Goal: Task Accomplishment & Management: Manage account settings

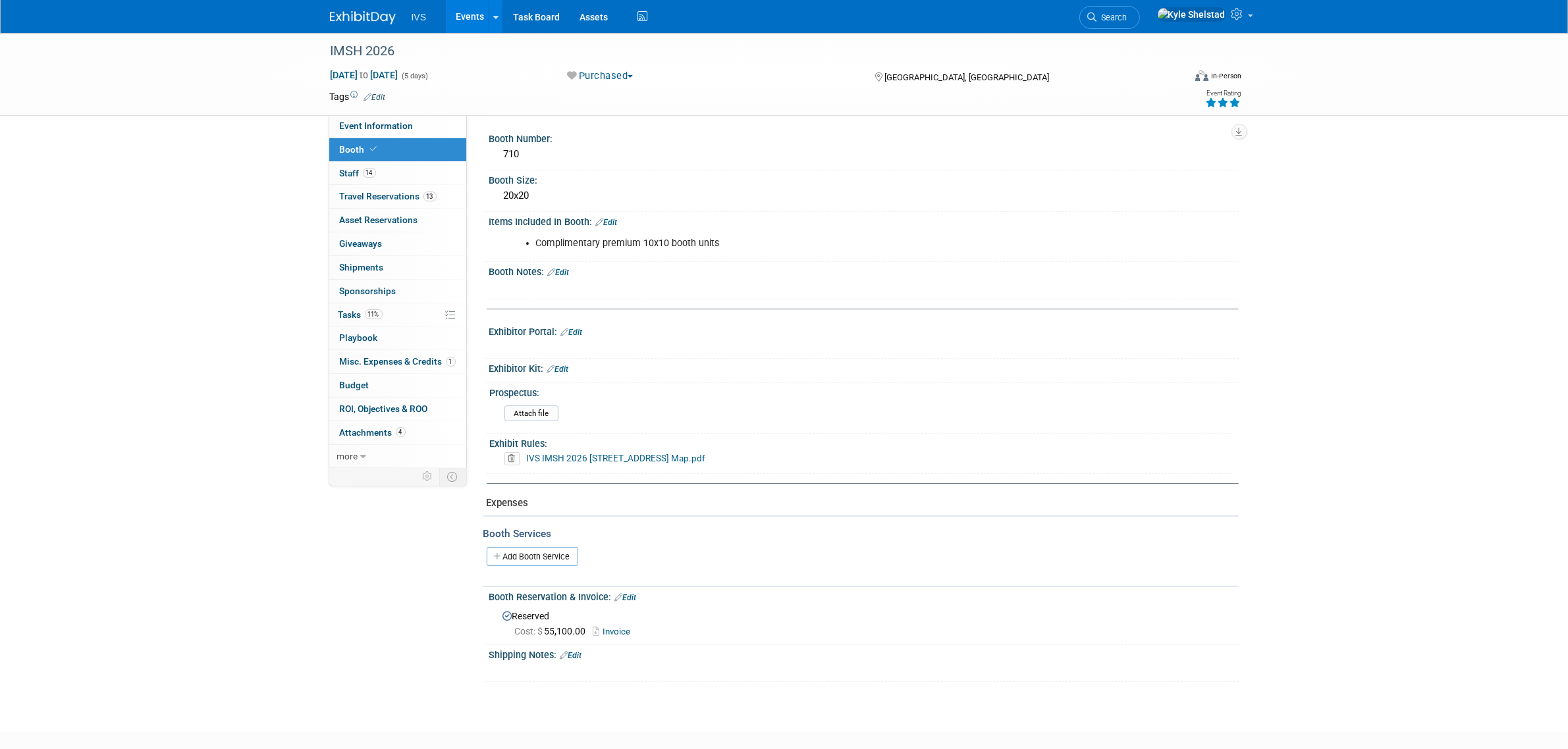
click at [565, 367] on link "Edit" at bounding box center [557, 369] width 22 height 10
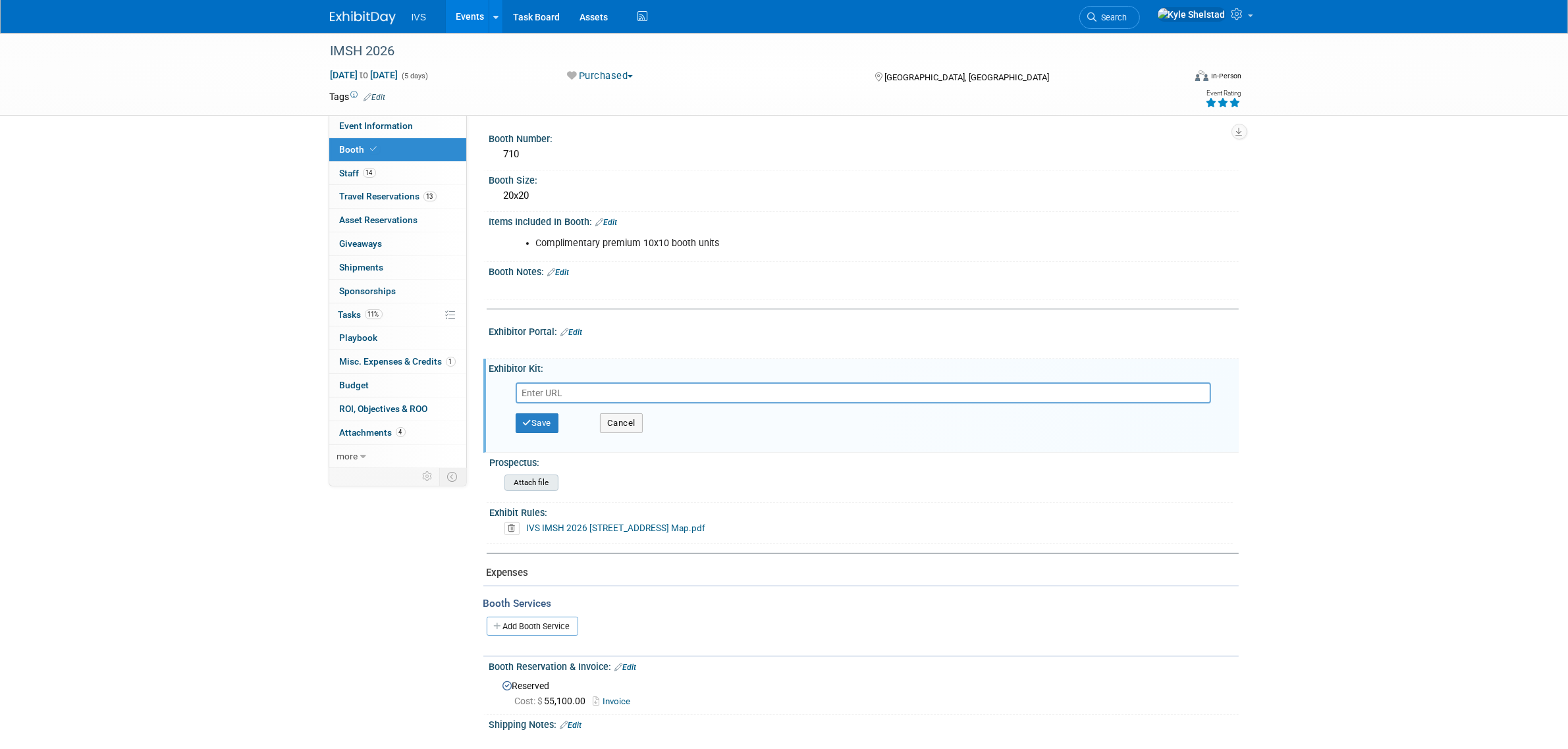
click at [541, 486] on input "file" at bounding box center [468, 482] width 179 height 15
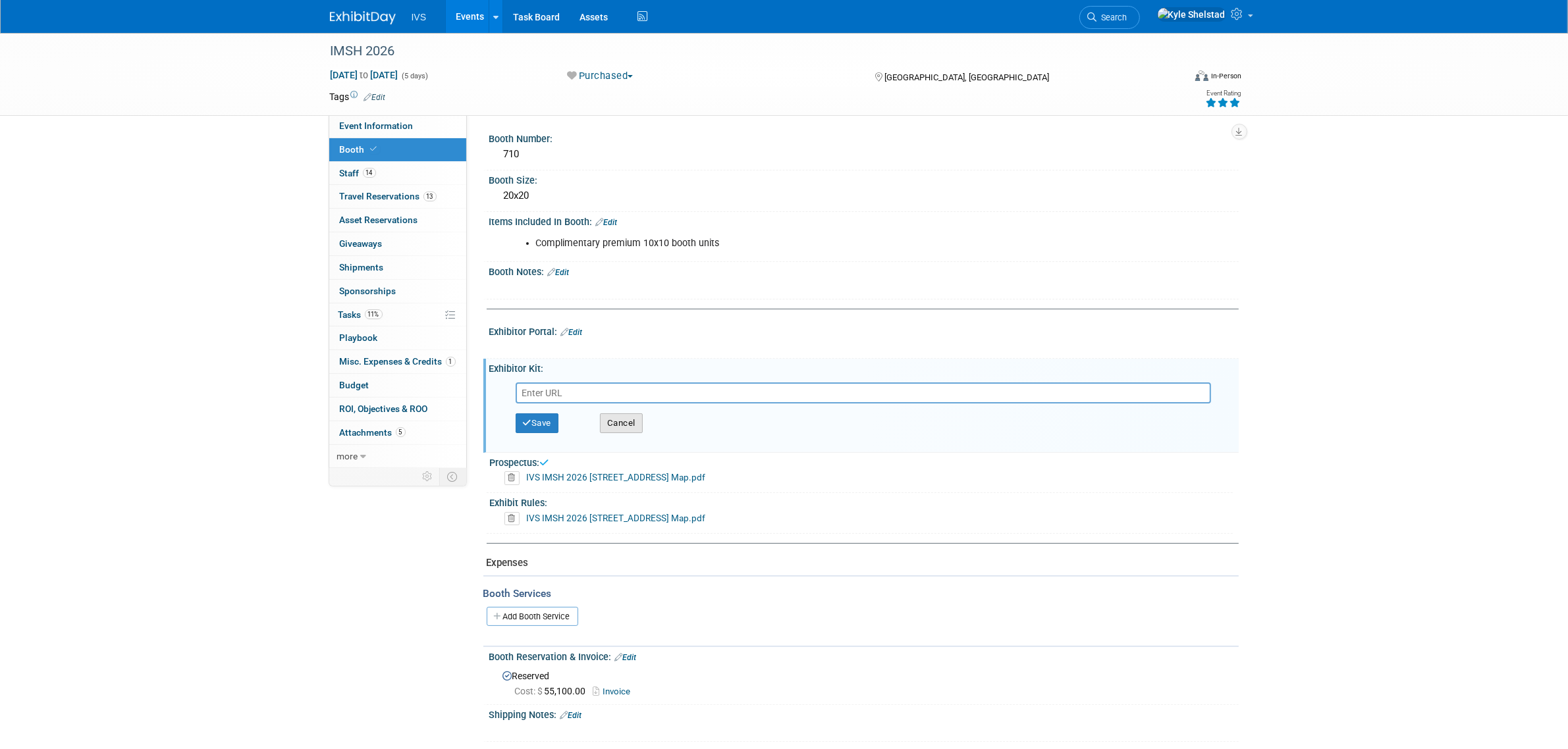
click at [639, 423] on button "Cancel" at bounding box center [621, 423] width 43 height 20
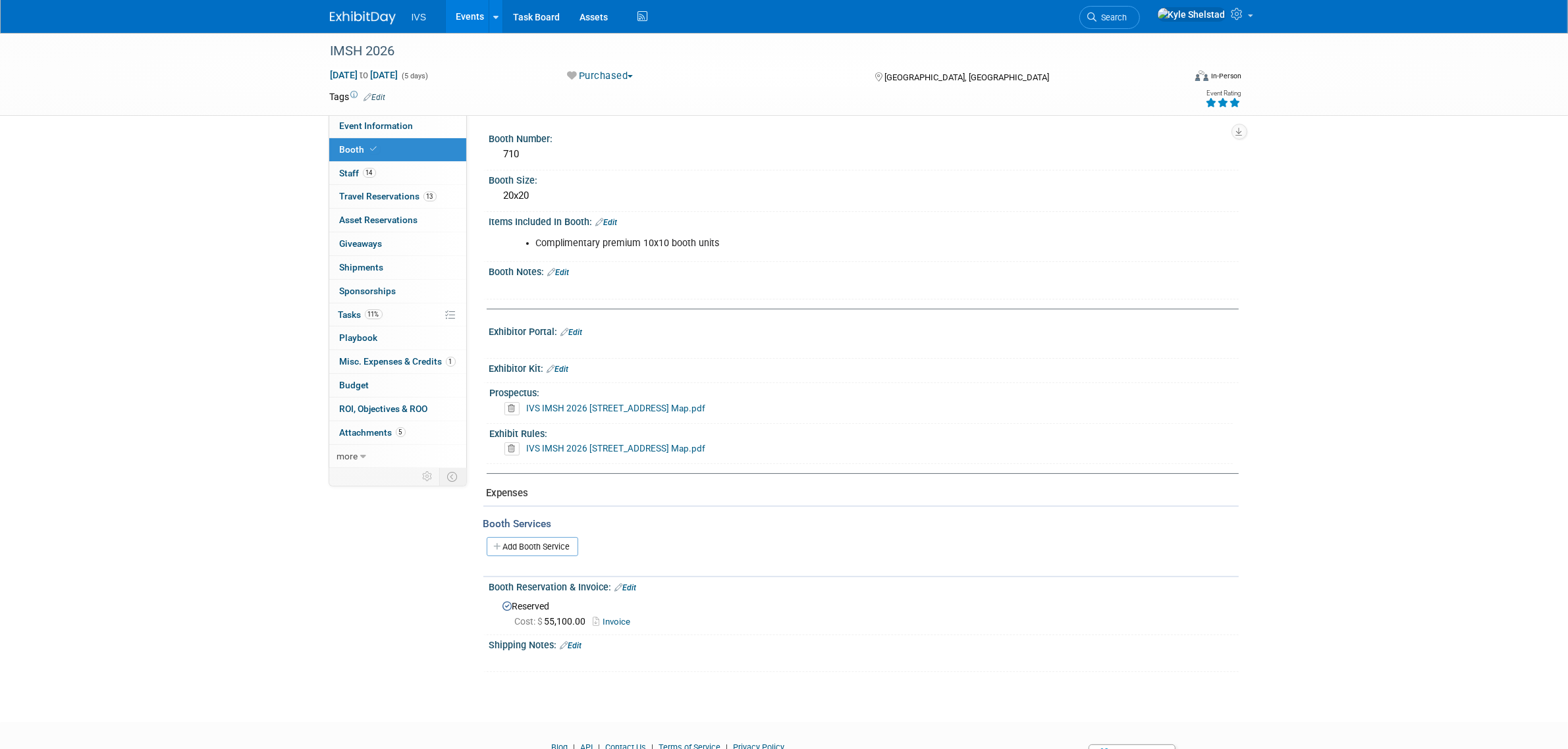
click at [566, 365] on link "Edit" at bounding box center [557, 369] width 22 height 10
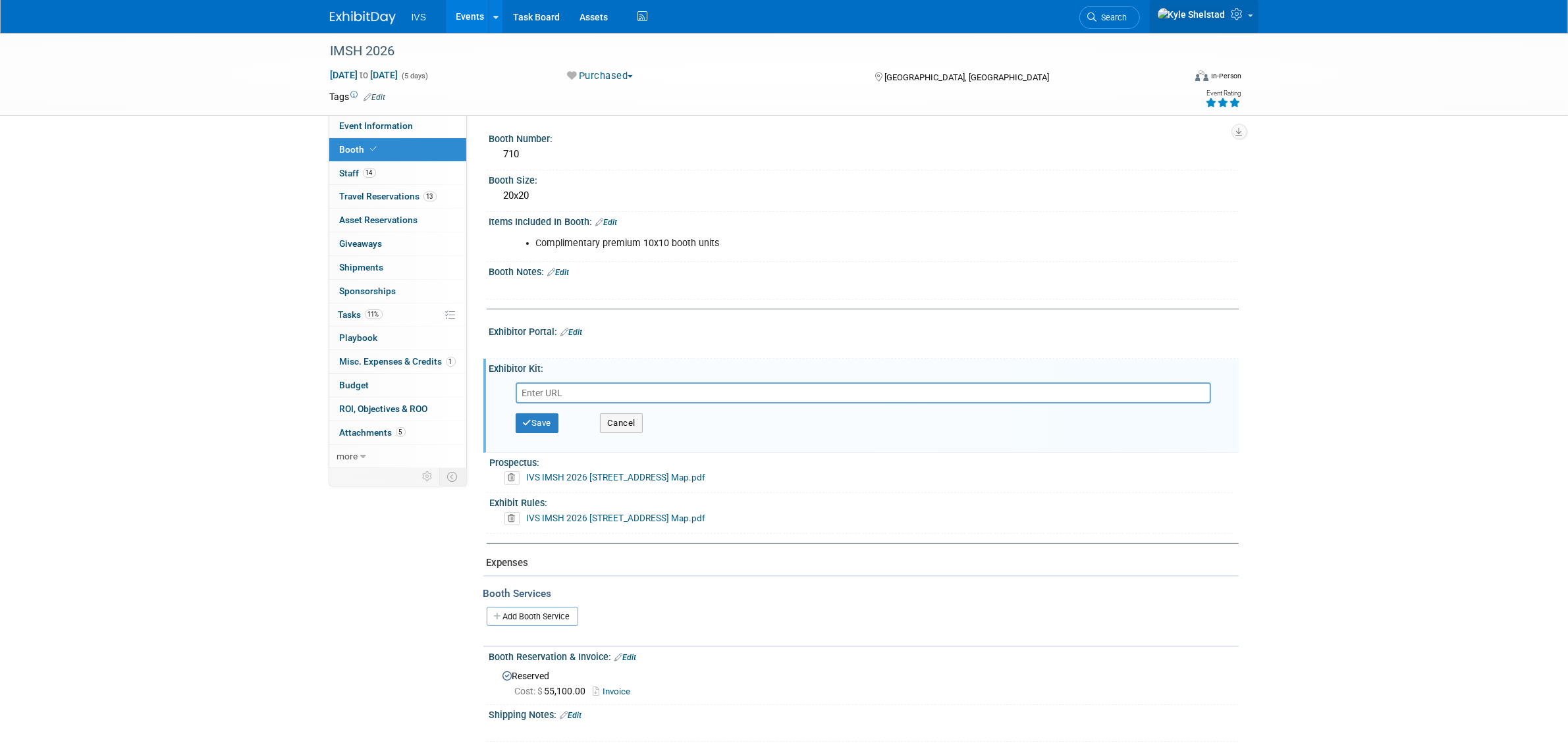
click at [1233, 18] on icon at bounding box center [1238, 14] width 15 height 12
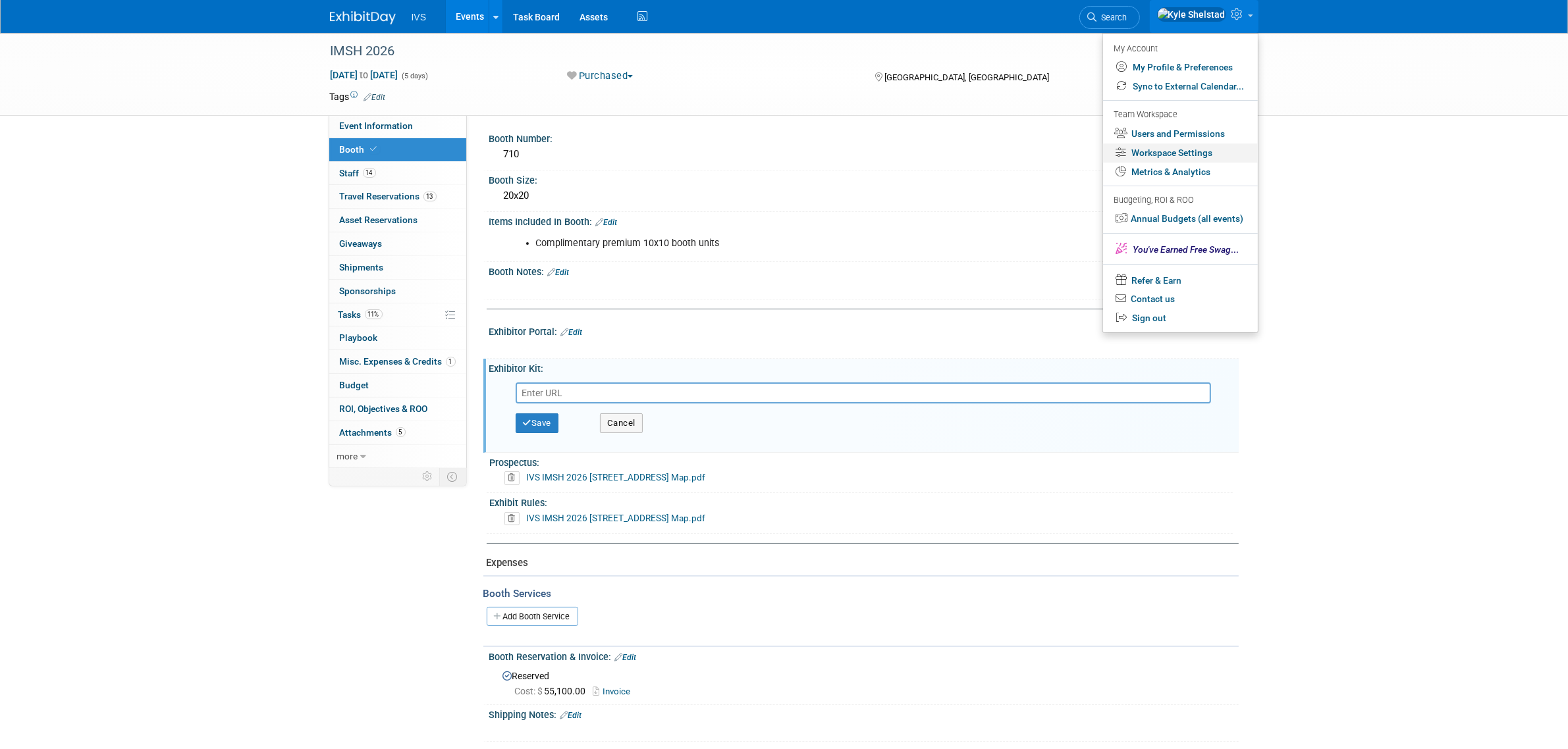
click at [1183, 146] on link "Workspace Settings" at bounding box center [1180, 153] width 154 height 19
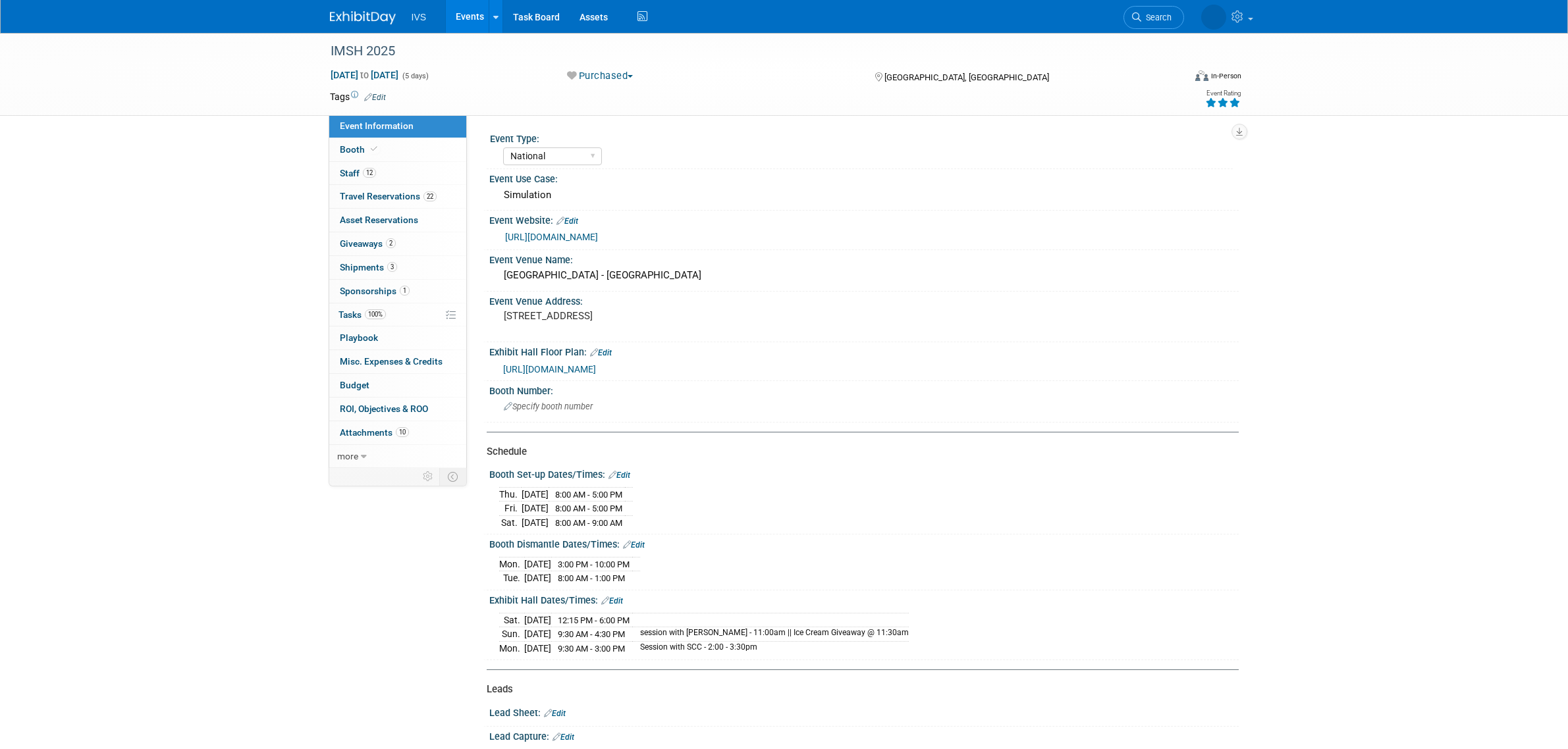
select select "National"
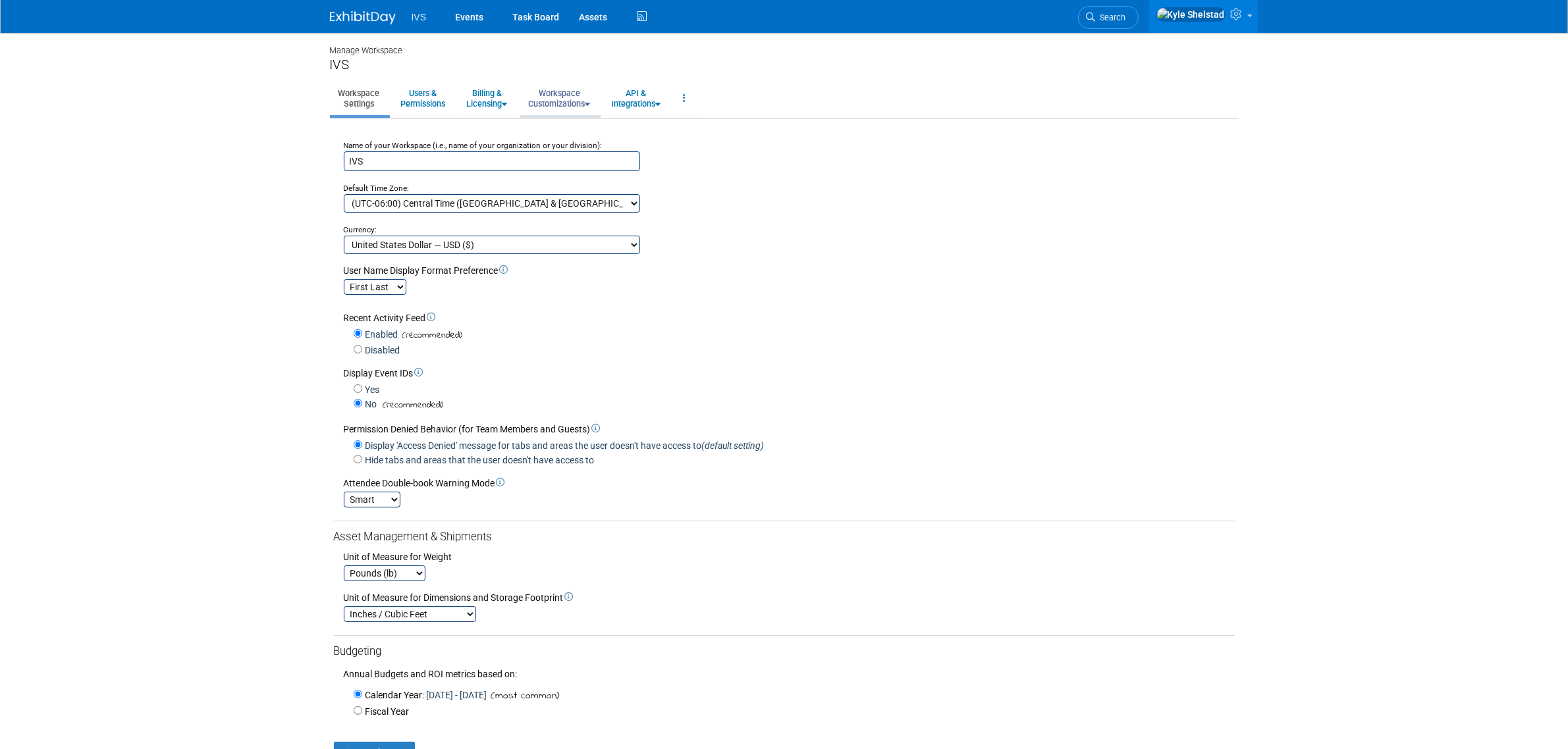
click at [577, 105] on link "Workspace Customizations" at bounding box center [559, 98] width 79 height 33
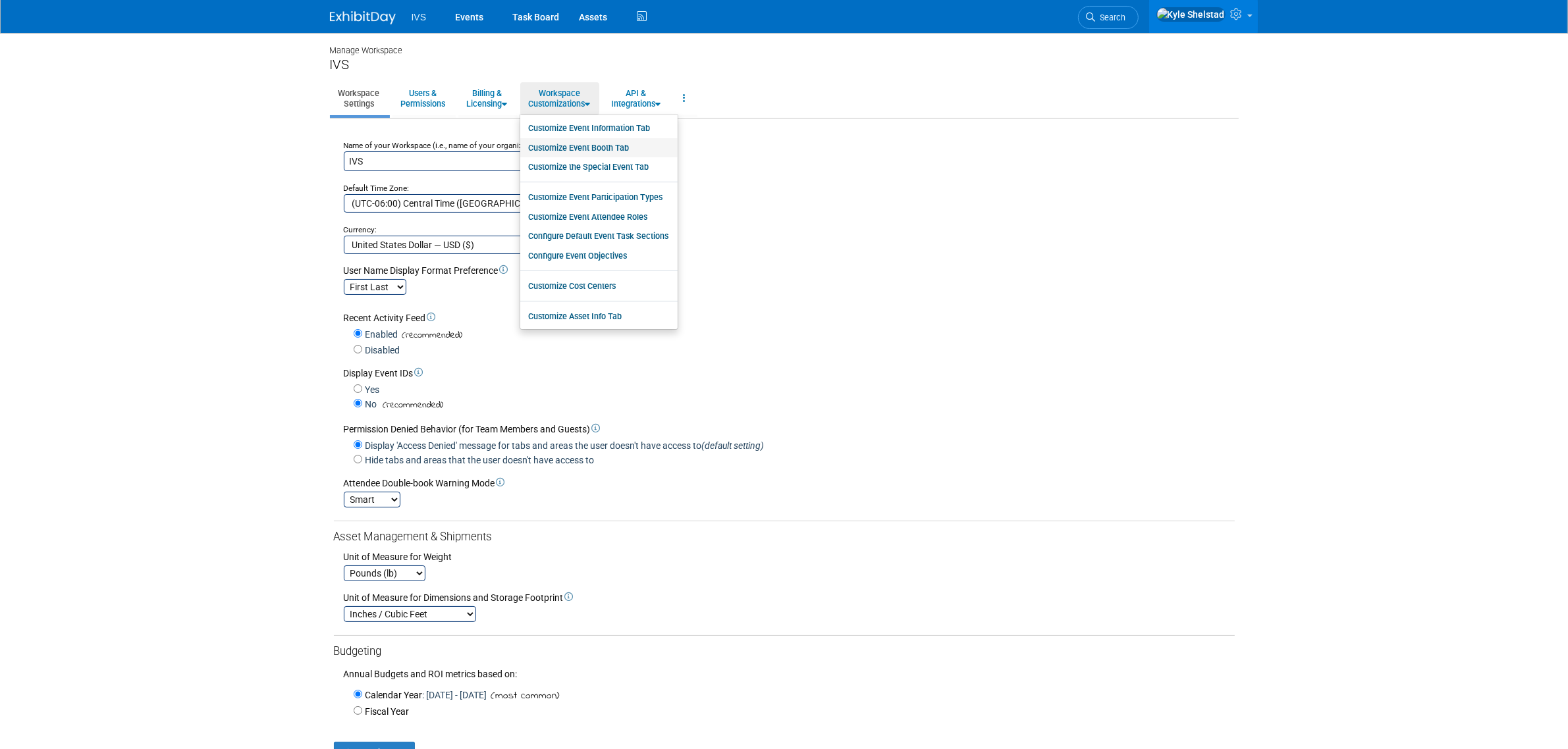
click at [638, 145] on link "Customize Event Booth Tab" at bounding box center [599, 148] width 158 height 20
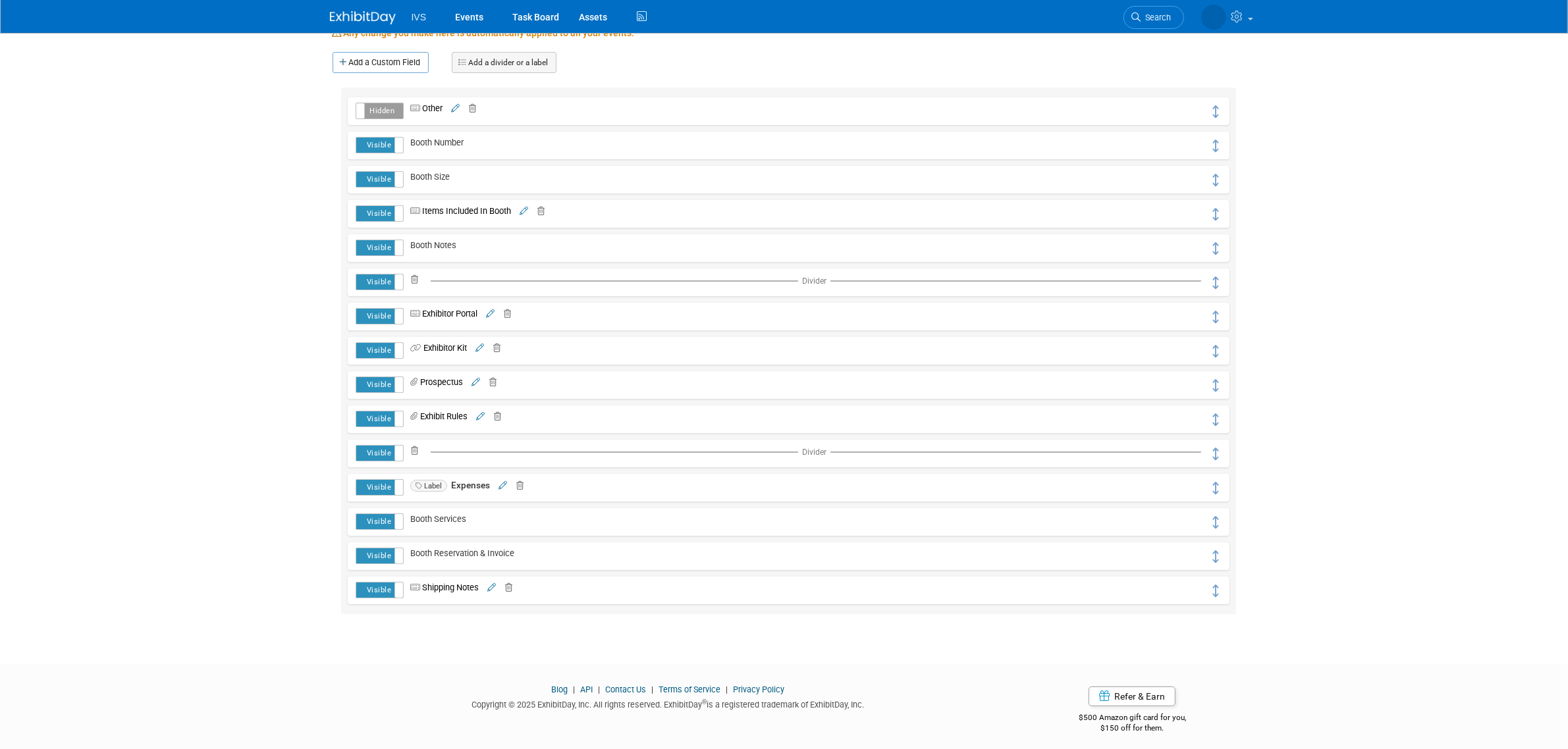
scroll to position [165, 0]
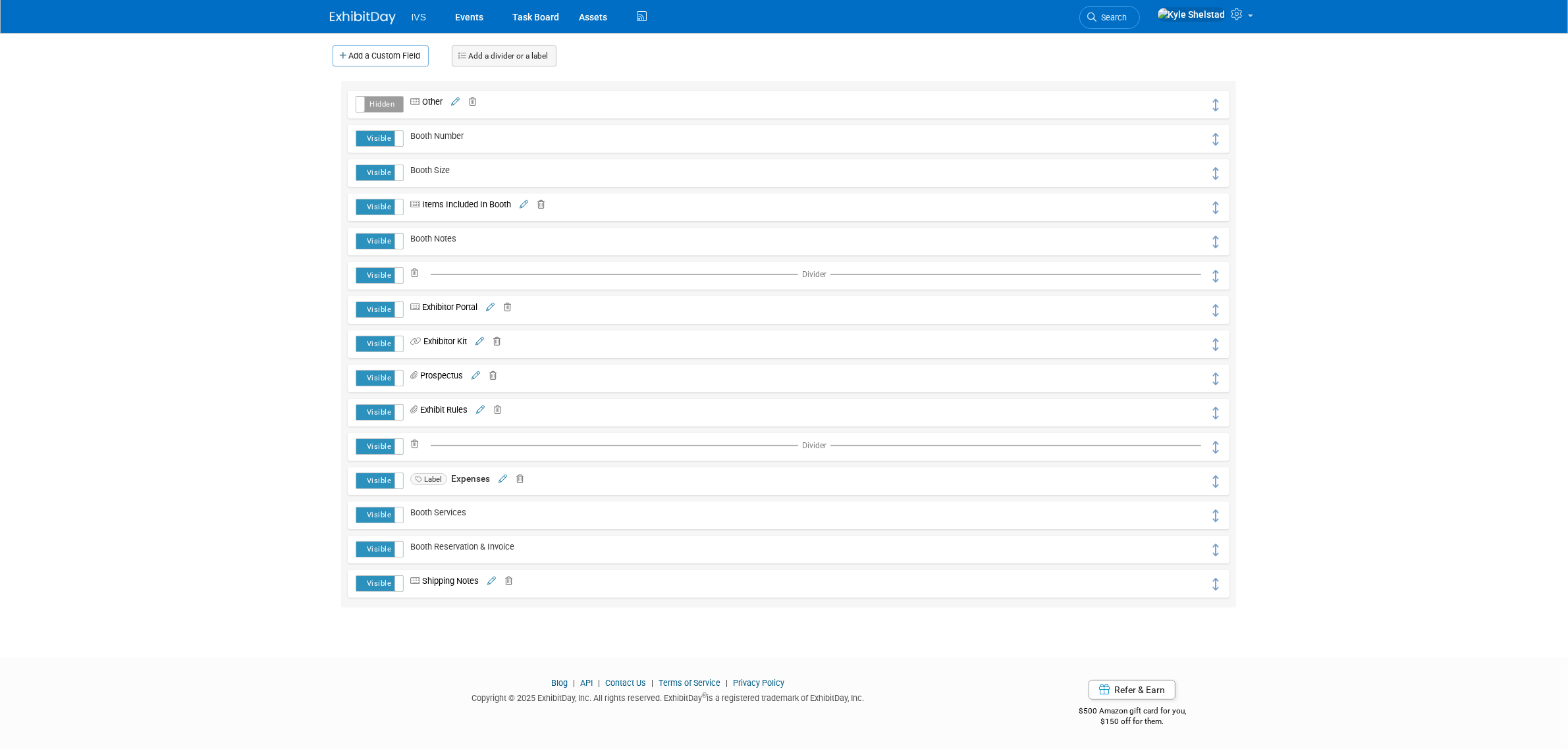
click at [483, 343] on icon at bounding box center [479, 341] width 9 height 9
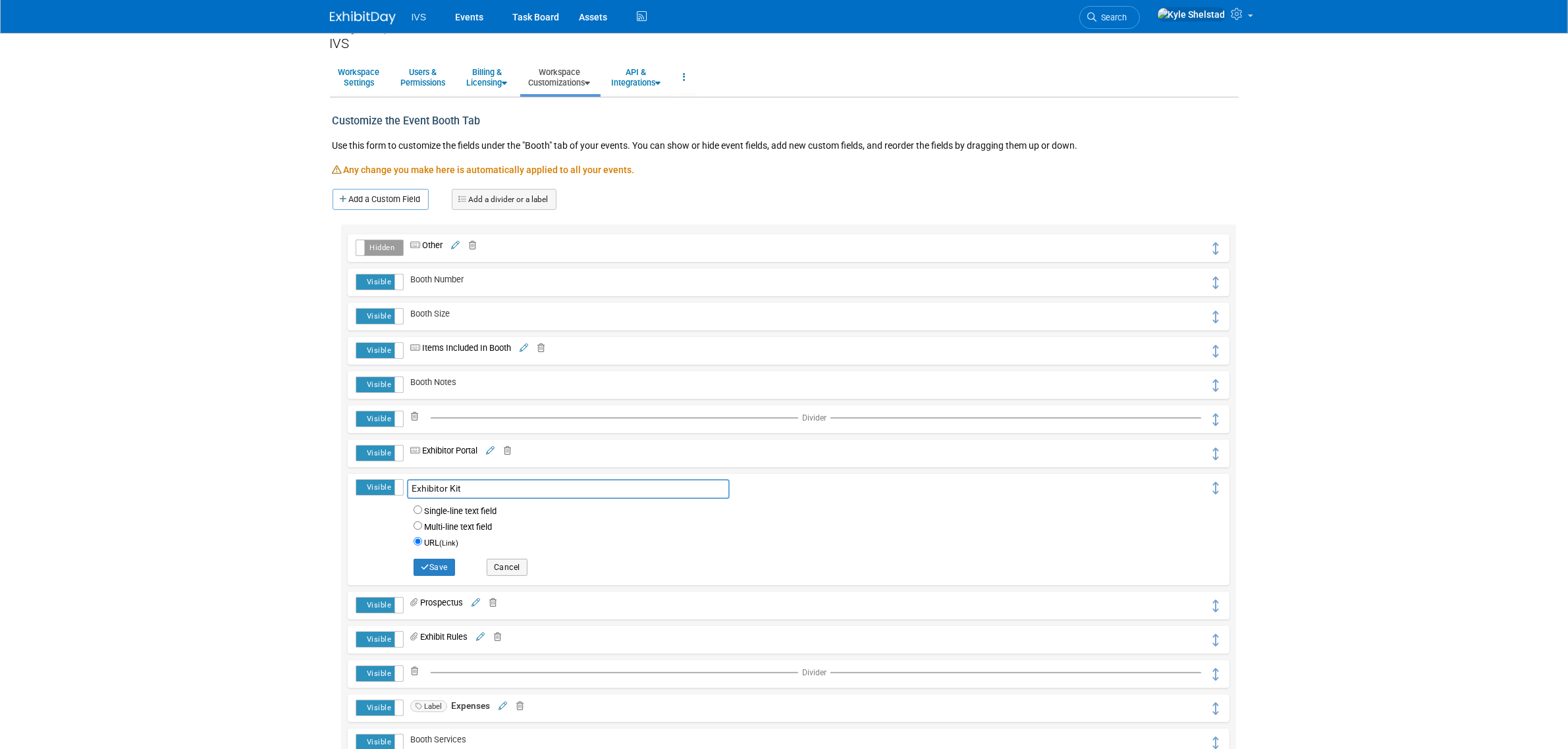
scroll to position [0, 0]
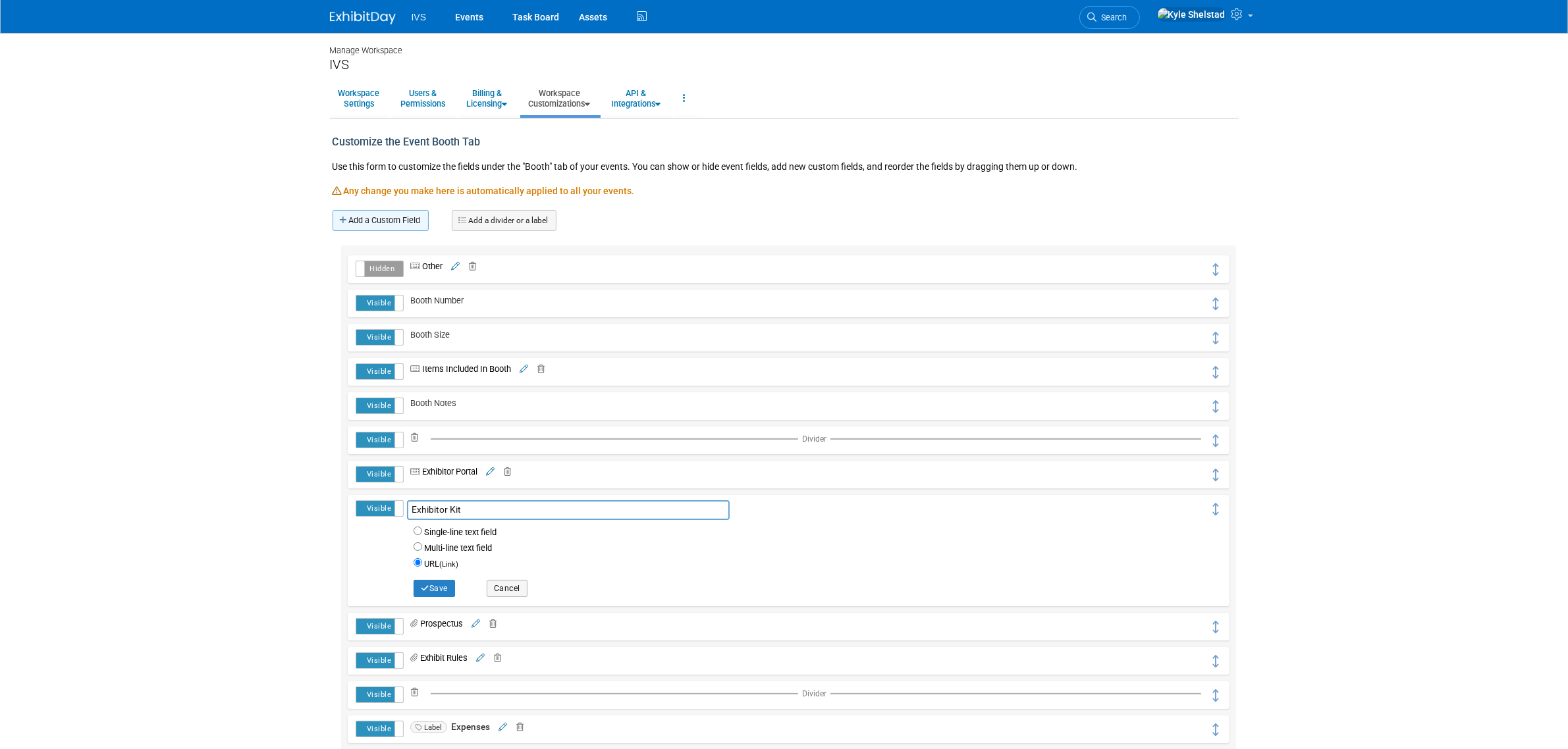
click at [382, 219] on link "Add a Custom Field" at bounding box center [381, 220] width 96 height 21
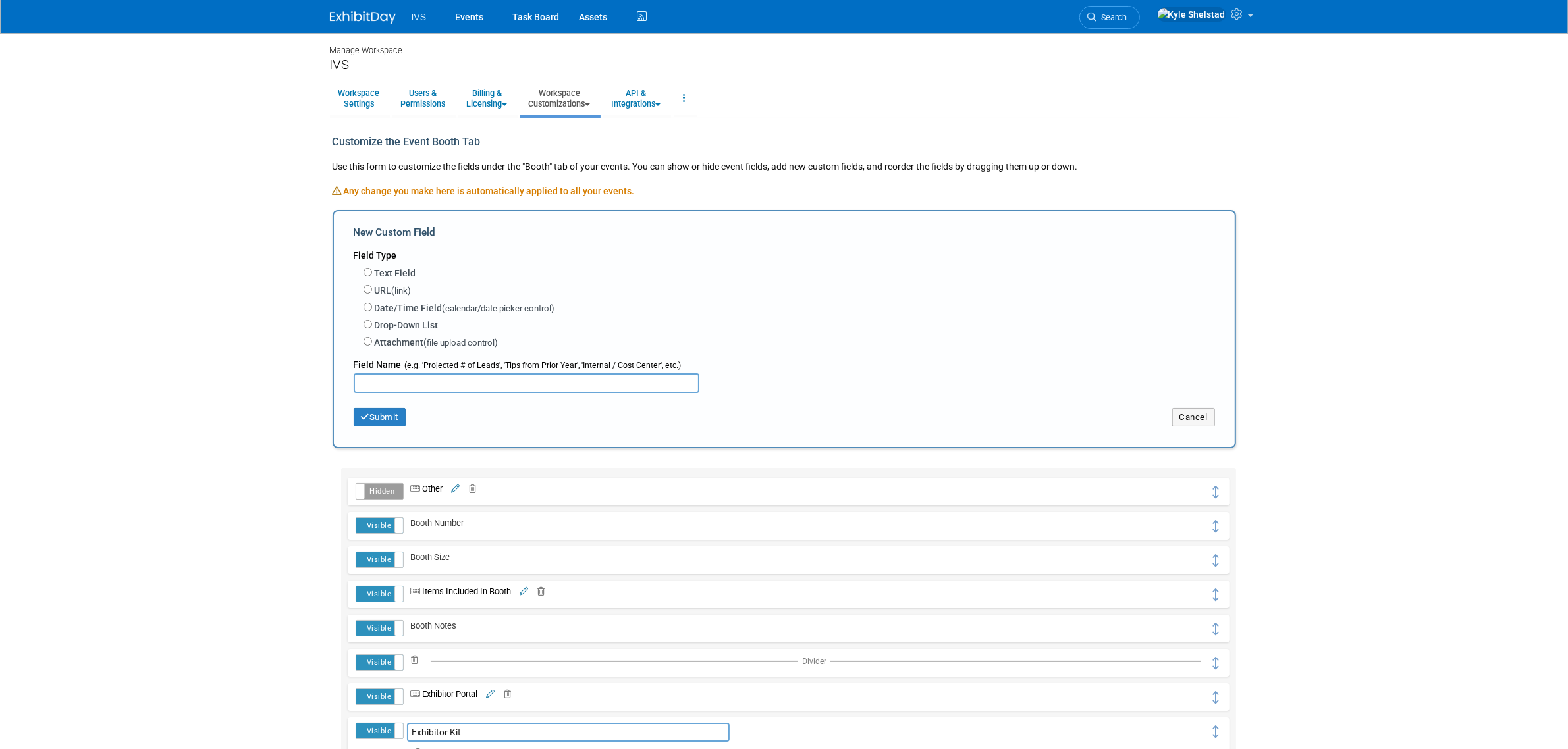
click at [397, 343] on label "Attachment (file upload control)" at bounding box center [436, 342] width 123 height 14
click at [372, 343] on input "Attachment (file upload control)" at bounding box center [368, 341] width 9 height 9
radio input "true"
click at [463, 377] on input "text" at bounding box center [526, 383] width 346 height 20
click at [390, 403] on div "Submit" at bounding box center [491, 413] width 294 height 27
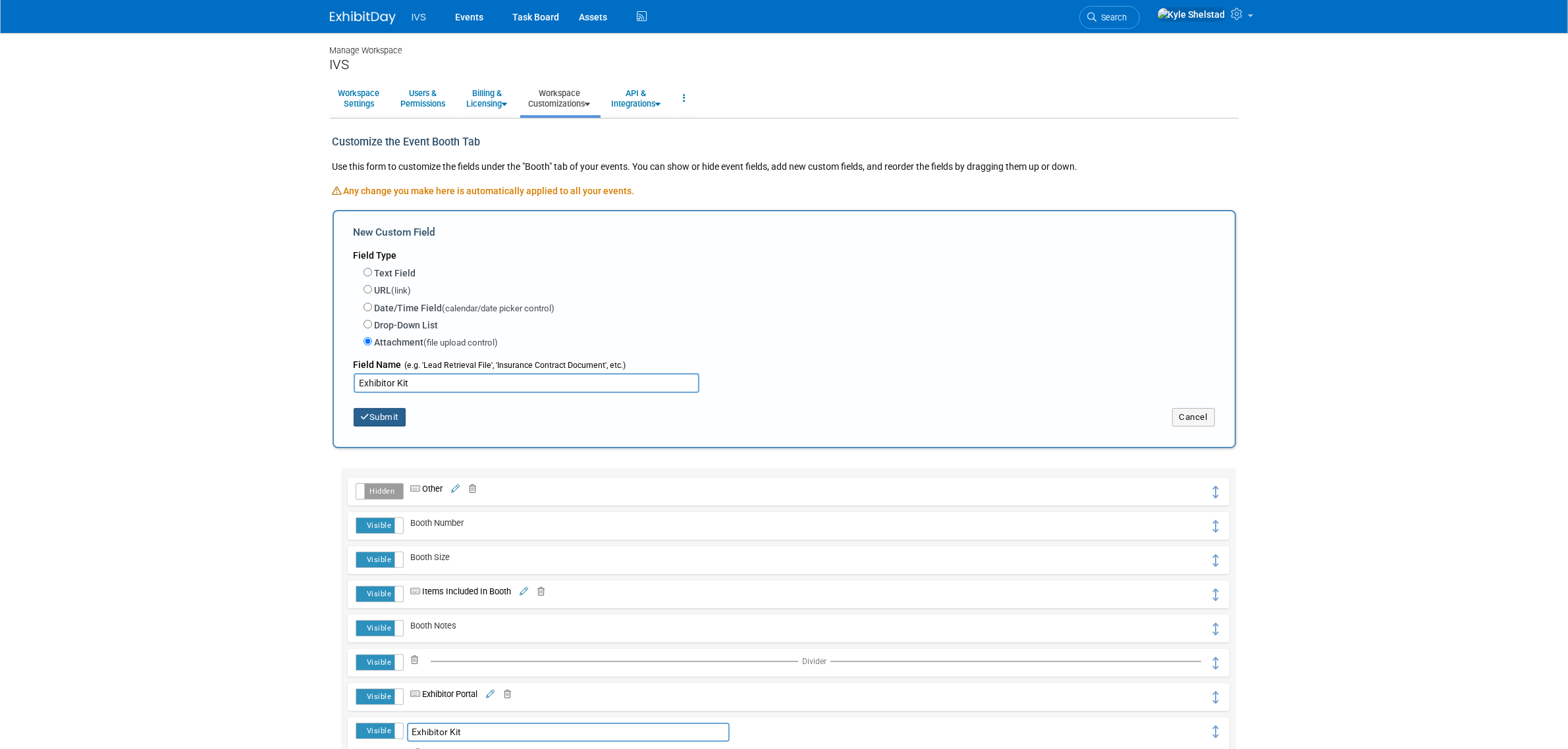
click at [381, 412] on button "Submit" at bounding box center [380, 417] width 53 height 18
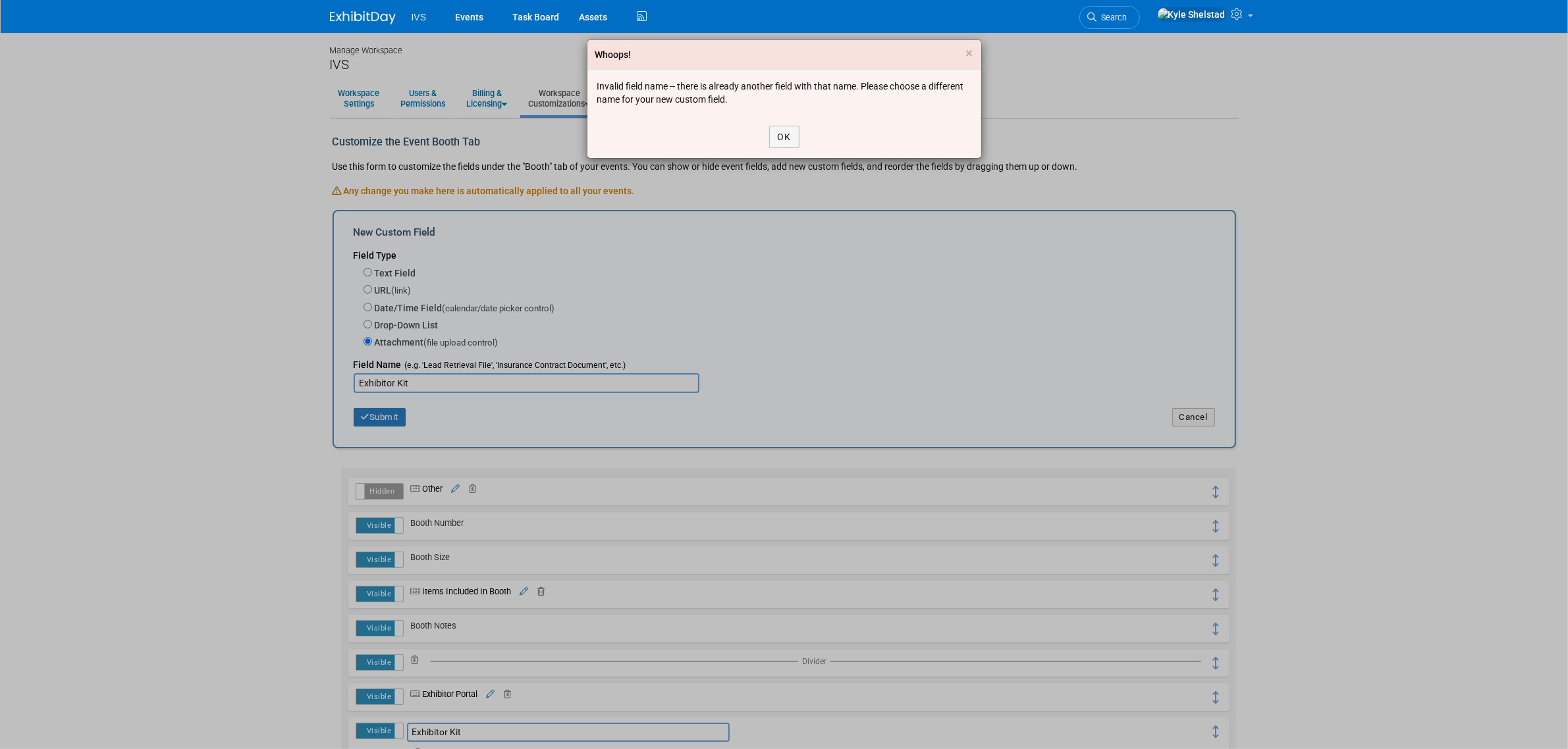
click at [973, 52] on div "Whoops! ×" at bounding box center [784, 54] width 394 height 29
click at [972, 52] on div "Whoops! ×" at bounding box center [784, 54] width 394 height 29
click at [972, 53] on span "×" at bounding box center [969, 53] width 7 height 16
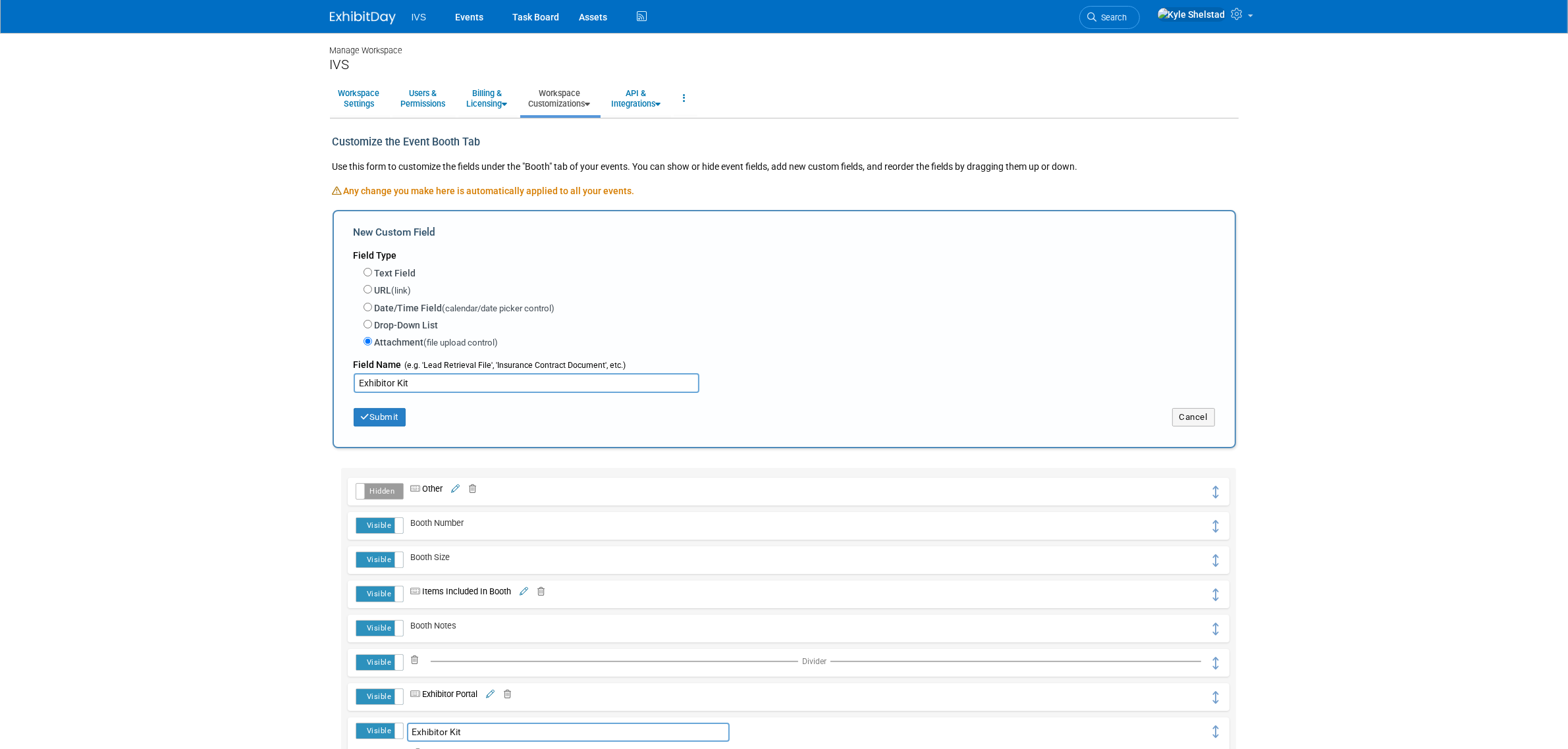
click at [485, 379] on input "Exhibitor Kit" at bounding box center [526, 383] width 346 height 20
type input "Exhibitor Kit (file)"
click at [379, 416] on button "Submit" at bounding box center [380, 417] width 53 height 18
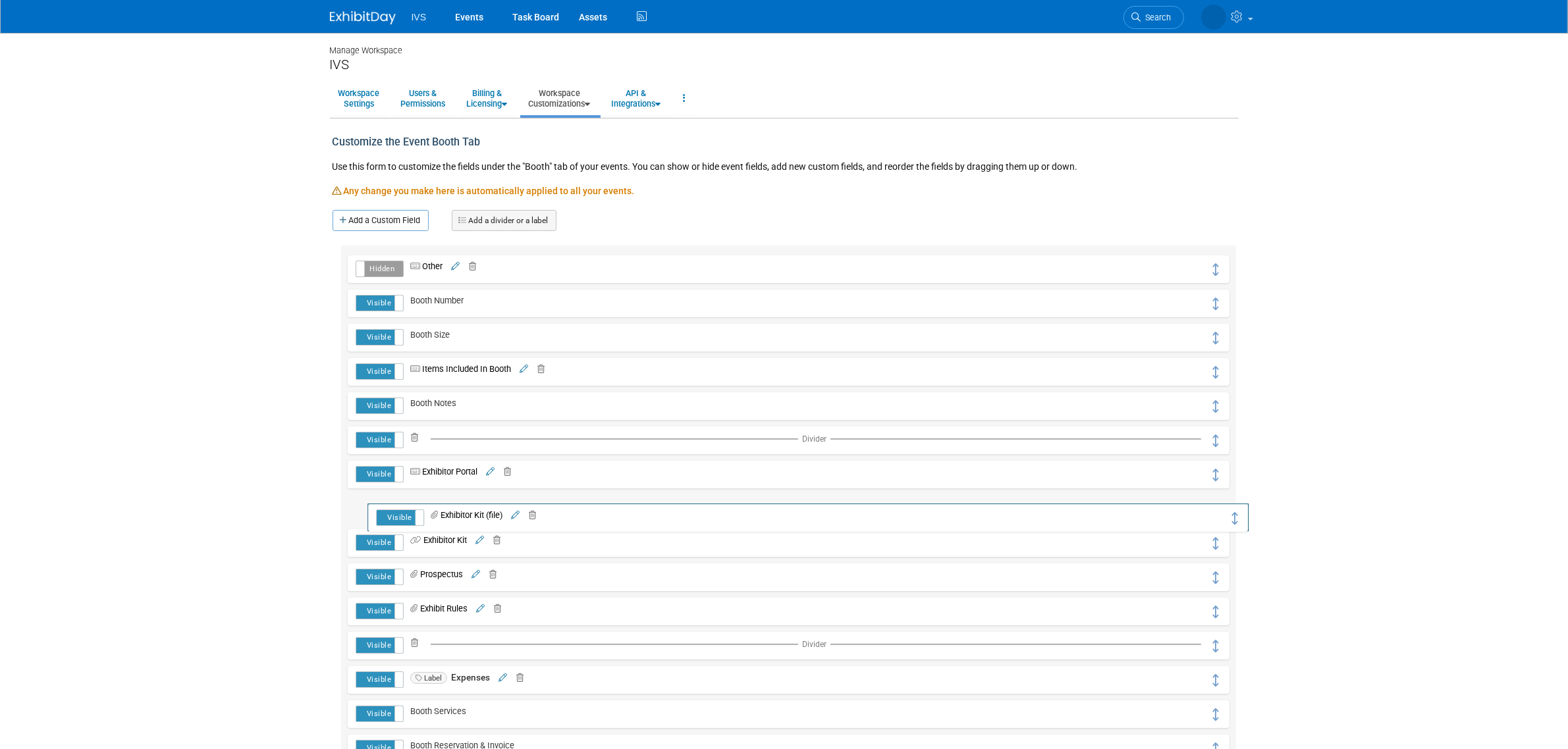
drag, startPoint x: 1213, startPoint y: 267, endPoint x: 1228, endPoint y: 515, distance: 248.5
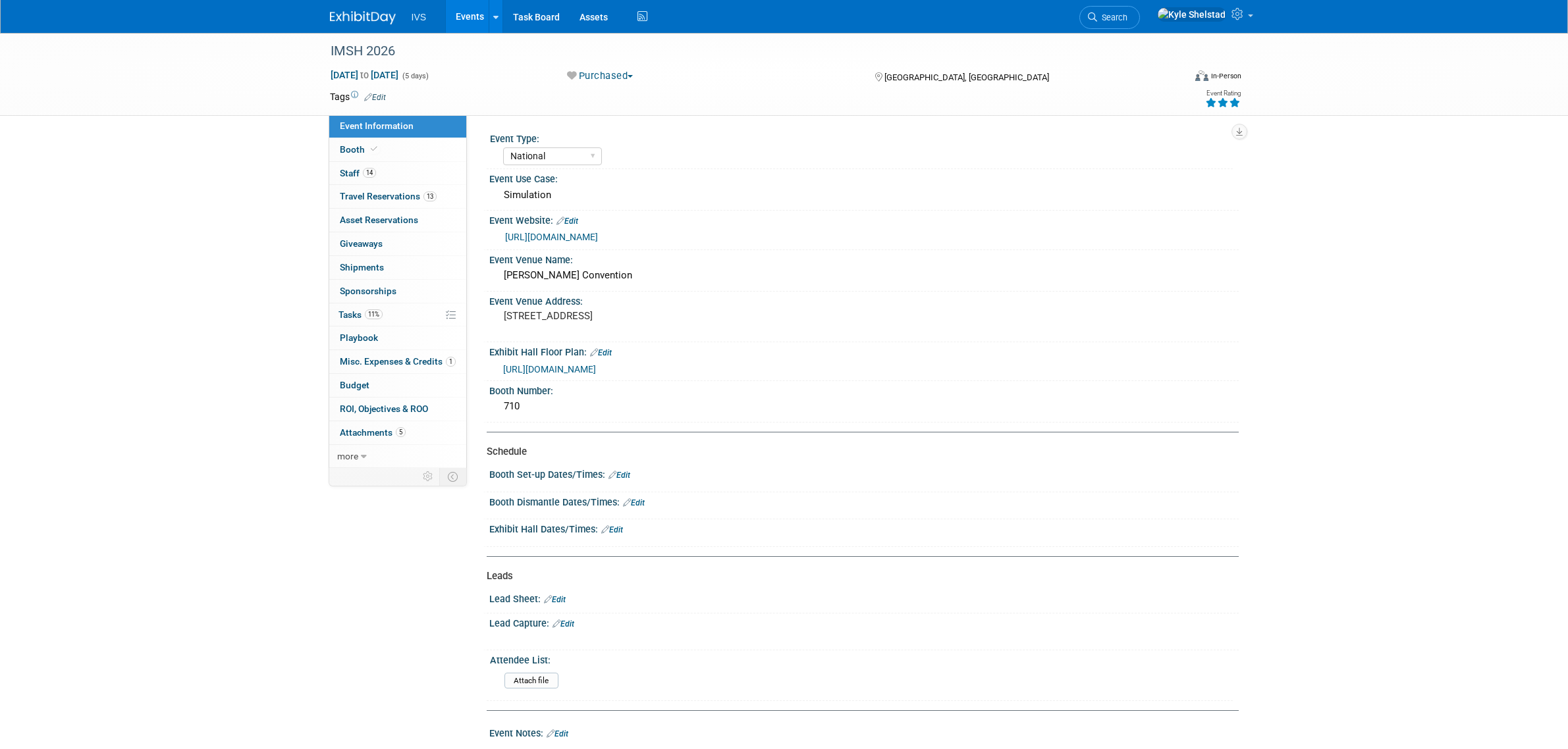
select select "National"
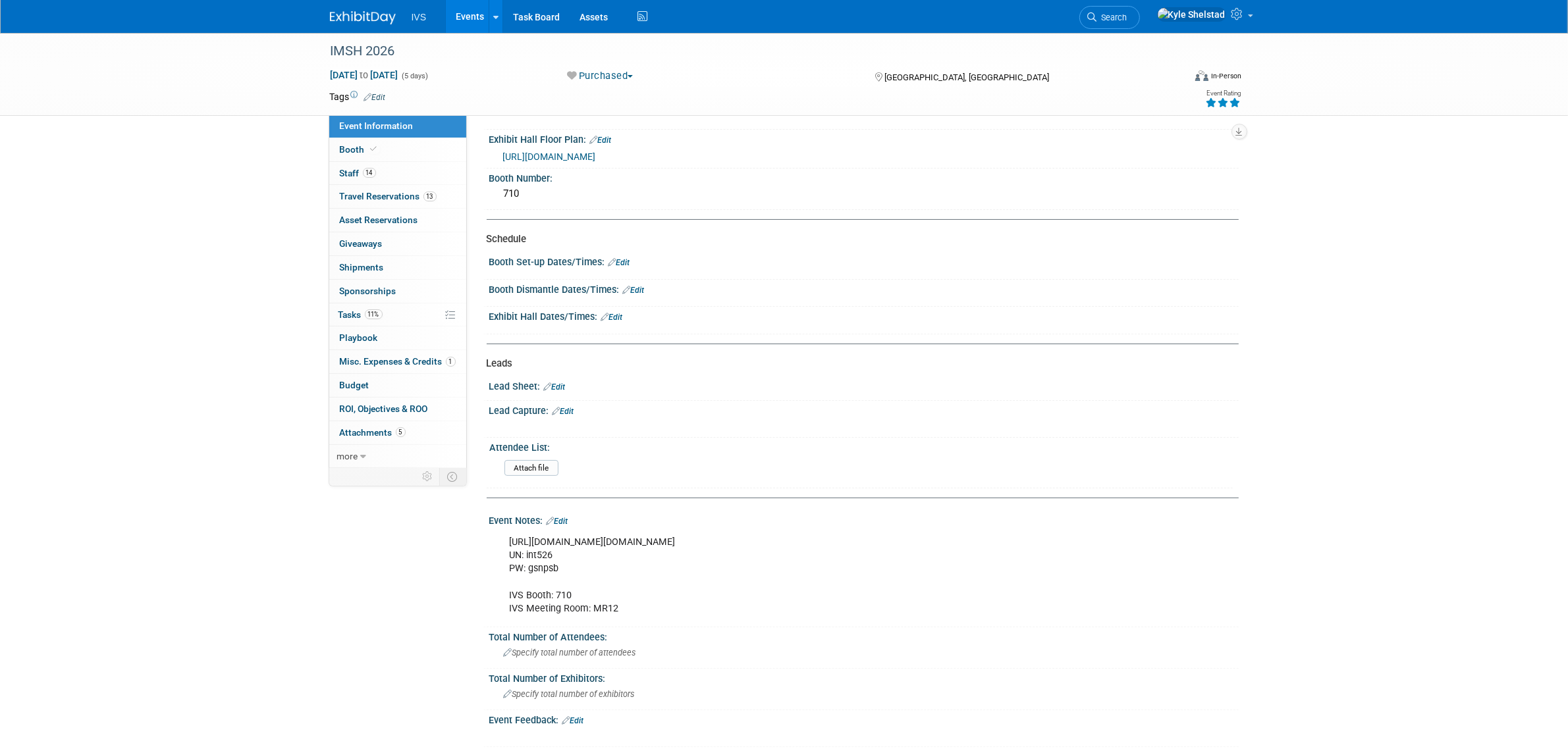
scroll to position [219, 0]
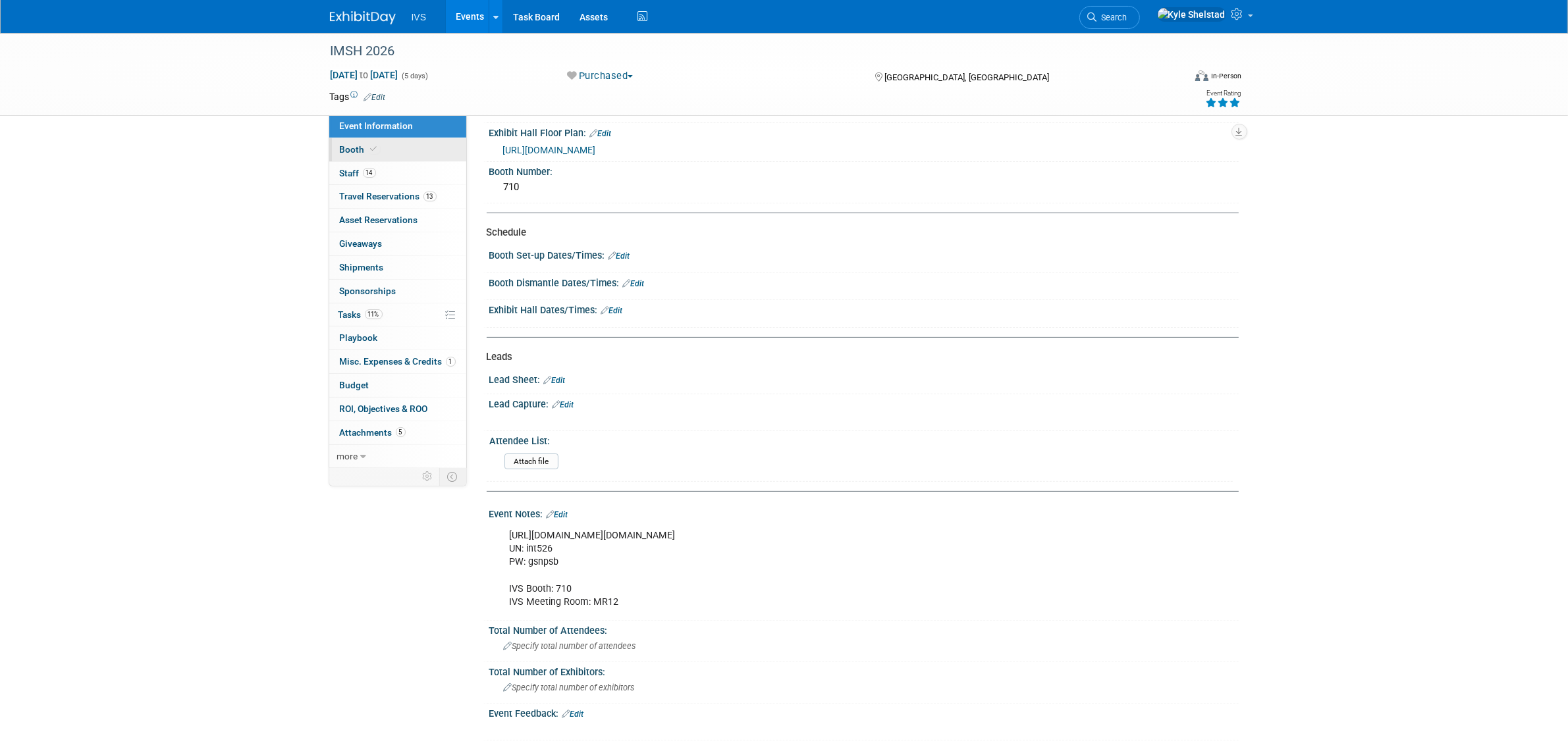
click at [430, 142] on link "Booth" at bounding box center [397, 150] width 137 height 23
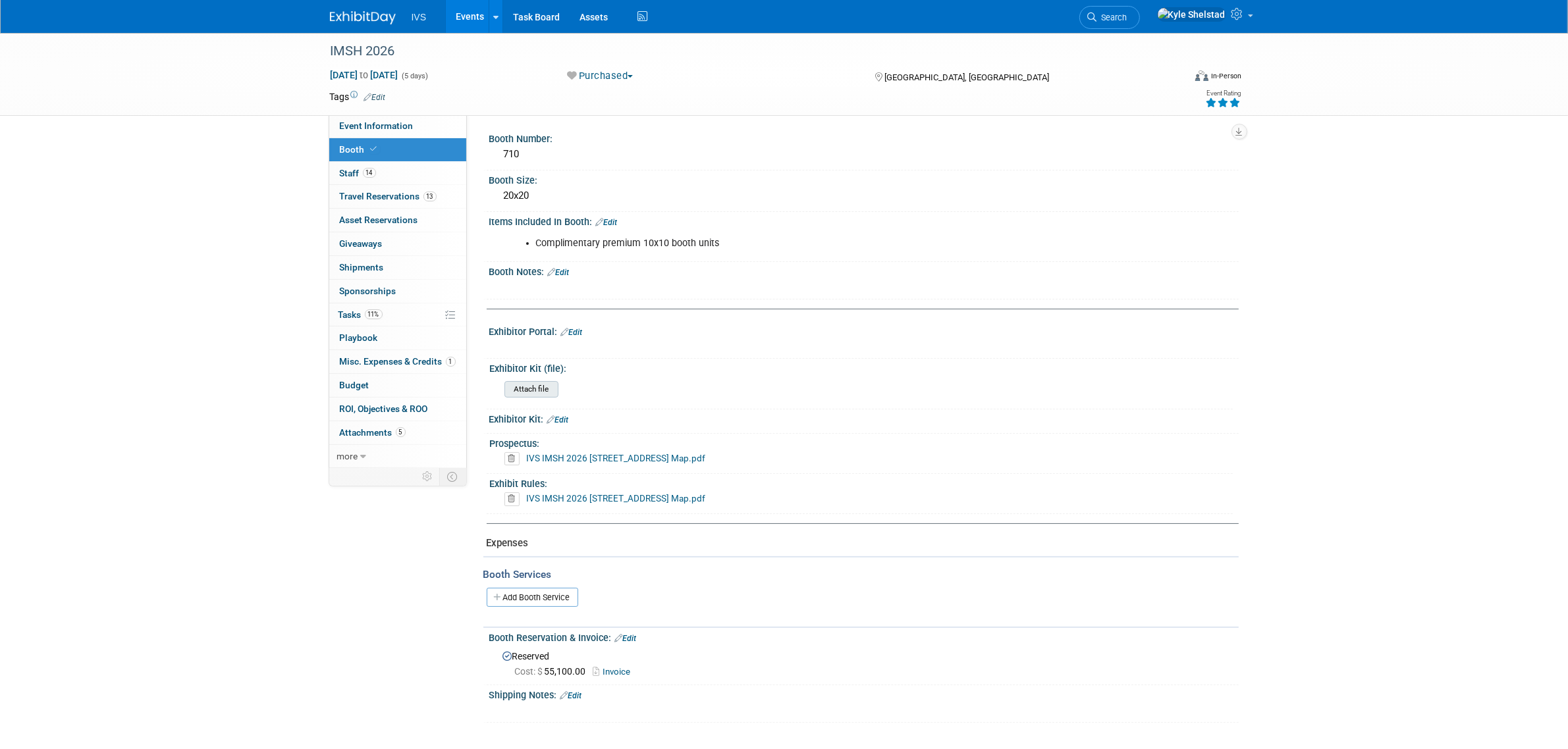
click at [544, 382] on input "file" at bounding box center [468, 389] width 179 height 15
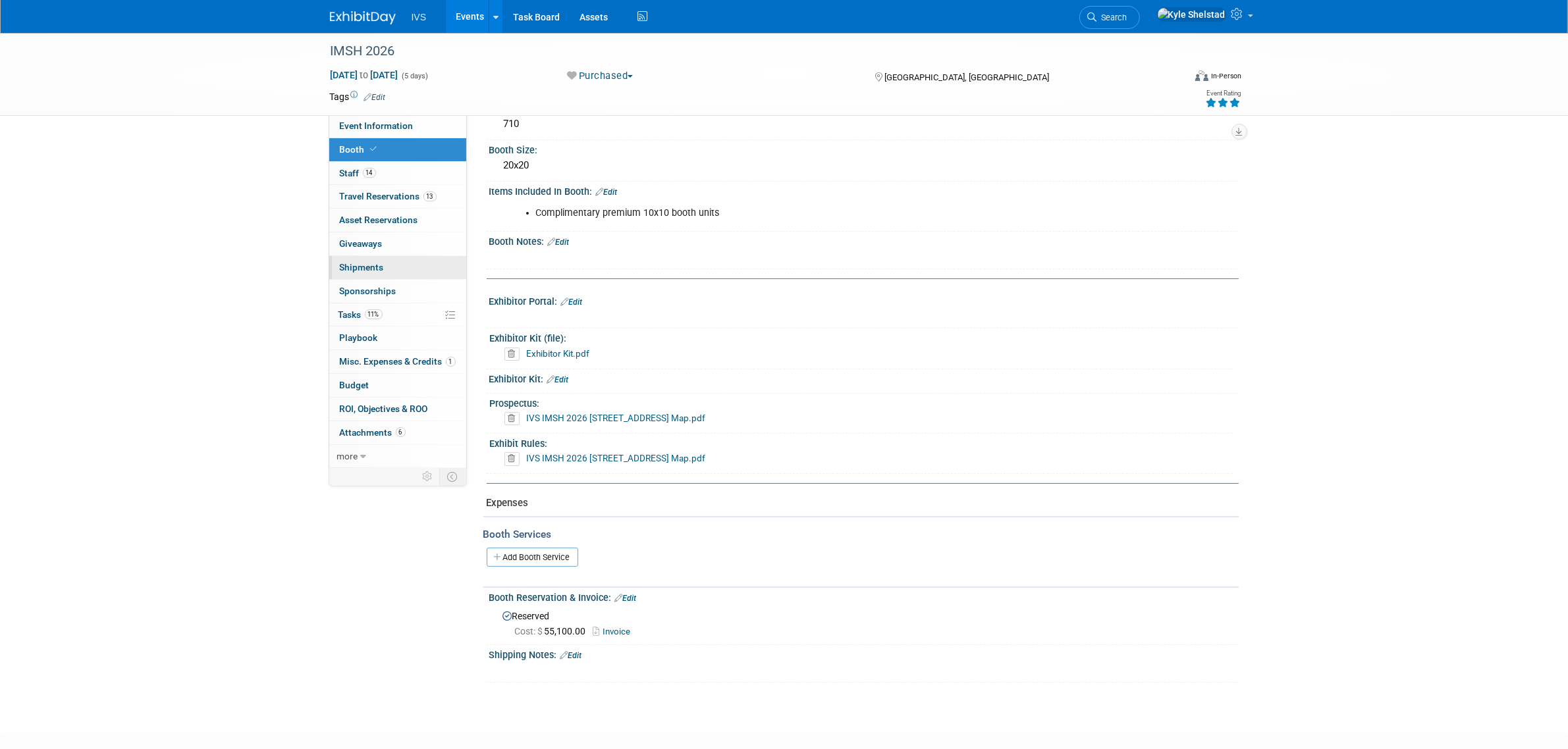
scroll to position [55, 0]
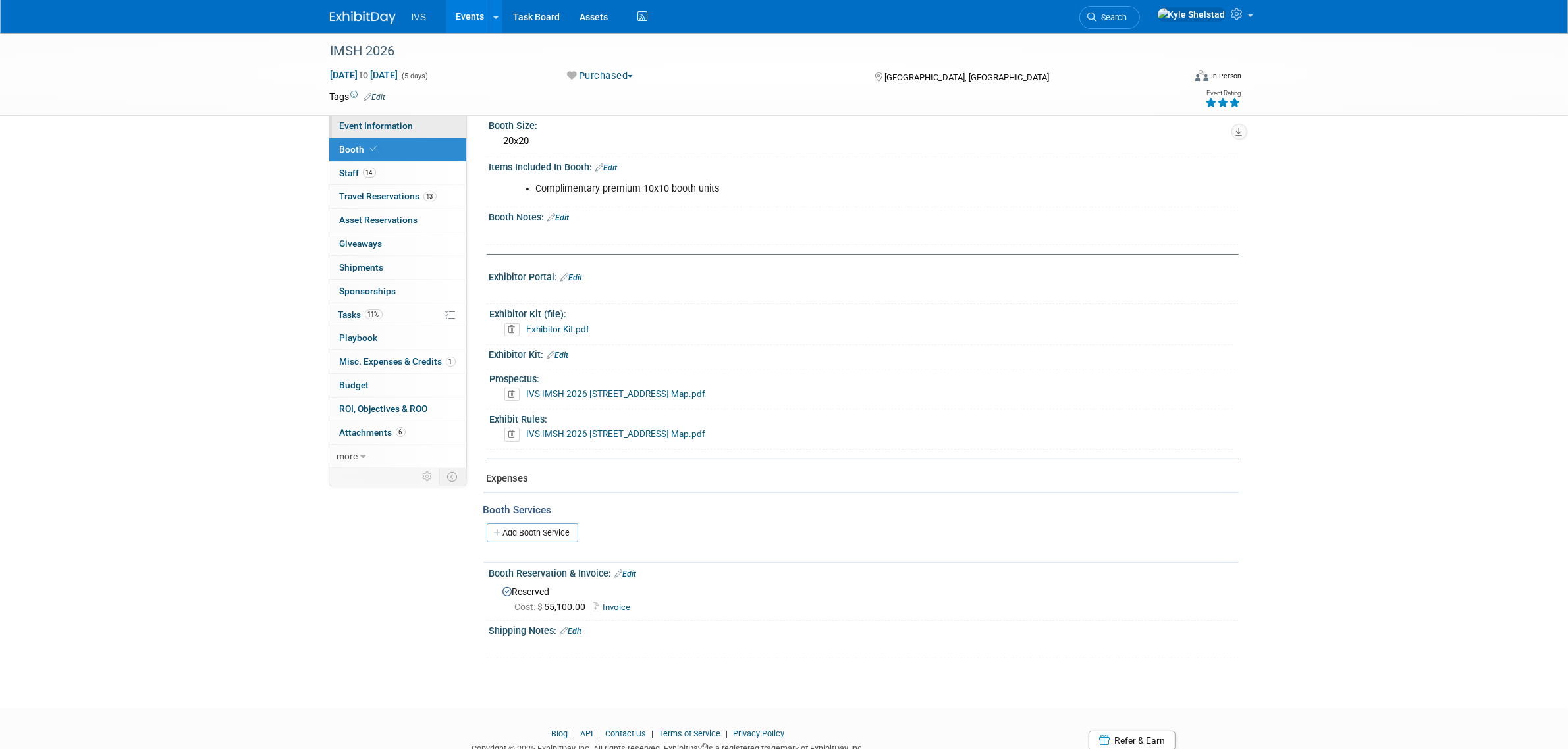
click at [397, 122] on span "Event Information" at bounding box center [377, 125] width 74 height 10
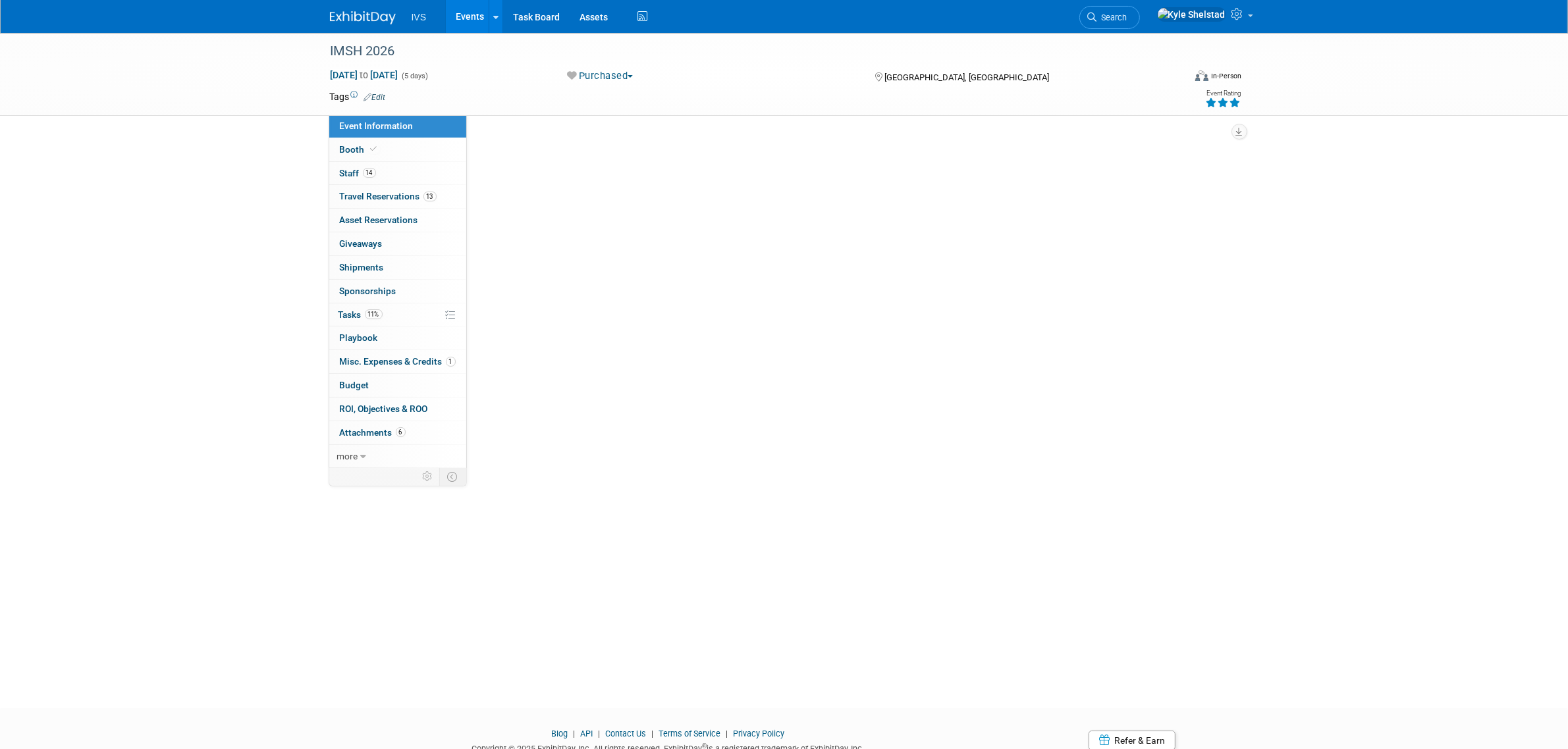
scroll to position [0, 0]
select select "National"
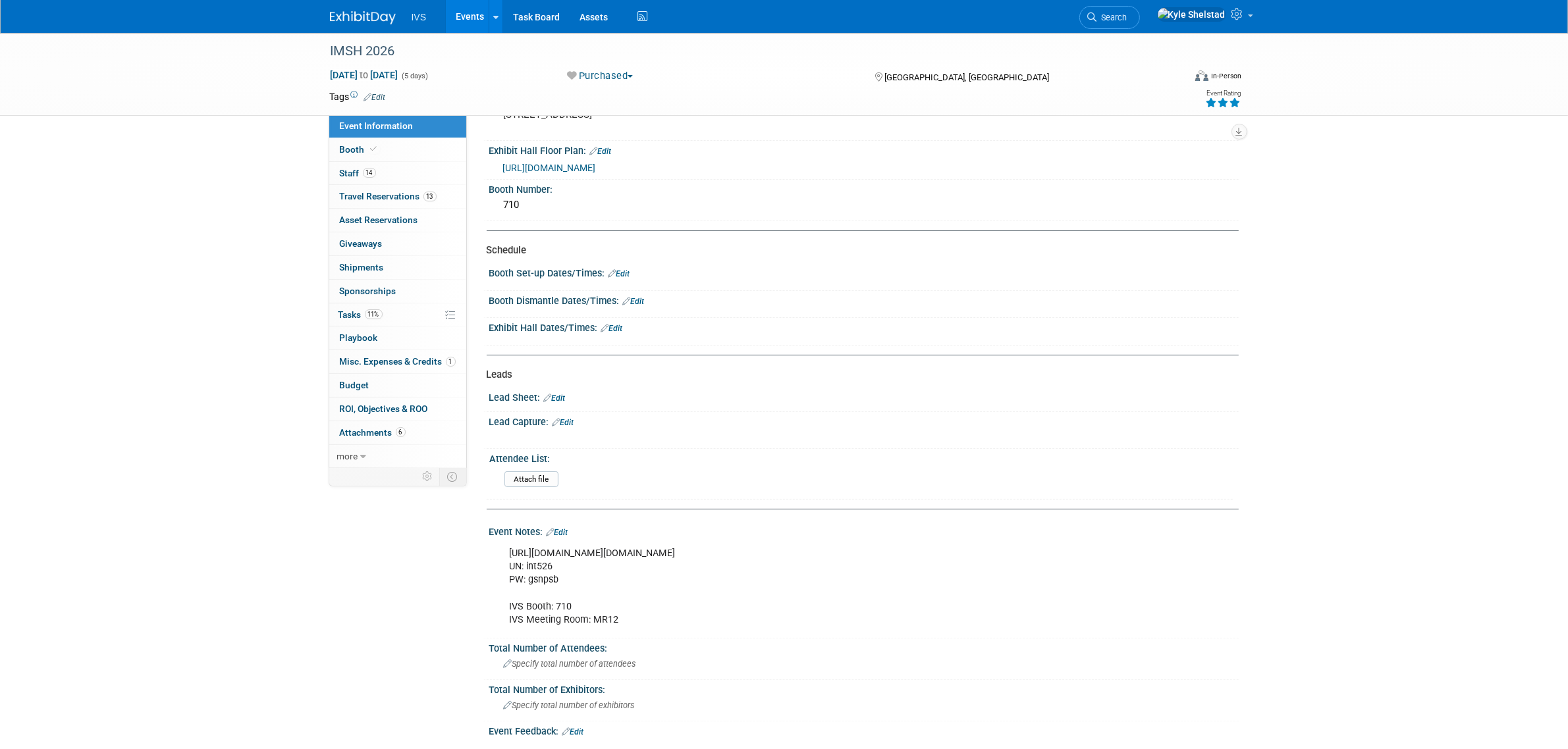
scroll to position [219, 0]
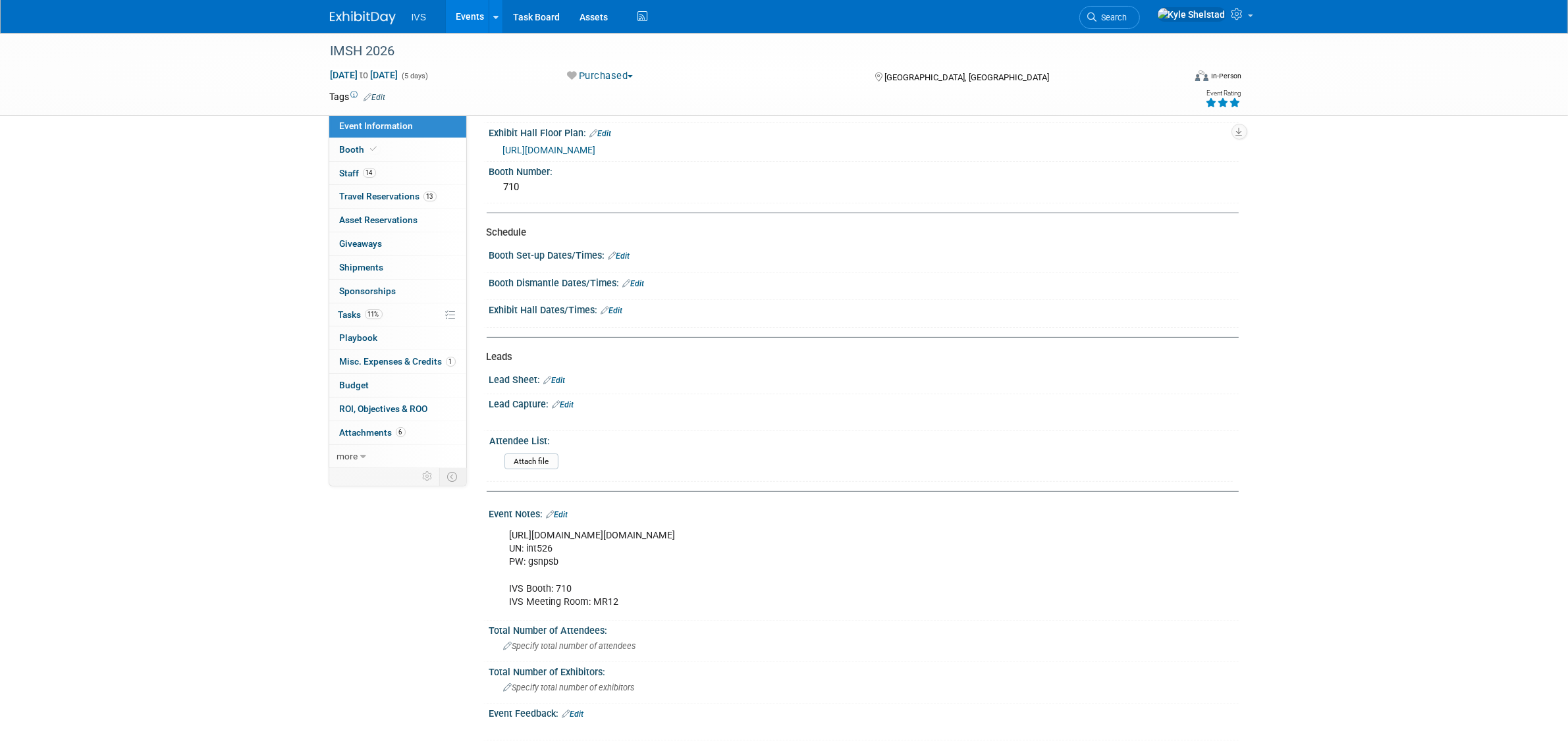
click at [571, 401] on link "Edit" at bounding box center [563, 405] width 22 height 10
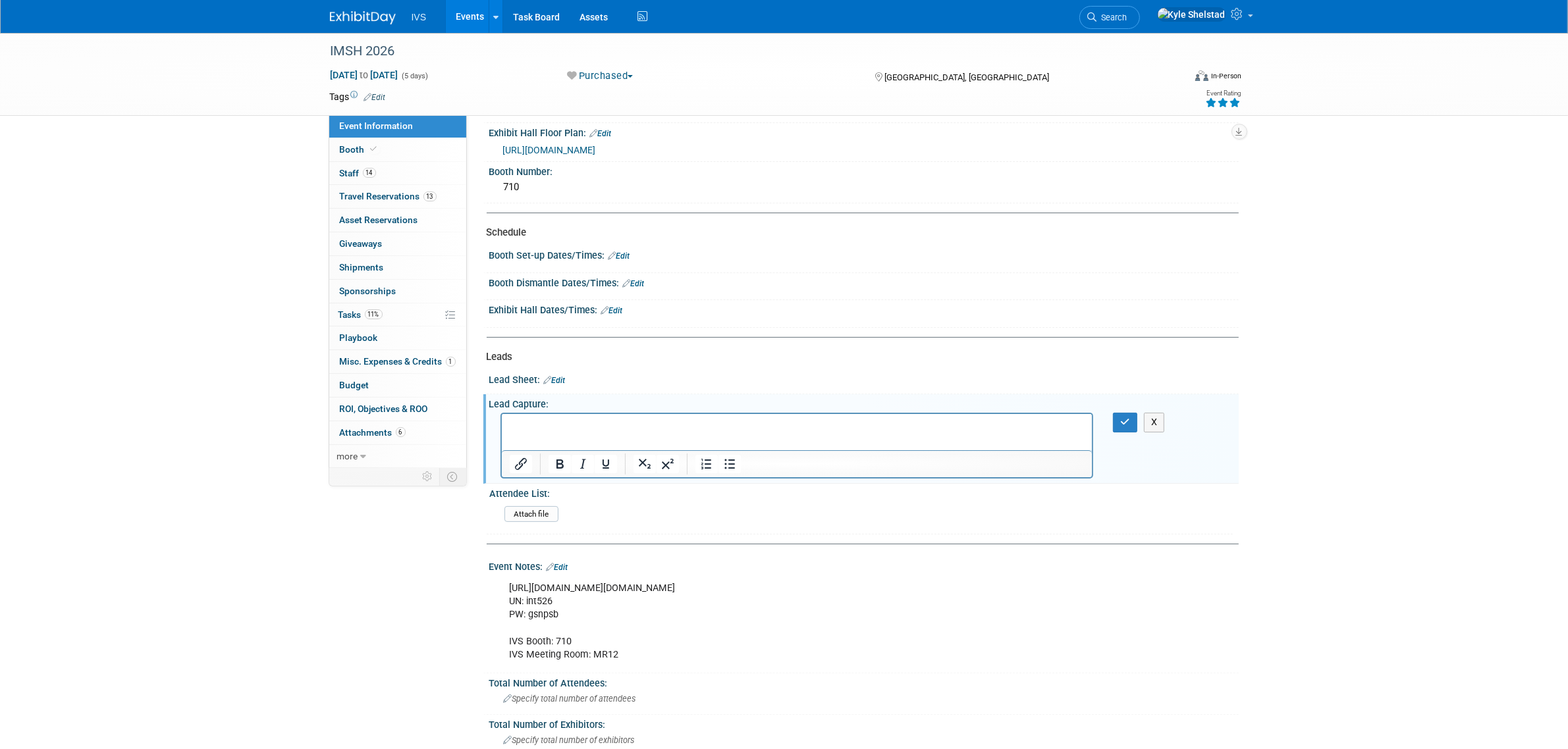
scroll to position [0, 0]
click at [1152, 418] on button "X" at bounding box center [1154, 423] width 21 height 19
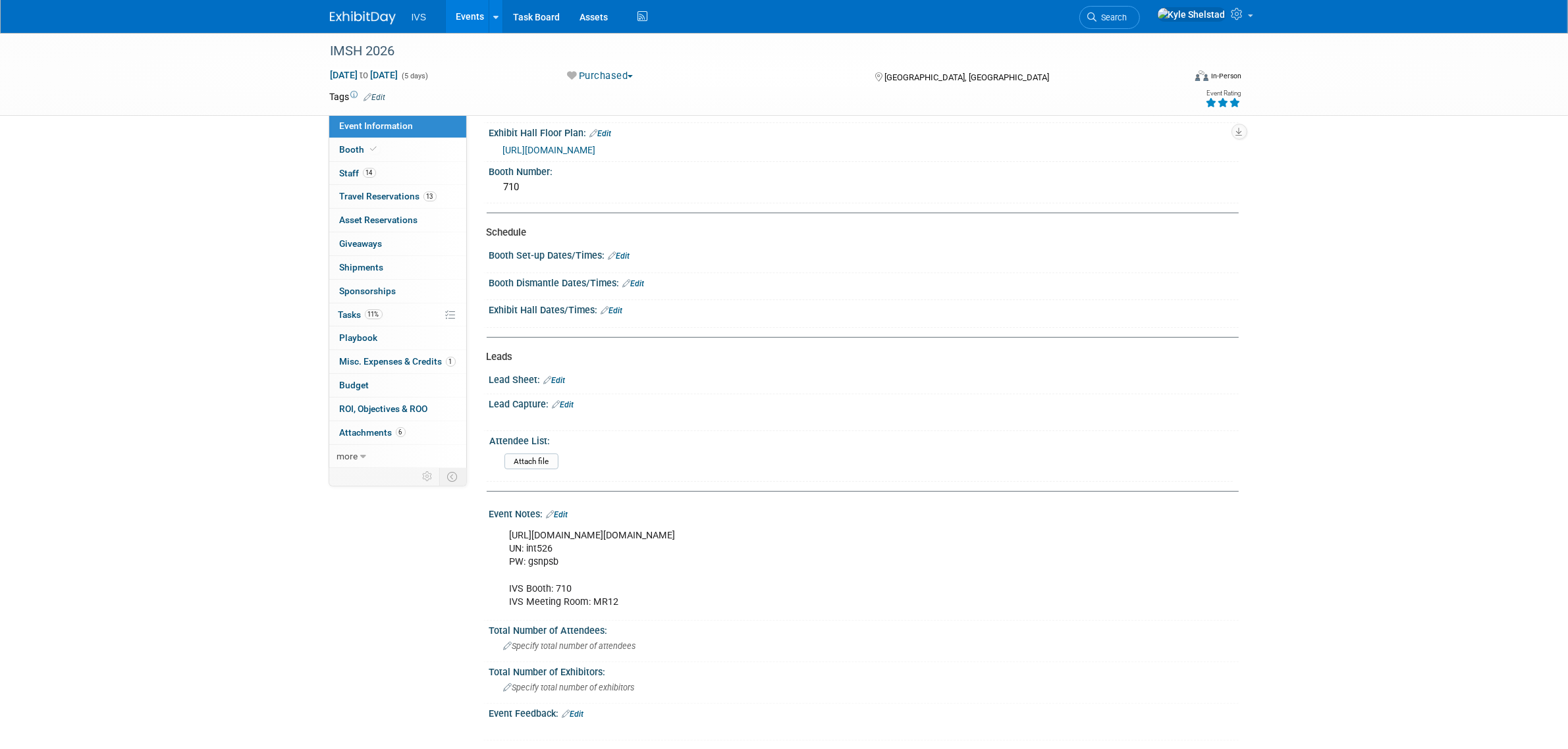
drag, startPoint x: 979, startPoint y: 537, endPoint x: 510, endPoint y: 532, distance: 469.0
click at [510, 532] on div "https://ssh.expoplanner.com/index.cfm?do=exhibCenter.main&event_id=25&exhib_id=…" at bounding box center [797, 569] width 593 height 92
copy div "https://ssh.expoplanner.com/index.cfm?do=exhibCenter.main&event_id=25&exhib_id=…"
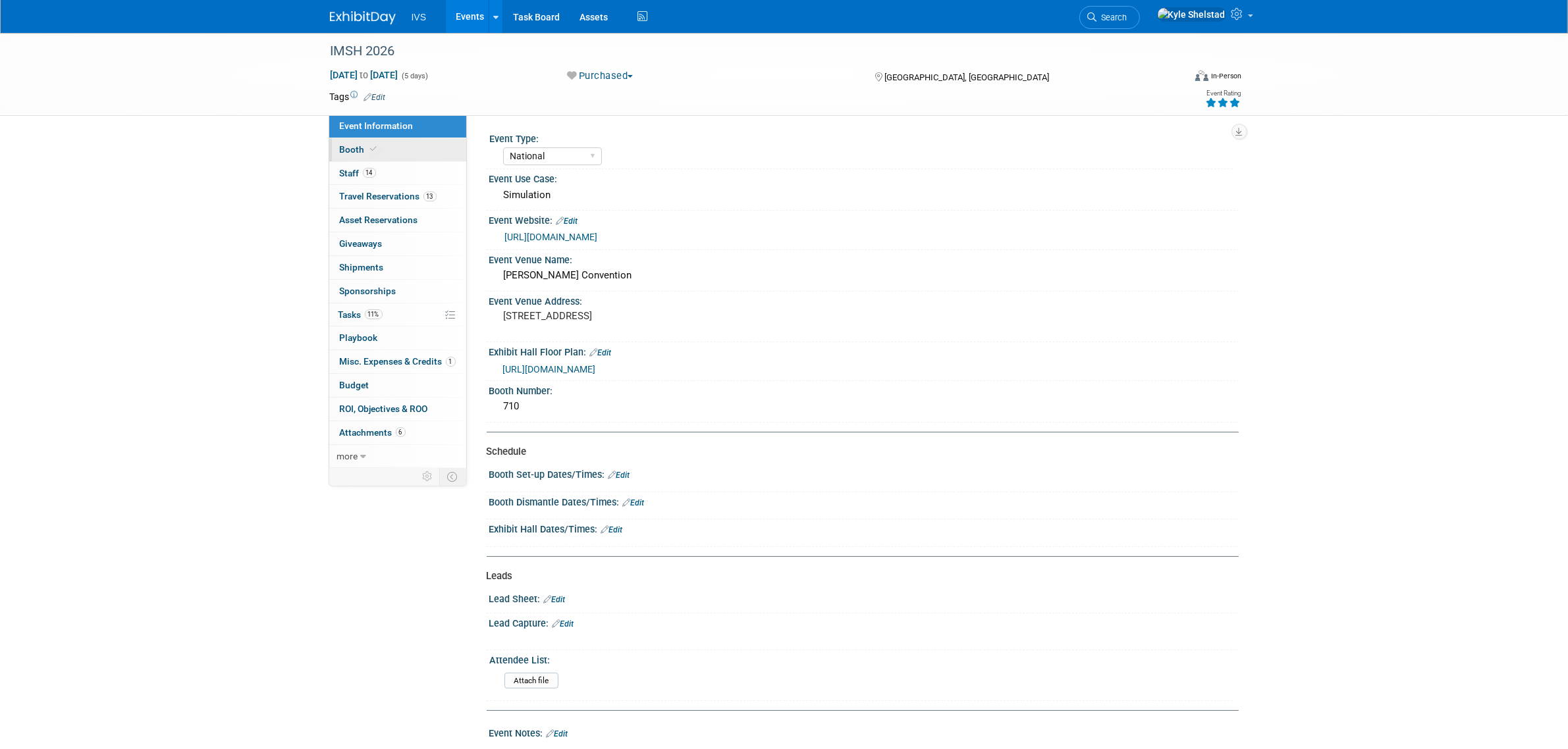
click at [389, 146] on link "Booth" at bounding box center [397, 150] width 137 height 23
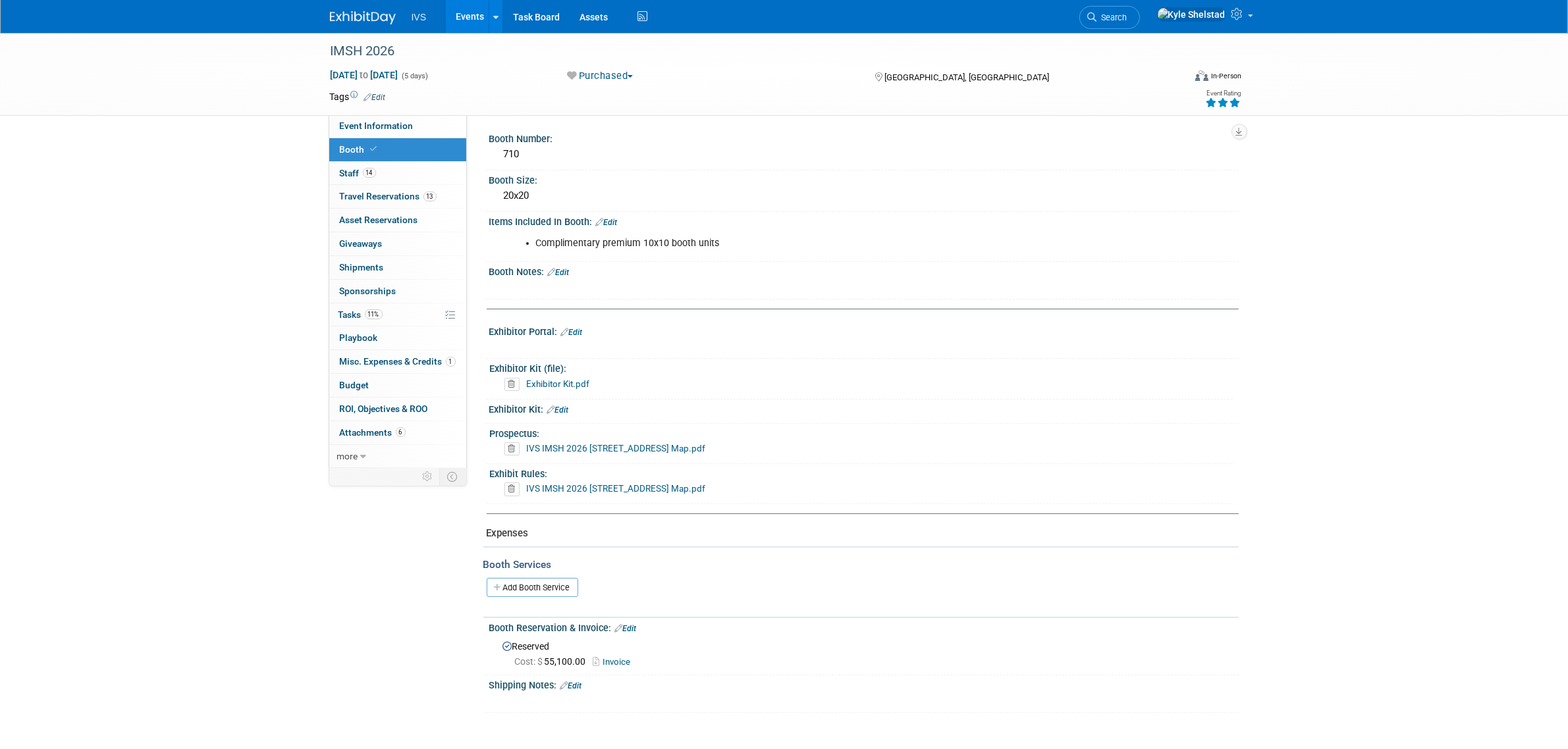
click at [577, 330] on link "Edit" at bounding box center [572, 333] width 22 height 10
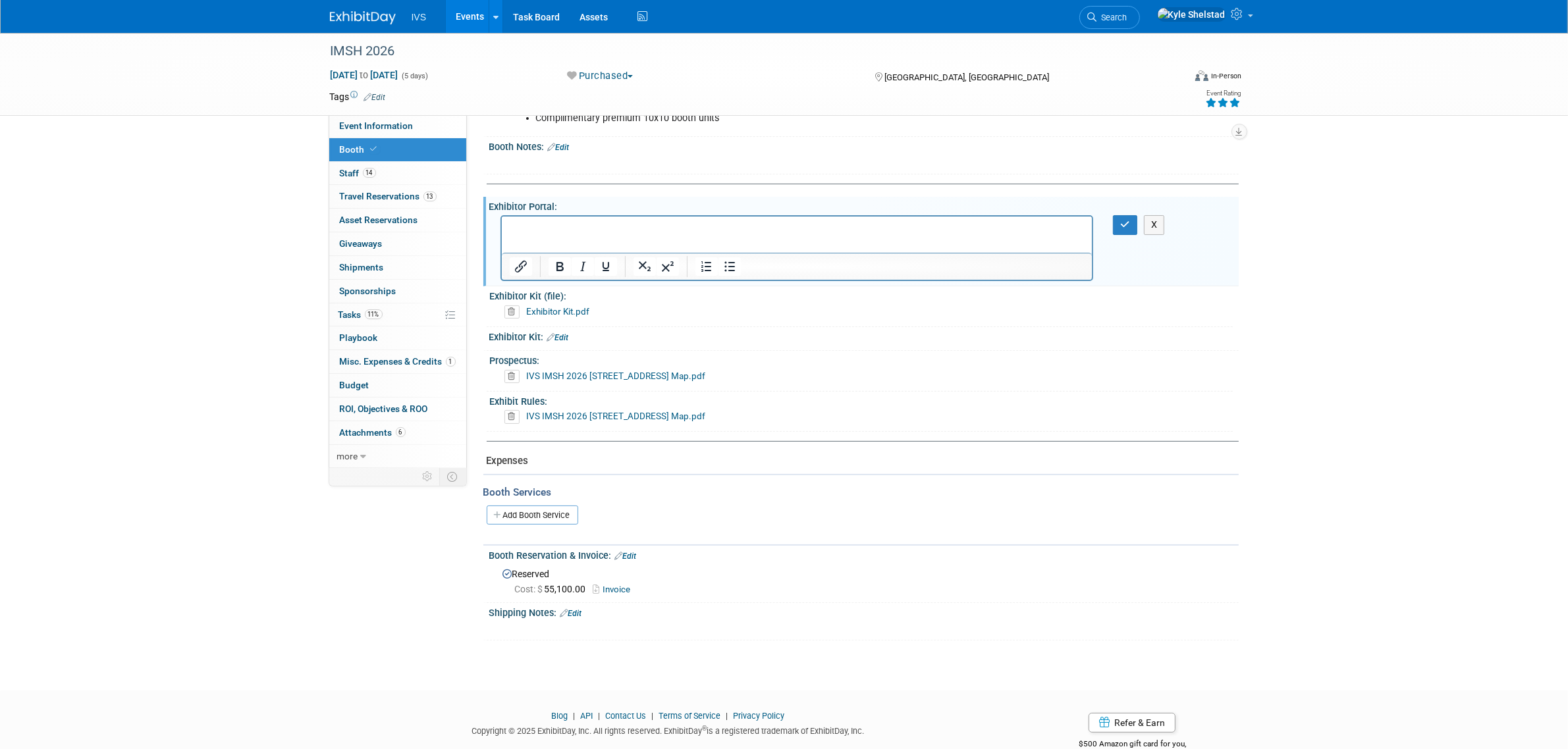
scroll to position [99, 0]
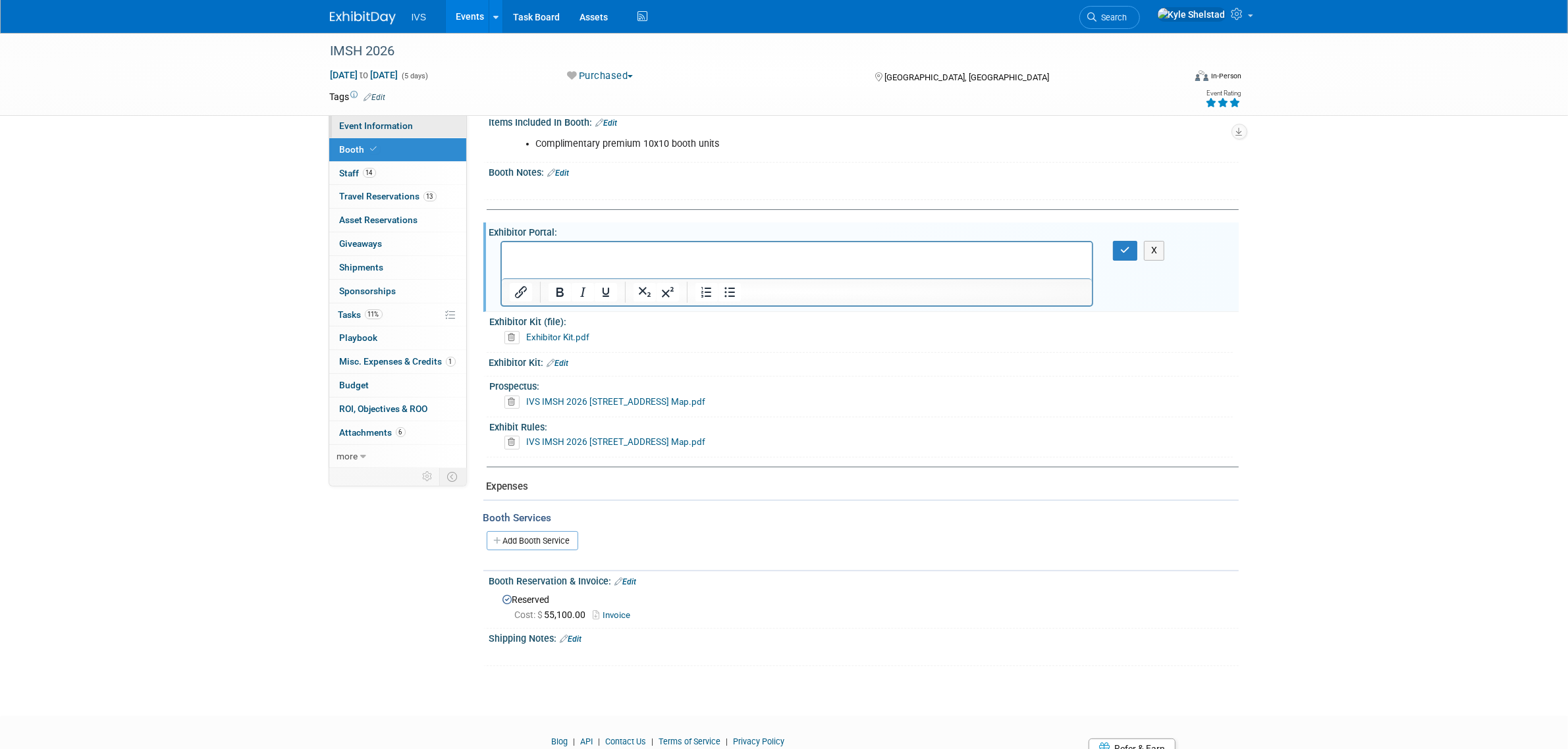
click at [428, 134] on link "Event Information" at bounding box center [397, 126] width 137 height 23
select select "National"
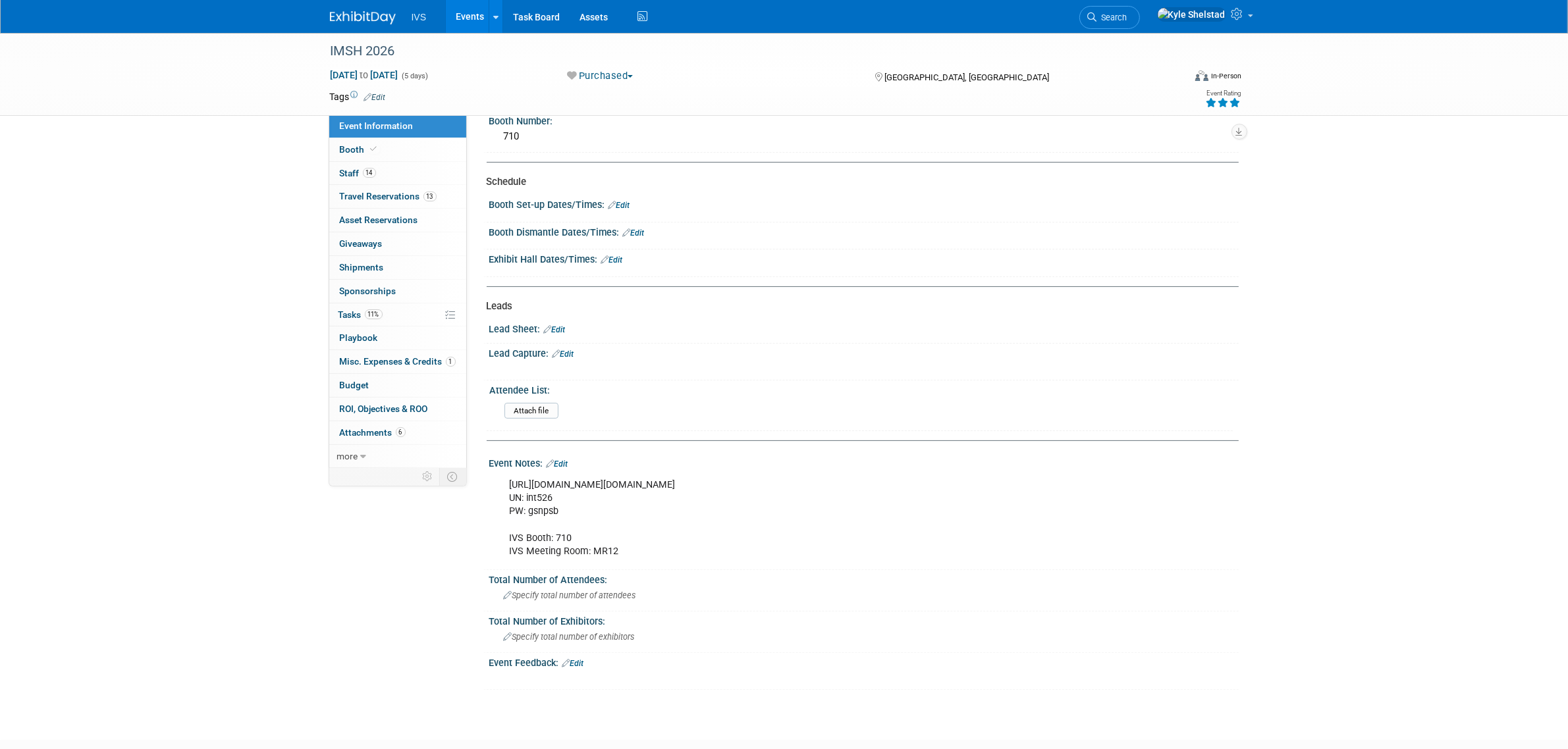
scroll to position [275, 0]
drag, startPoint x: 560, startPoint y: 505, endPoint x: 495, endPoint y: 482, distance: 68.9
click at [495, 482] on div "https://ssh.expoplanner.com/index.cfm?do=exhibCenter.main&event_id=25&exhib_id=…" at bounding box center [863, 513] width 749 height 97
click at [564, 454] on link "Edit" at bounding box center [557, 459] width 22 height 10
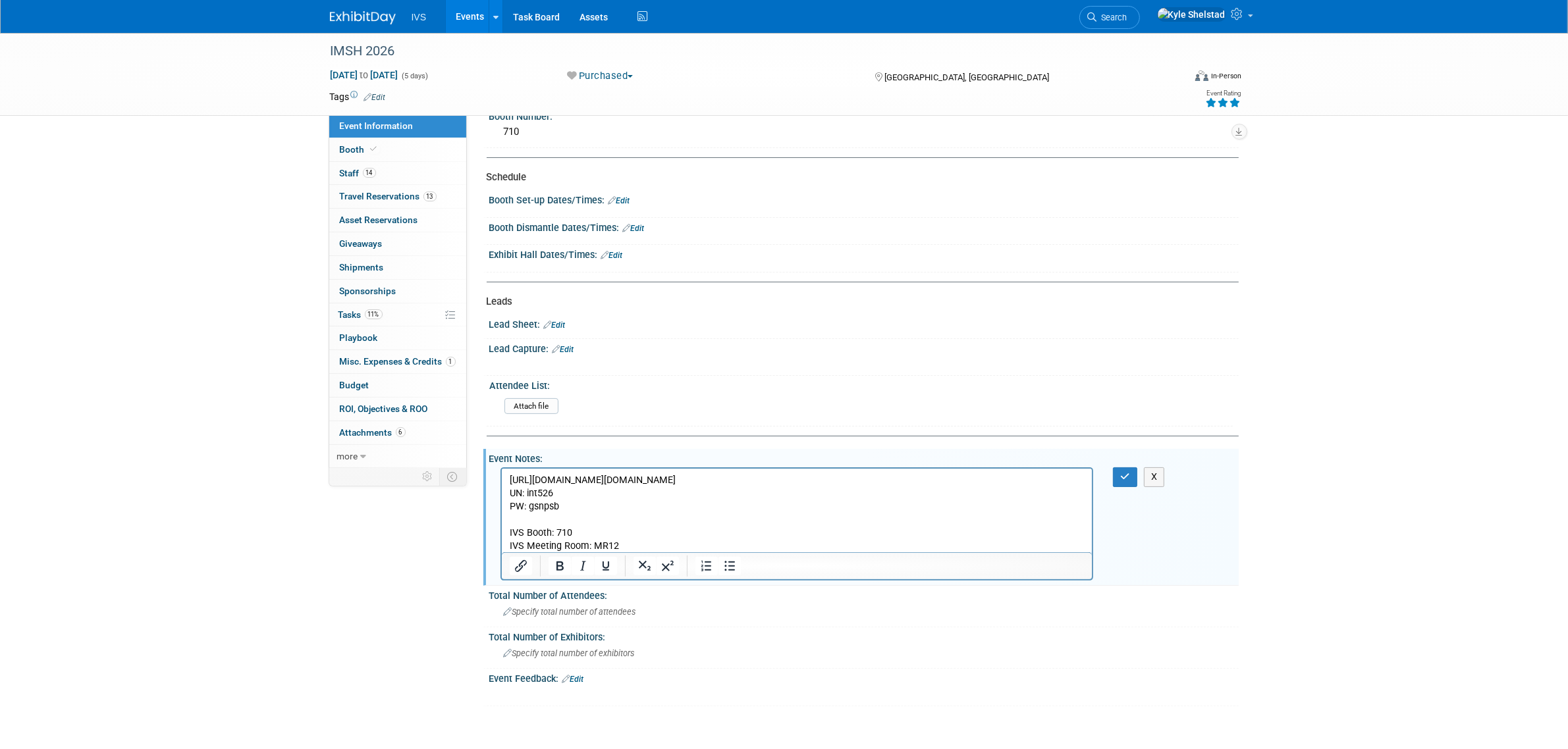
scroll to position [0, 0]
drag, startPoint x: 573, startPoint y: 506, endPoint x: 948, endPoint y: 933, distance: 568.3
click at [501, 469] on html "https://ssh.expoplanner.com/index.cfm?do=exhibCenter.main&event_id=25&exhib_id=…" at bounding box center [796, 511] width 591 height 84
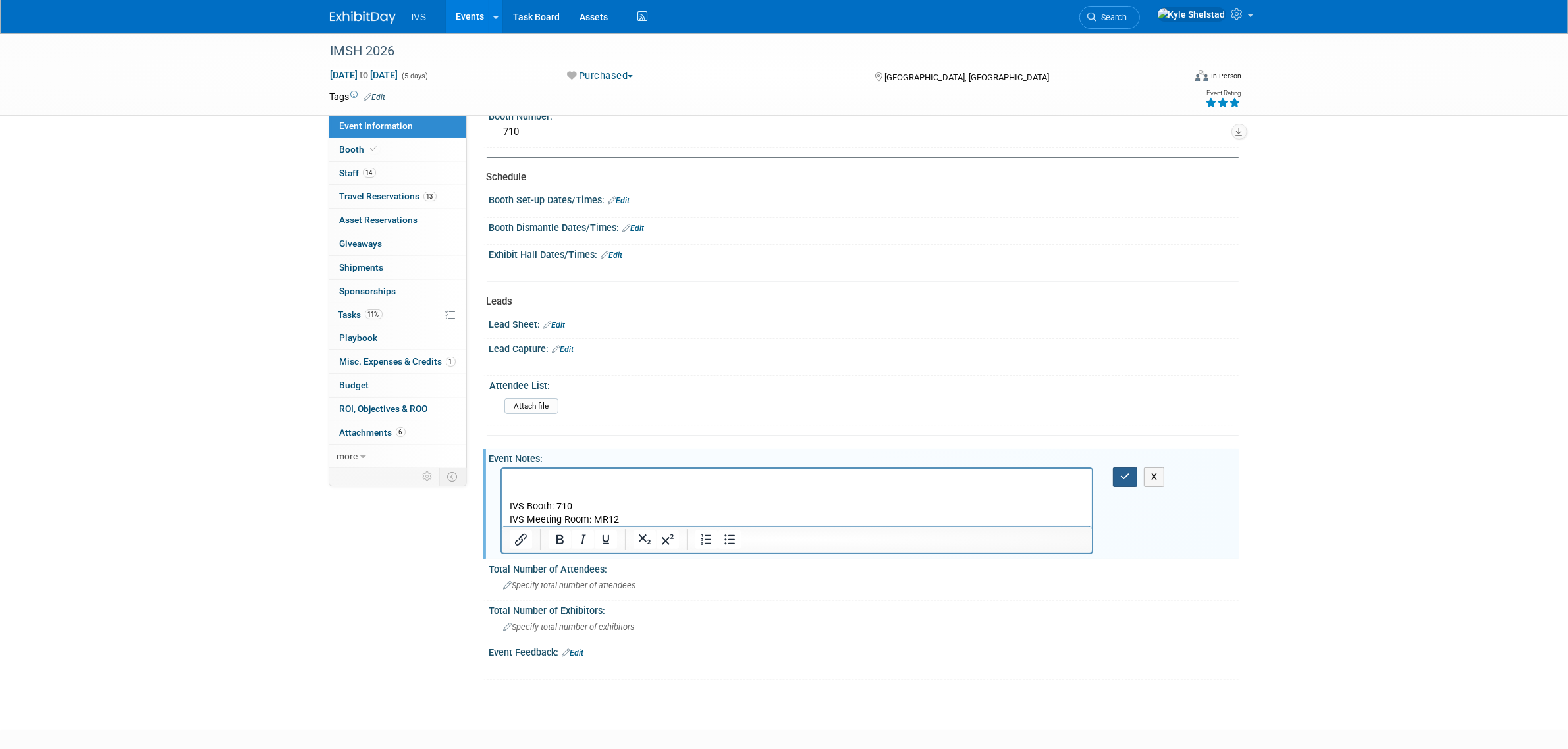
click at [1124, 479] on button "button" at bounding box center [1125, 477] width 25 height 19
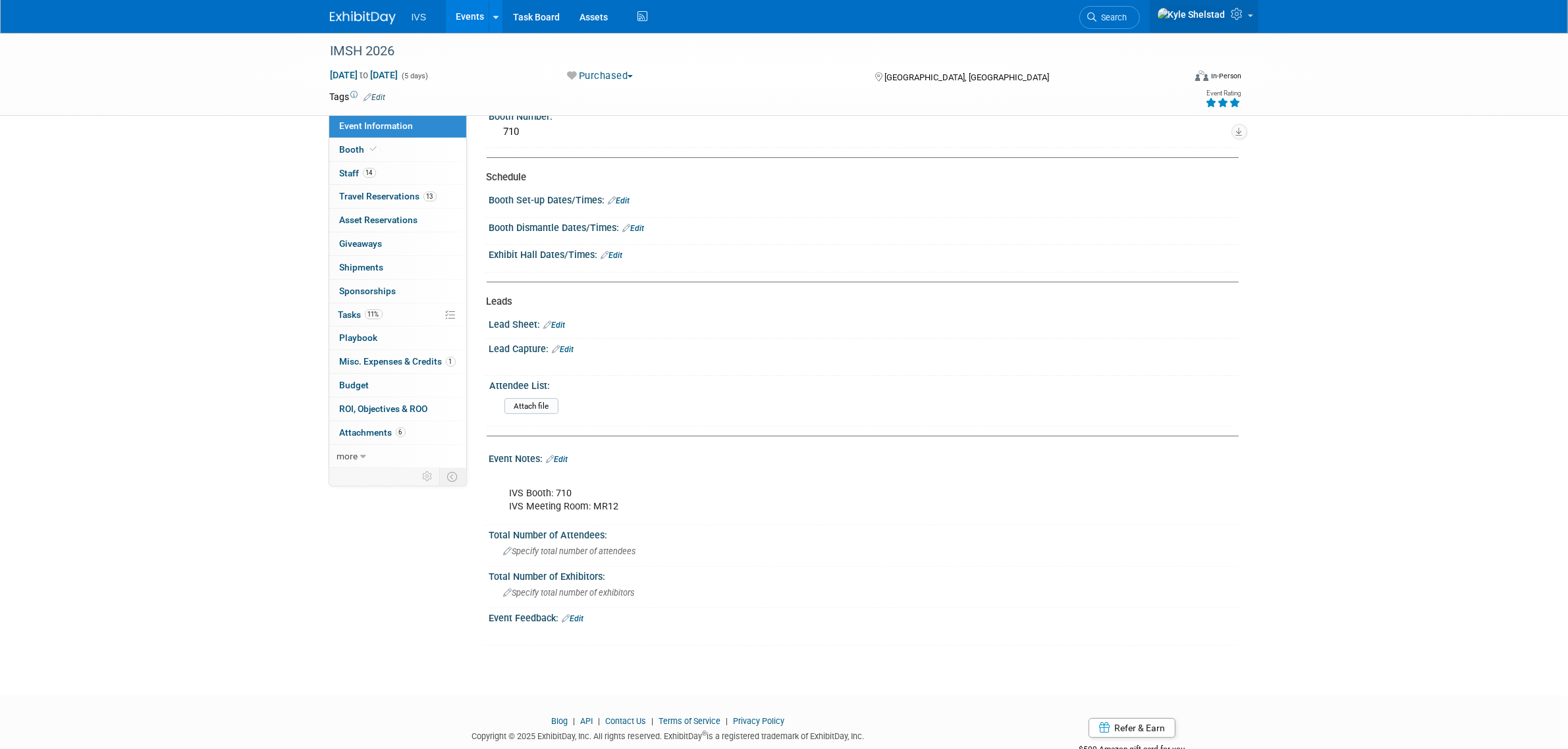
click at [1246, 18] on link at bounding box center [1204, 16] width 108 height 33
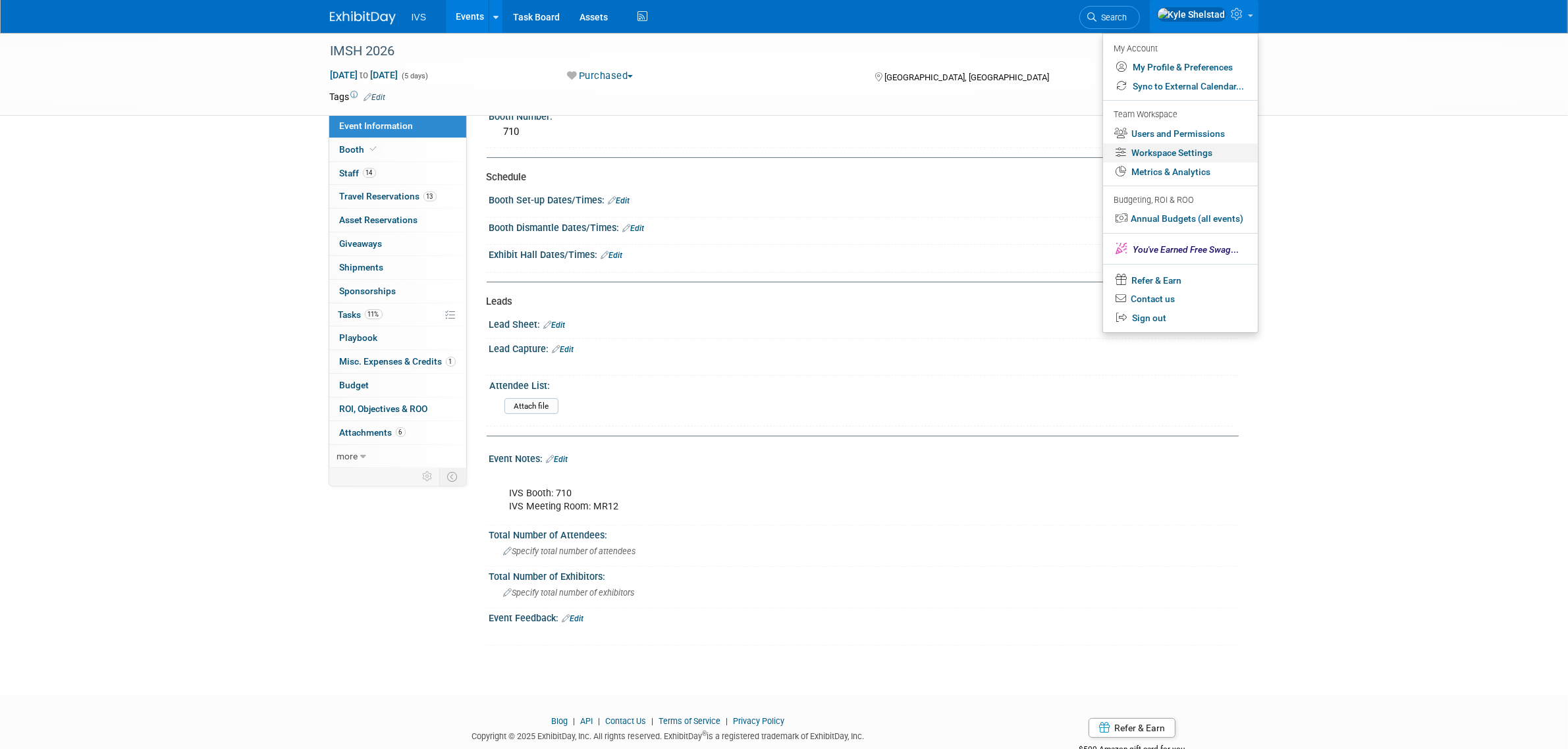
click at [1161, 155] on link "Workspace Settings" at bounding box center [1180, 153] width 154 height 19
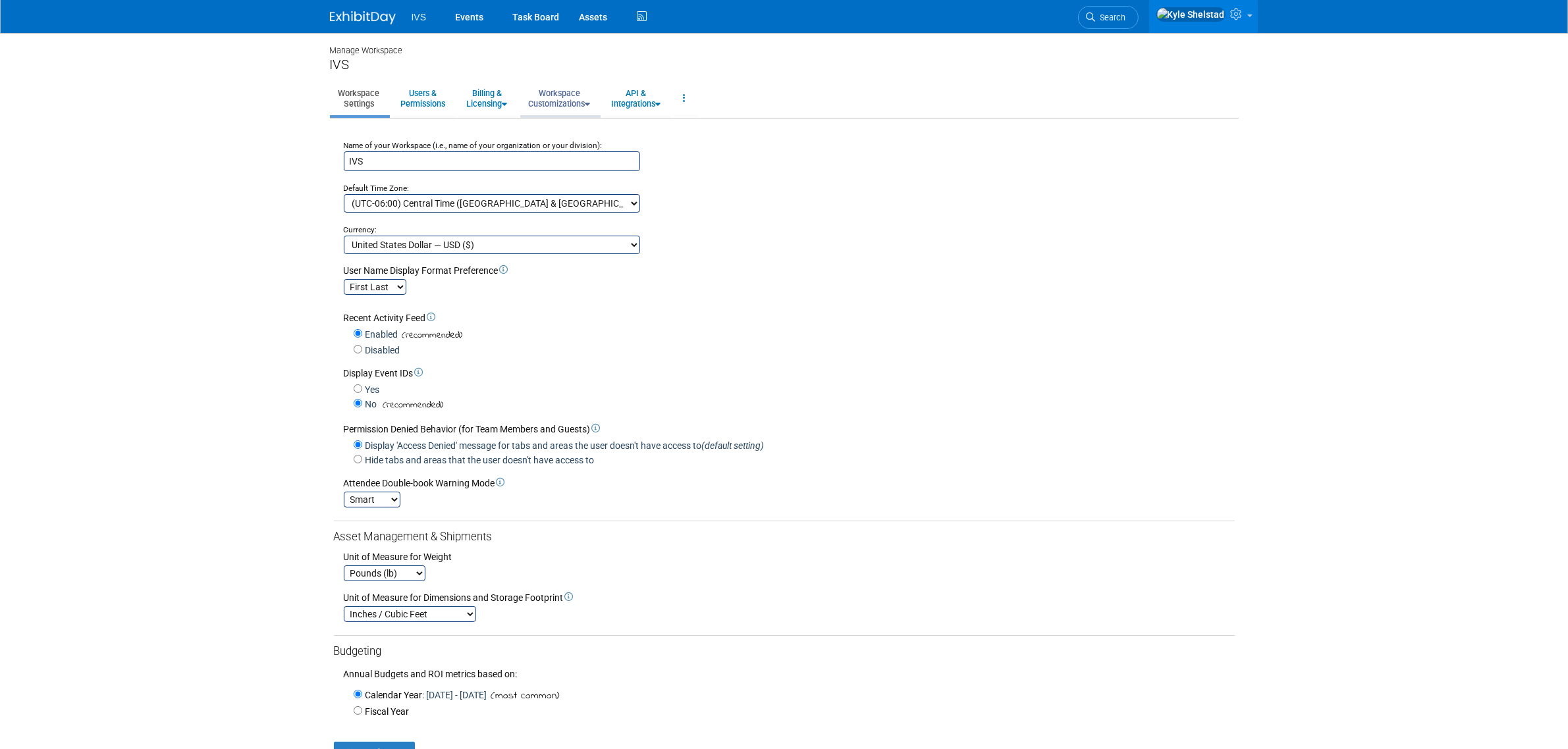
click at [595, 94] on link "Workspace Customizations" at bounding box center [559, 98] width 79 height 33
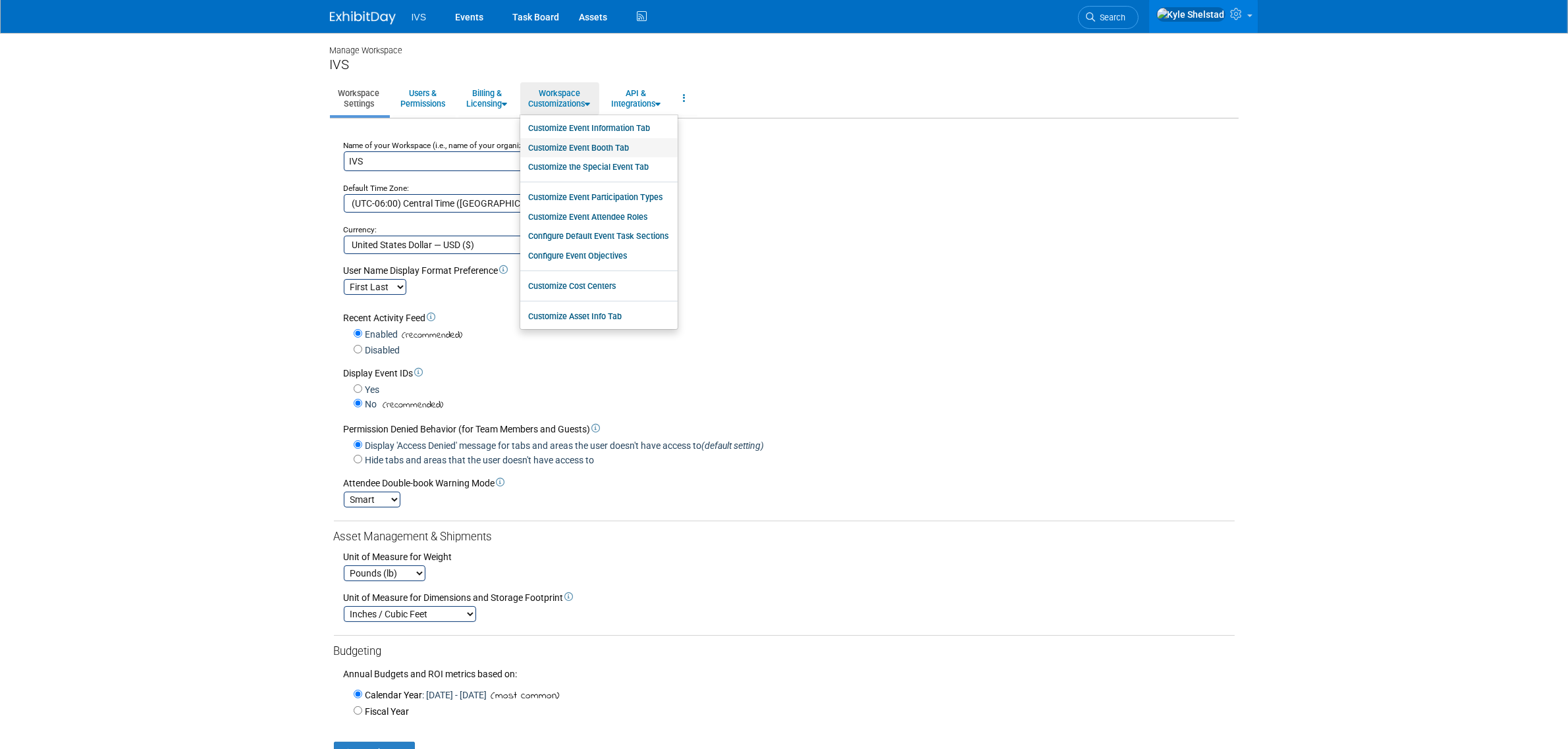
click at [631, 146] on link "Customize Event Booth Tab" at bounding box center [599, 148] width 158 height 20
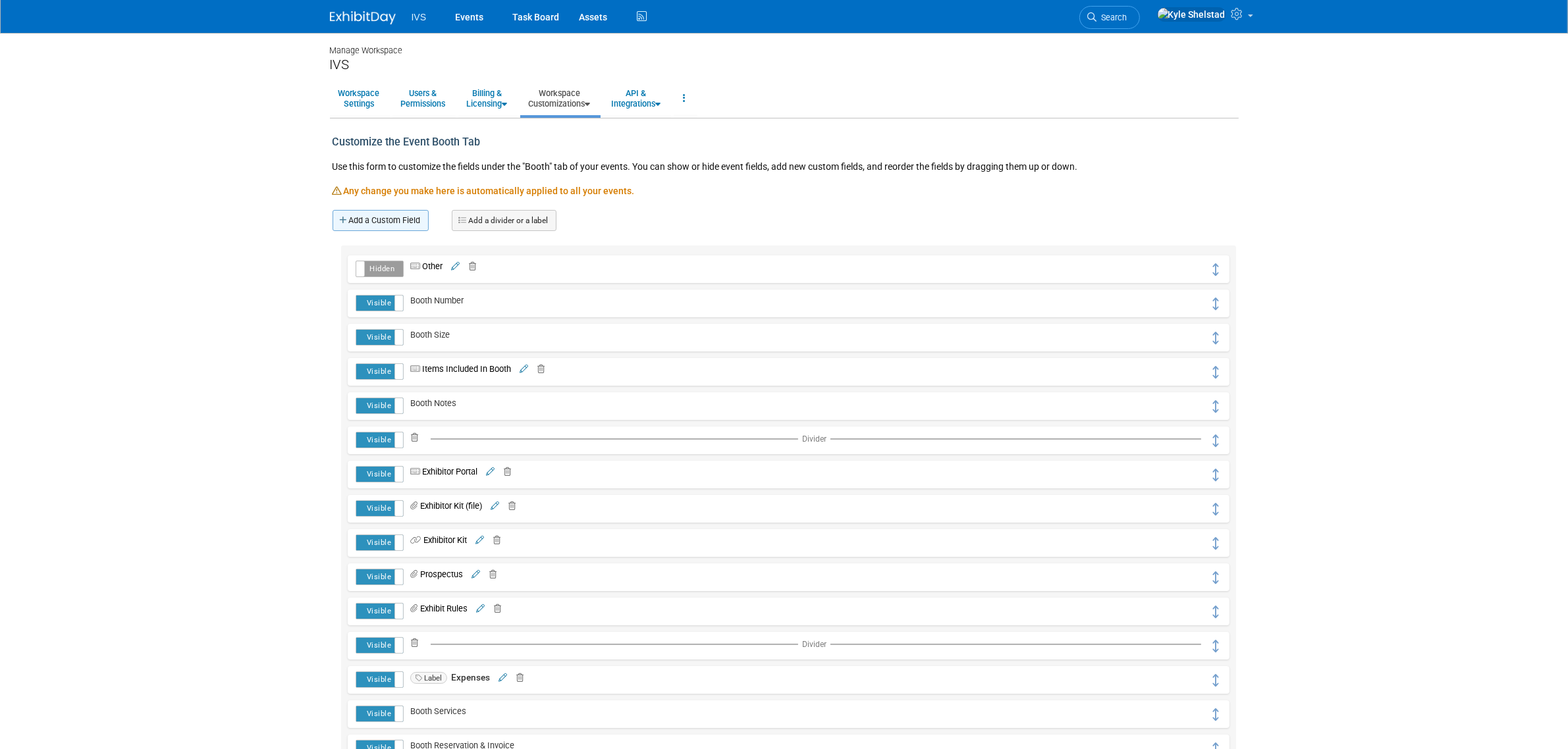
click at [386, 218] on link "Add a Custom Field" at bounding box center [381, 220] width 96 height 21
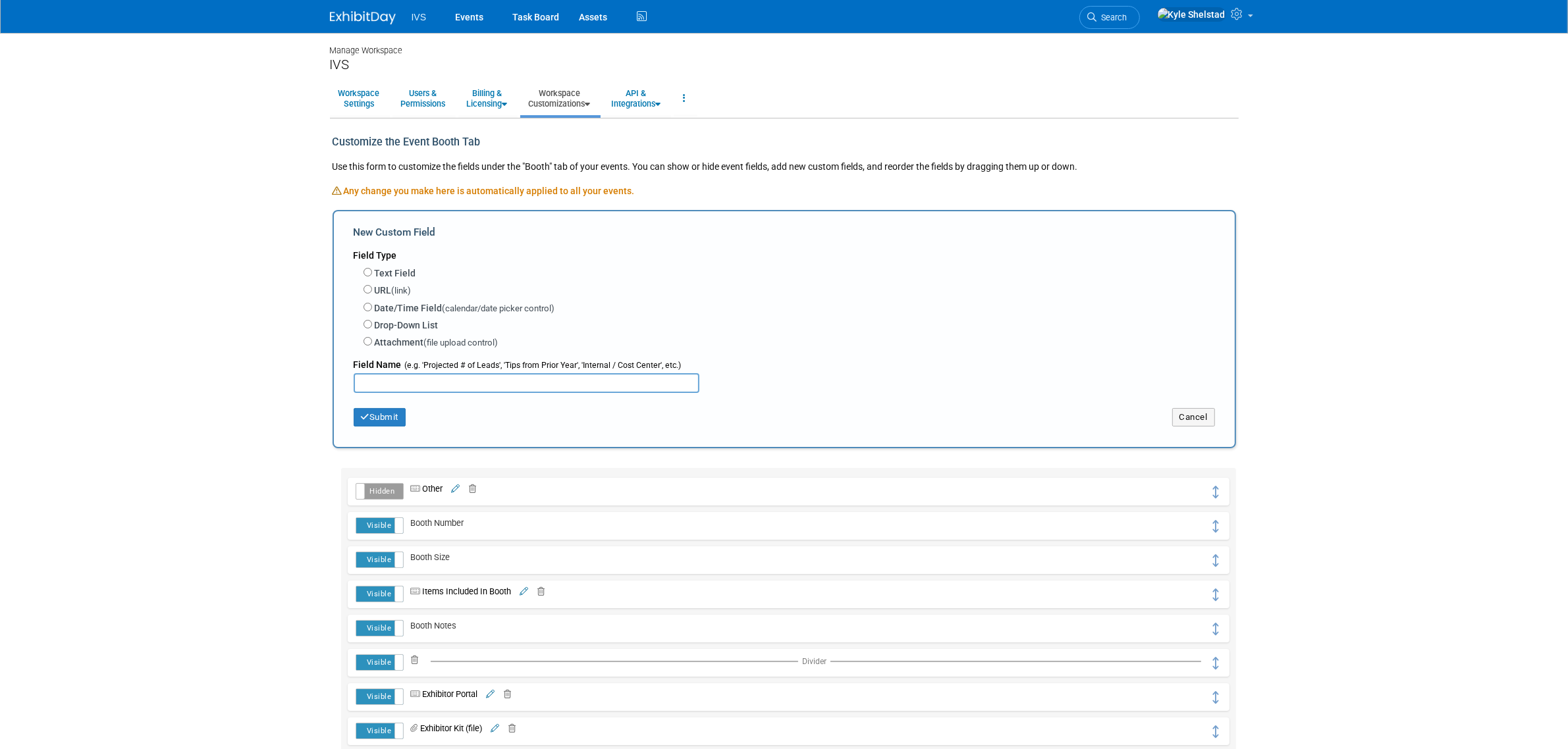
click at [389, 271] on label "Text Field" at bounding box center [396, 273] width 41 height 14
click at [372, 271] on input "Text Field" at bounding box center [368, 272] width 9 height 9
radio input "true"
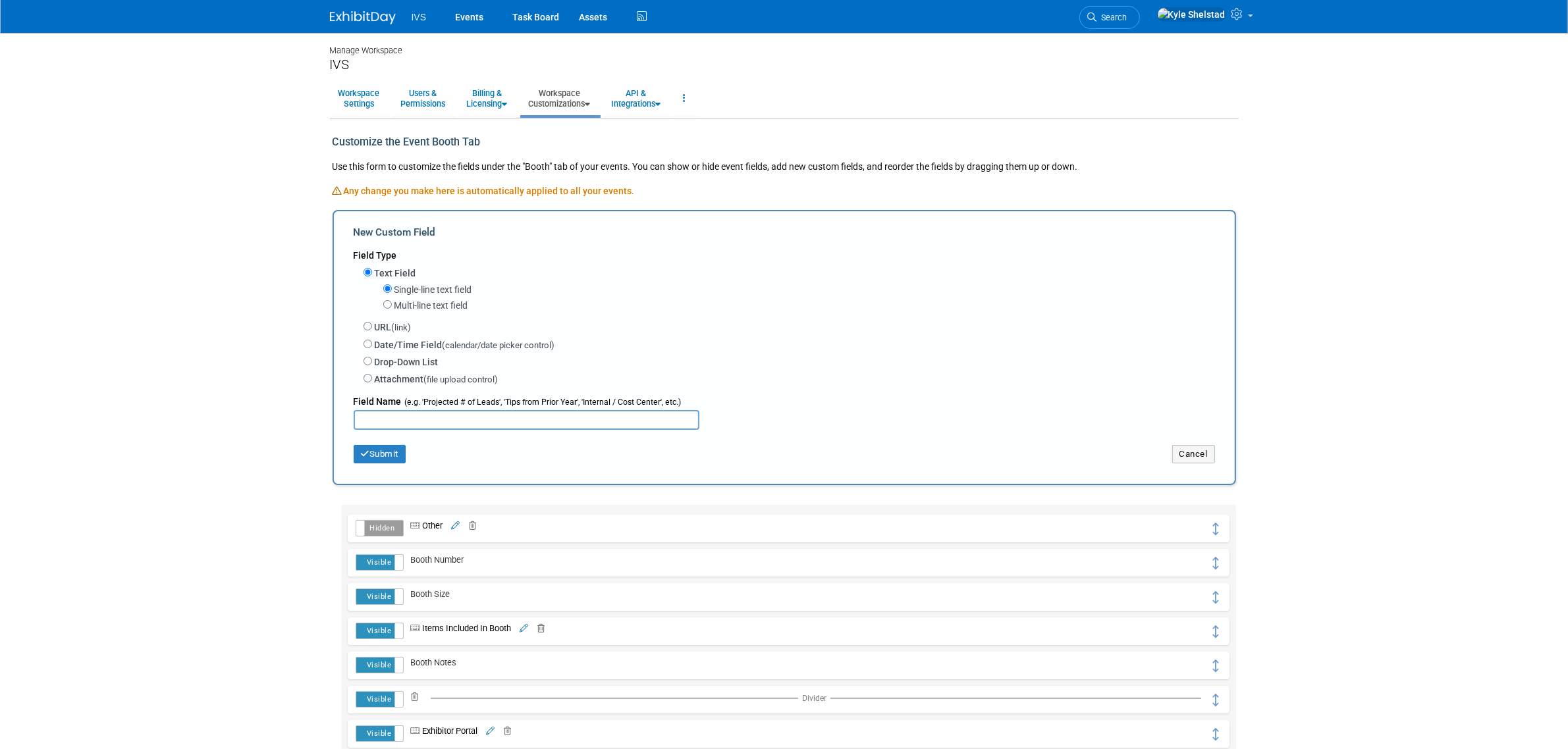
click at [428, 306] on label "Multi-line text field" at bounding box center [431, 305] width 74 height 14
click at [392, 306] on input "Multi-line text field" at bounding box center [387, 304] width 9 height 9
radio input "true"
click at [409, 418] on input "text" at bounding box center [526, 419] width 346 height 20
type input "Exhibitor Service Center"
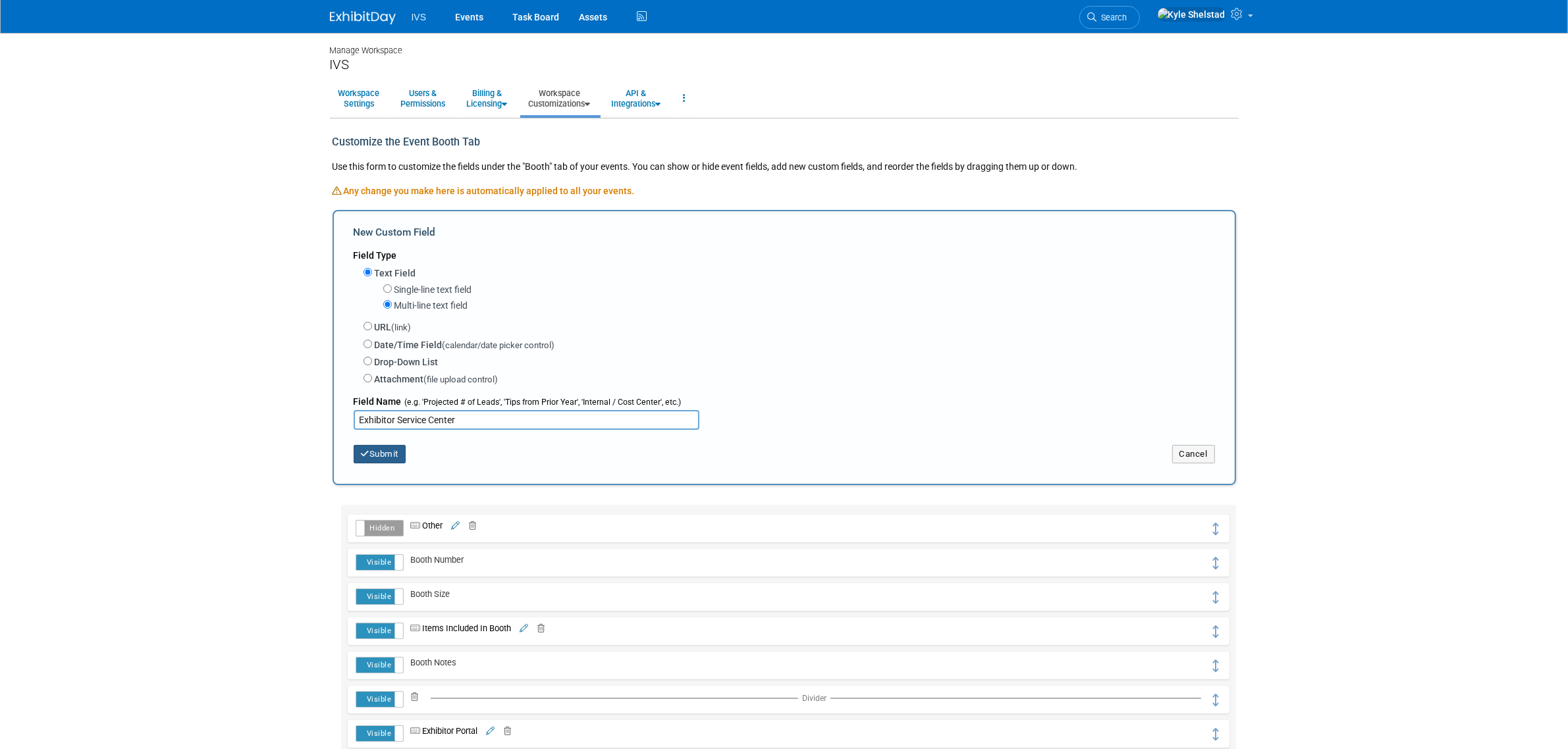
click at [389, 454] on button "Submit" at bounding box center [380, 454] width 53 height 18
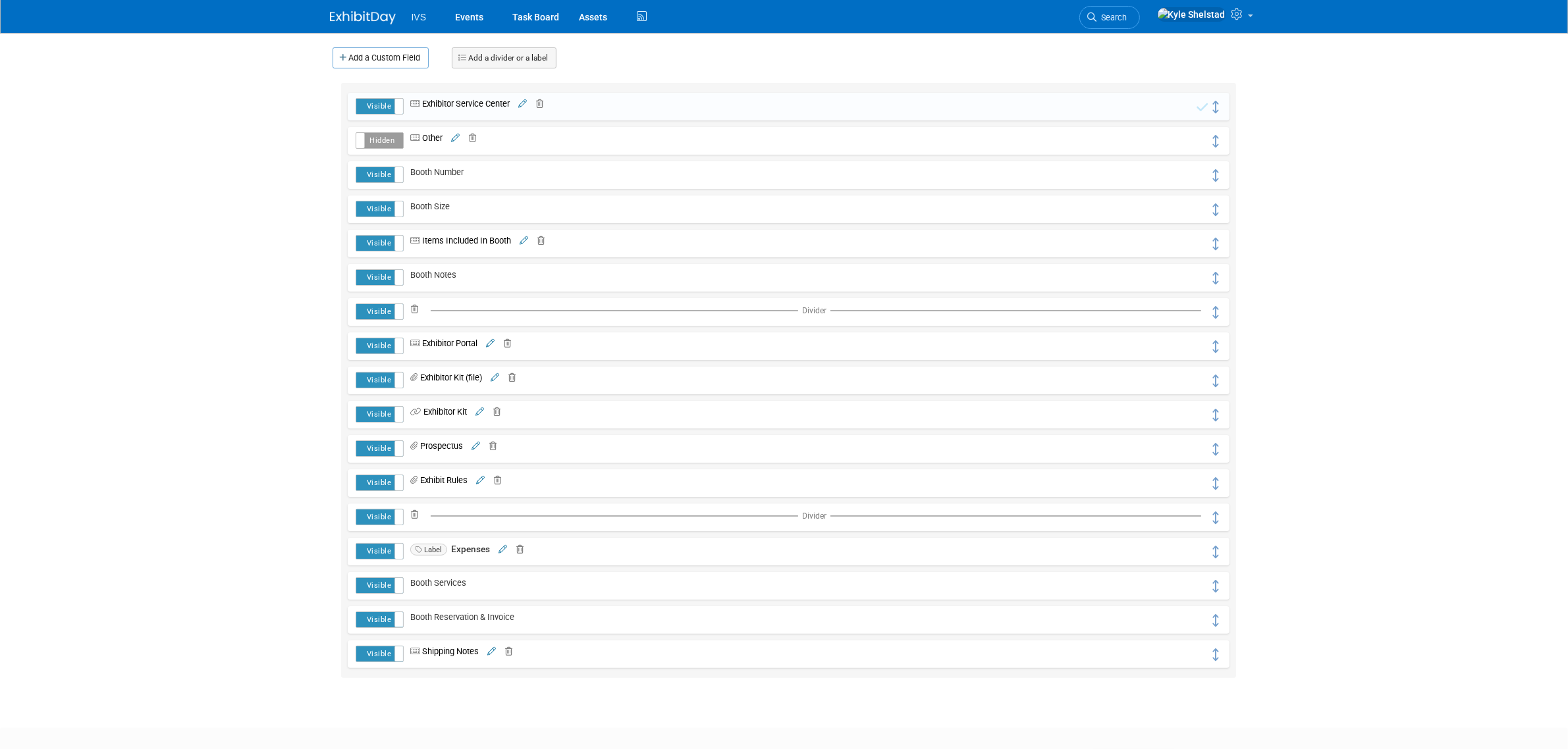
scroll to position [165, 0]
drag, startPoint x: 1220, startPoint y: 112, endPoint x: 1225, endPoint y: 357, distance: 245.1
click at [1225, 357] on div "Visible Hidden Exhibitor Service Center URL" at bounding box center [788, 379] width 894 height 595
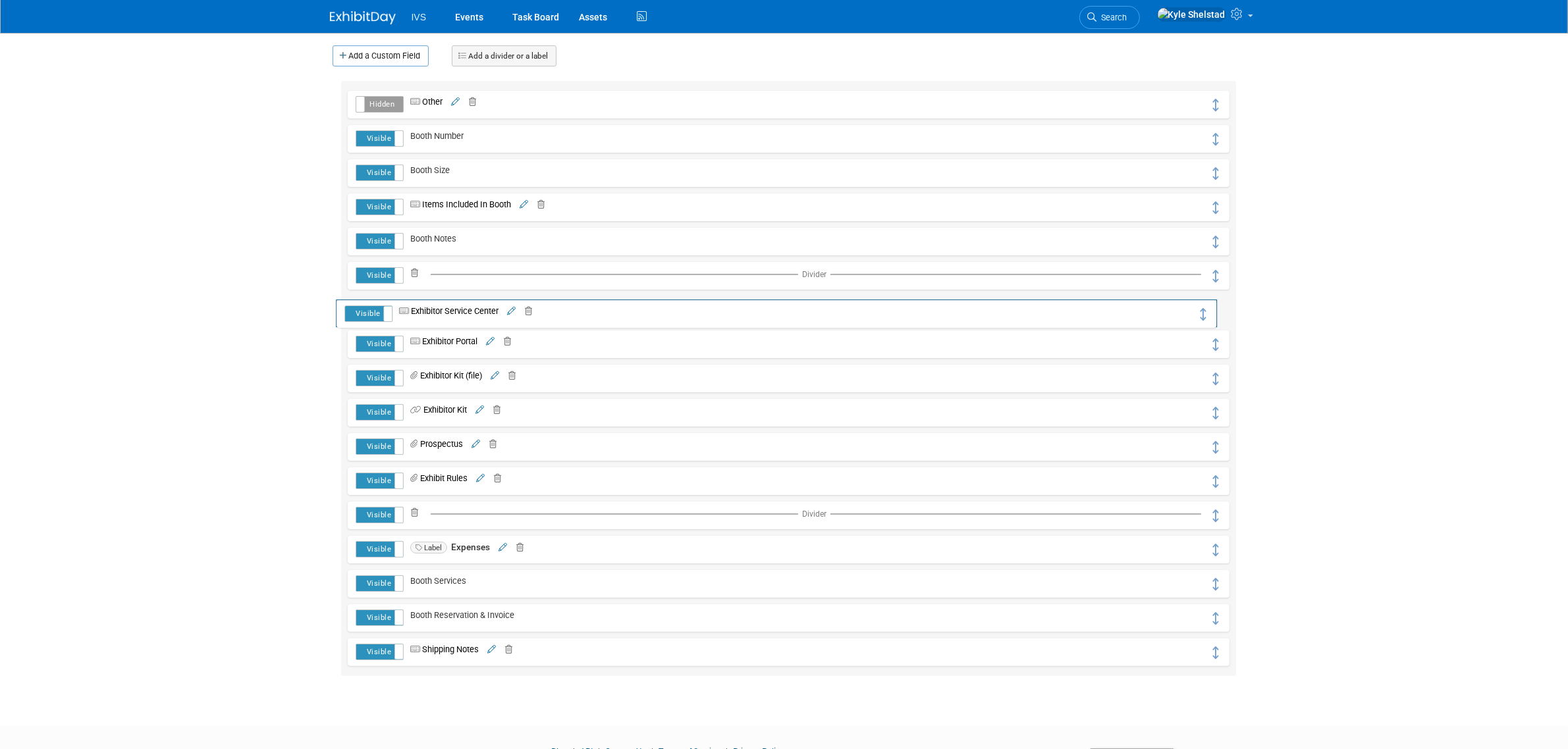
drag, startPoint x: 1217, startPoint y: 104, endPoint x: 1209, endPoint y: 317, distance: 213.2
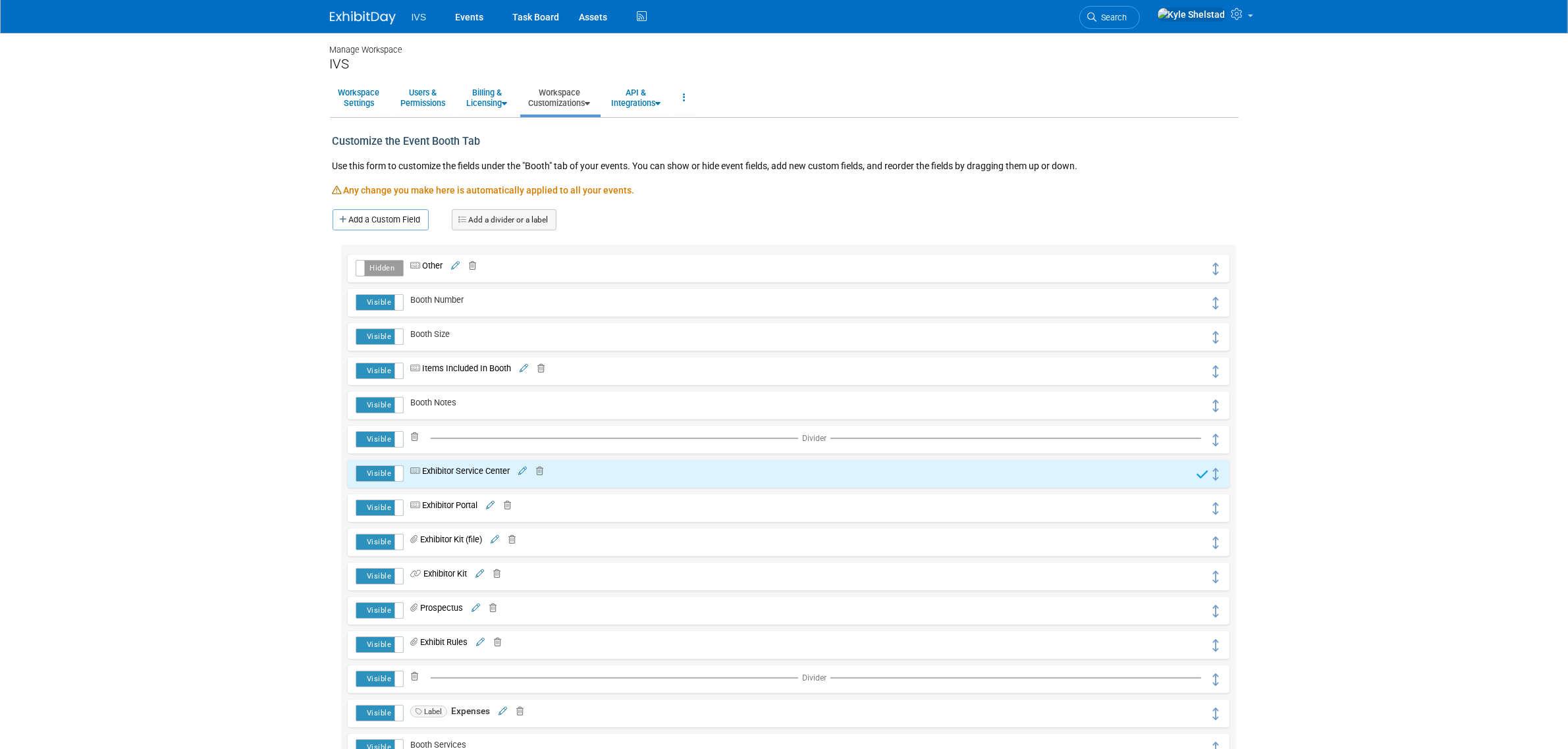
scroll to position [0, 0]
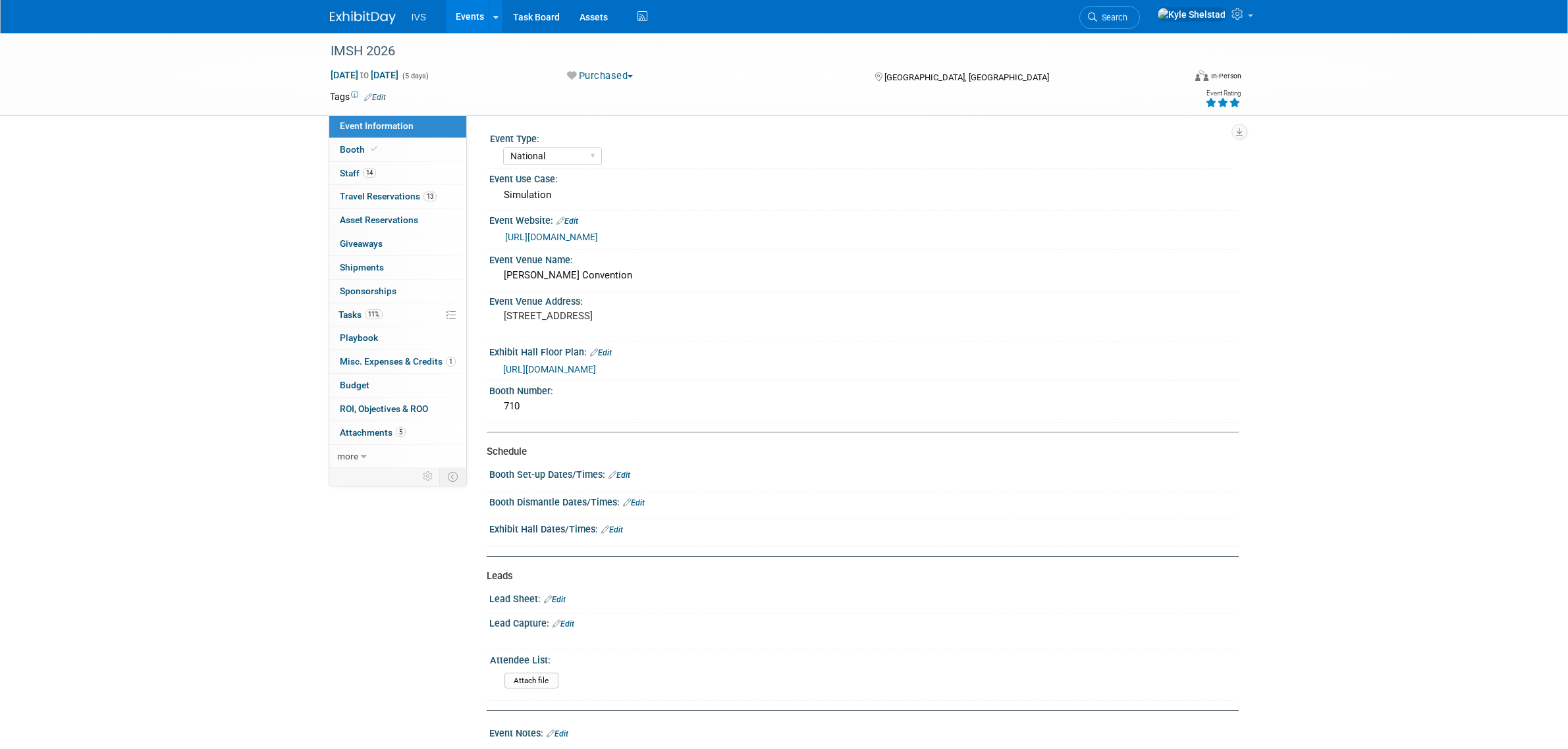
select select "National"
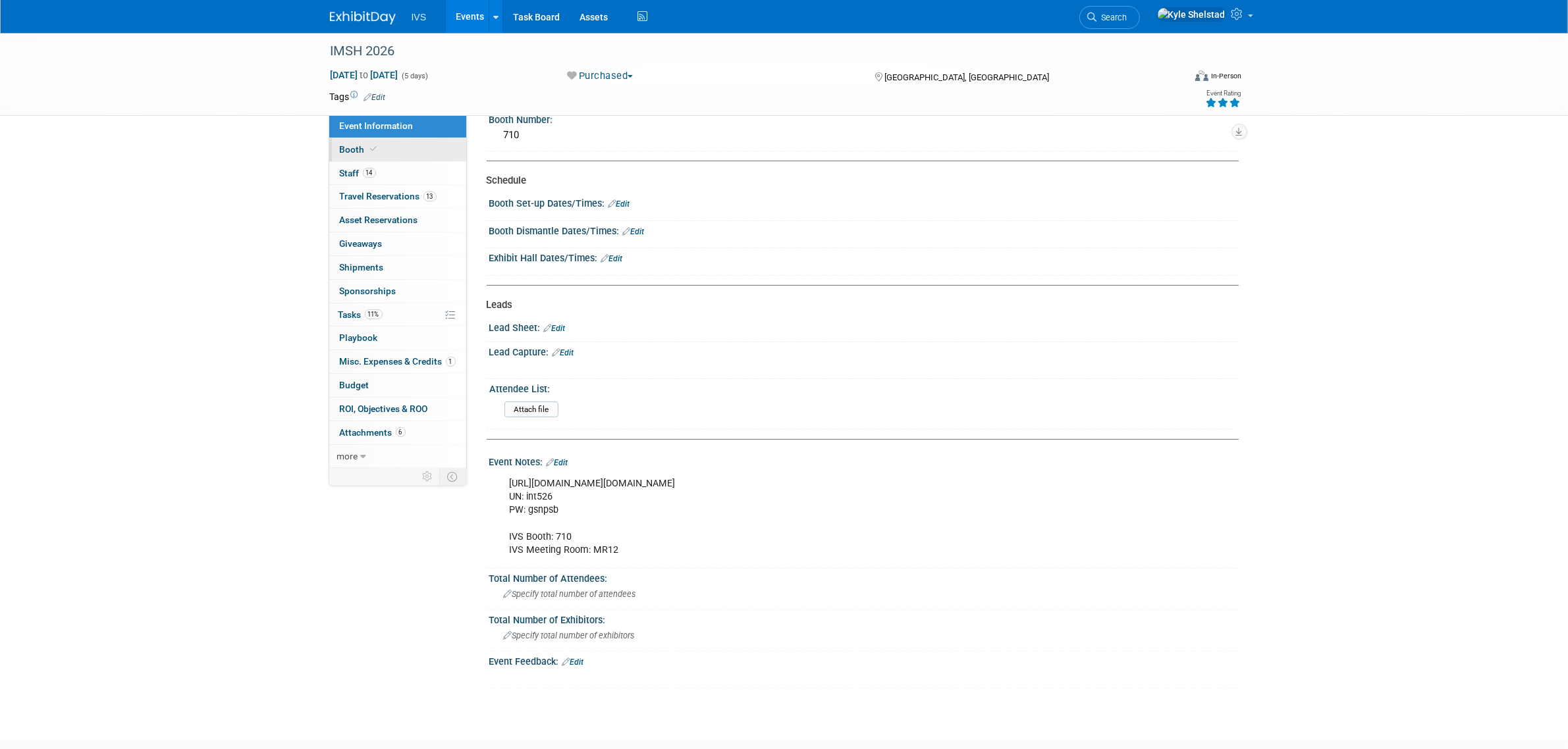
click at [392, 148] on link "Booth" at bounding box center [397, 150] width 137 height 23
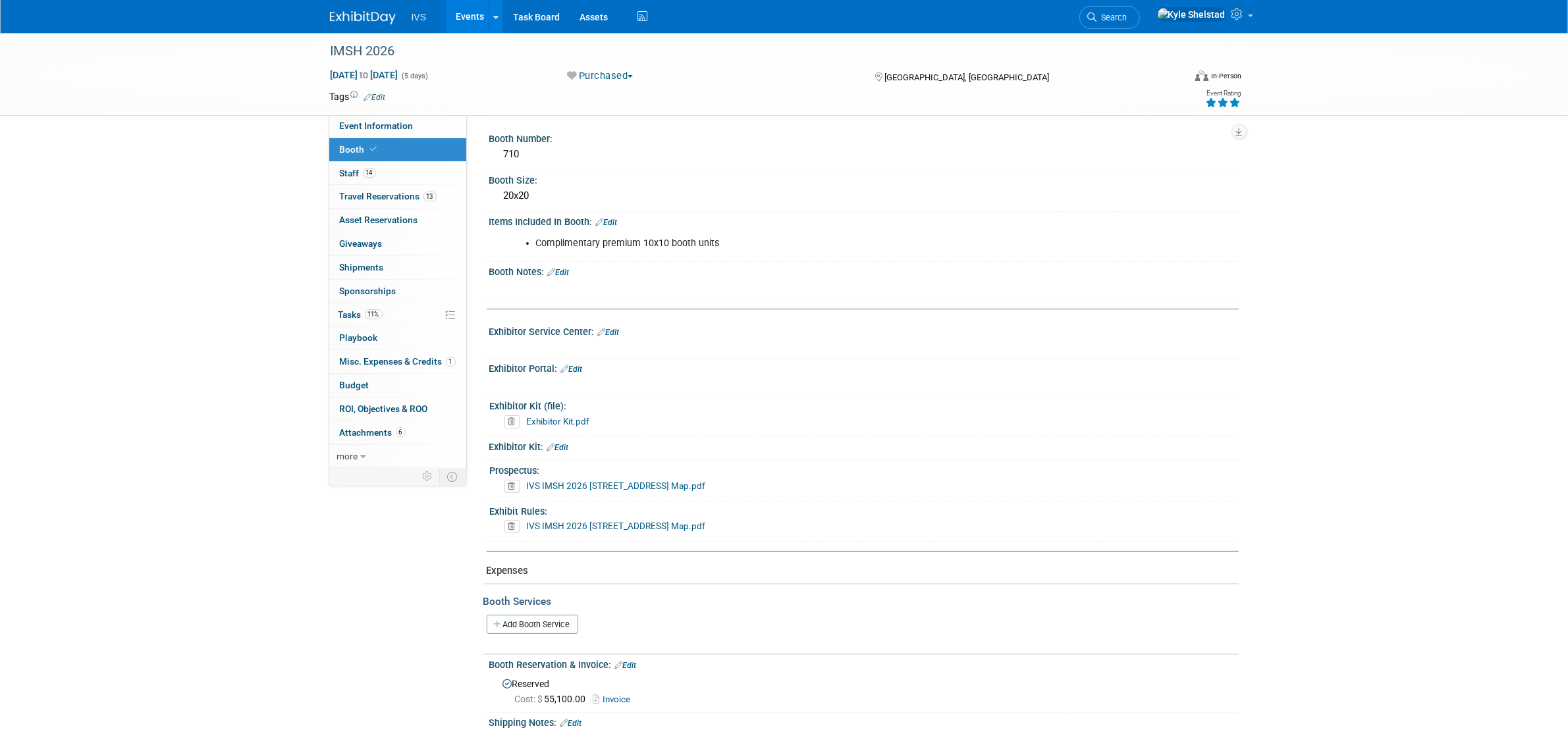
click at [614, 328] on link "Edit" at bounding box center [608, 333] width 22 height 10
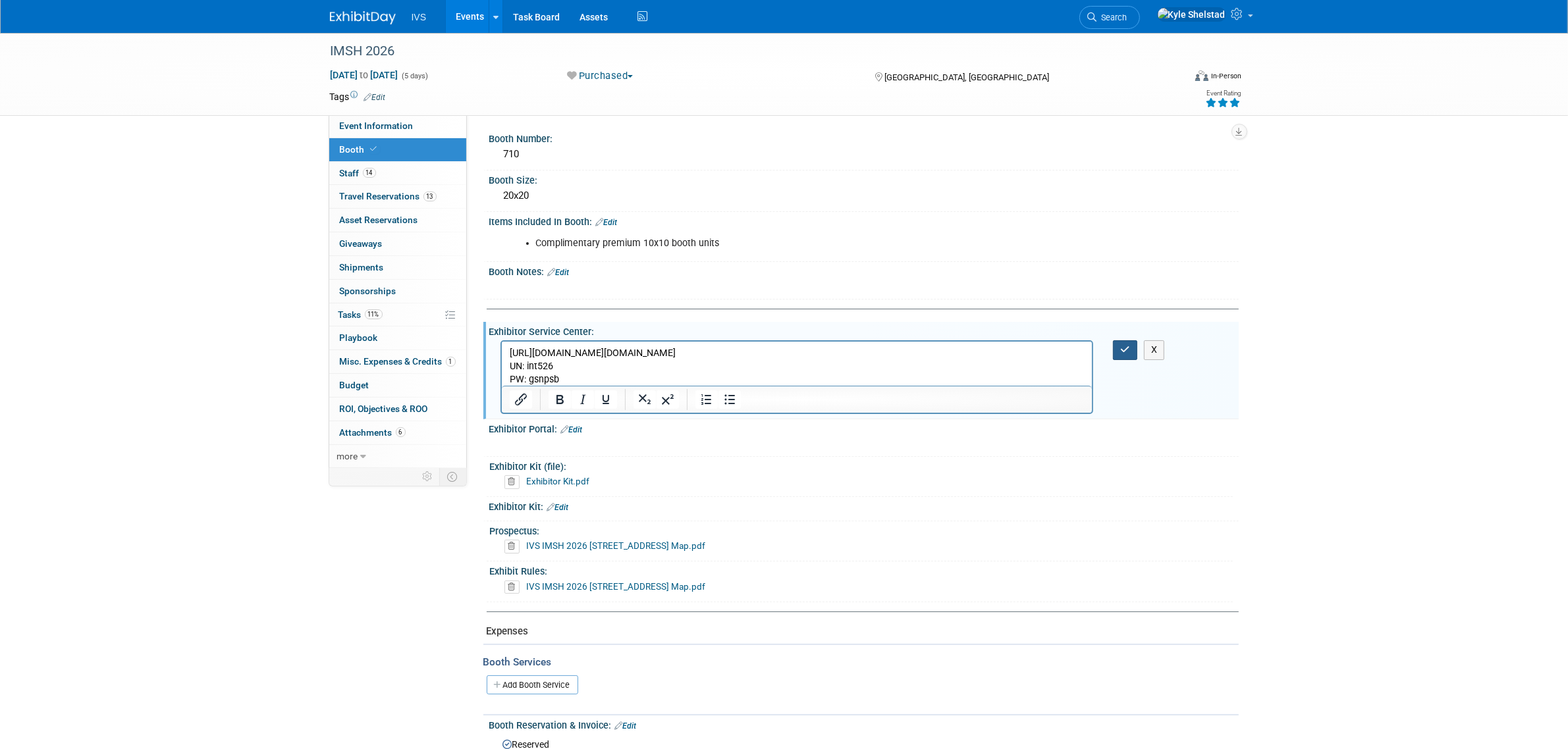
click at [1127, 349] on icon "button" at bounding box center [1125, 349] width 10 height 10
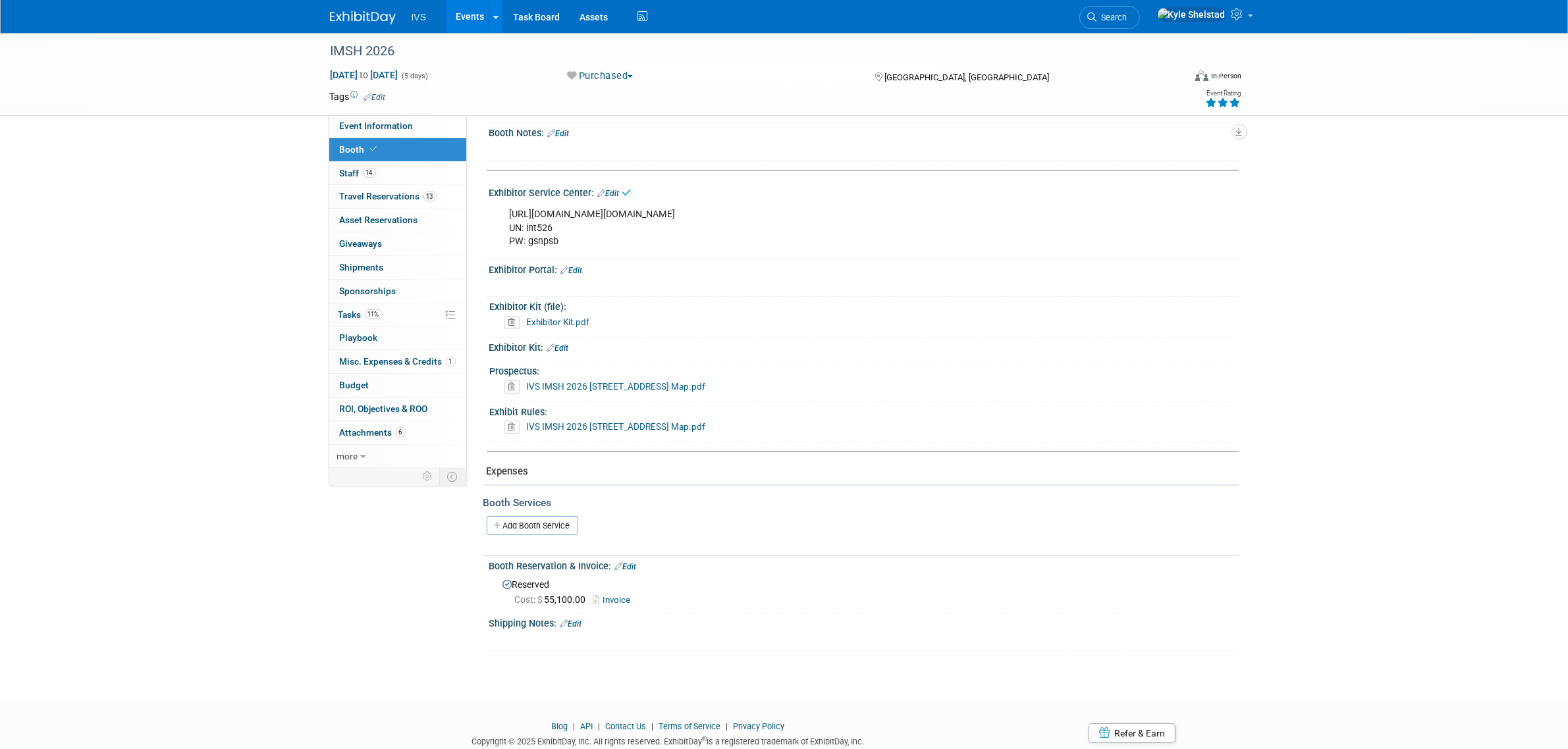
scroll to position [165, 0]
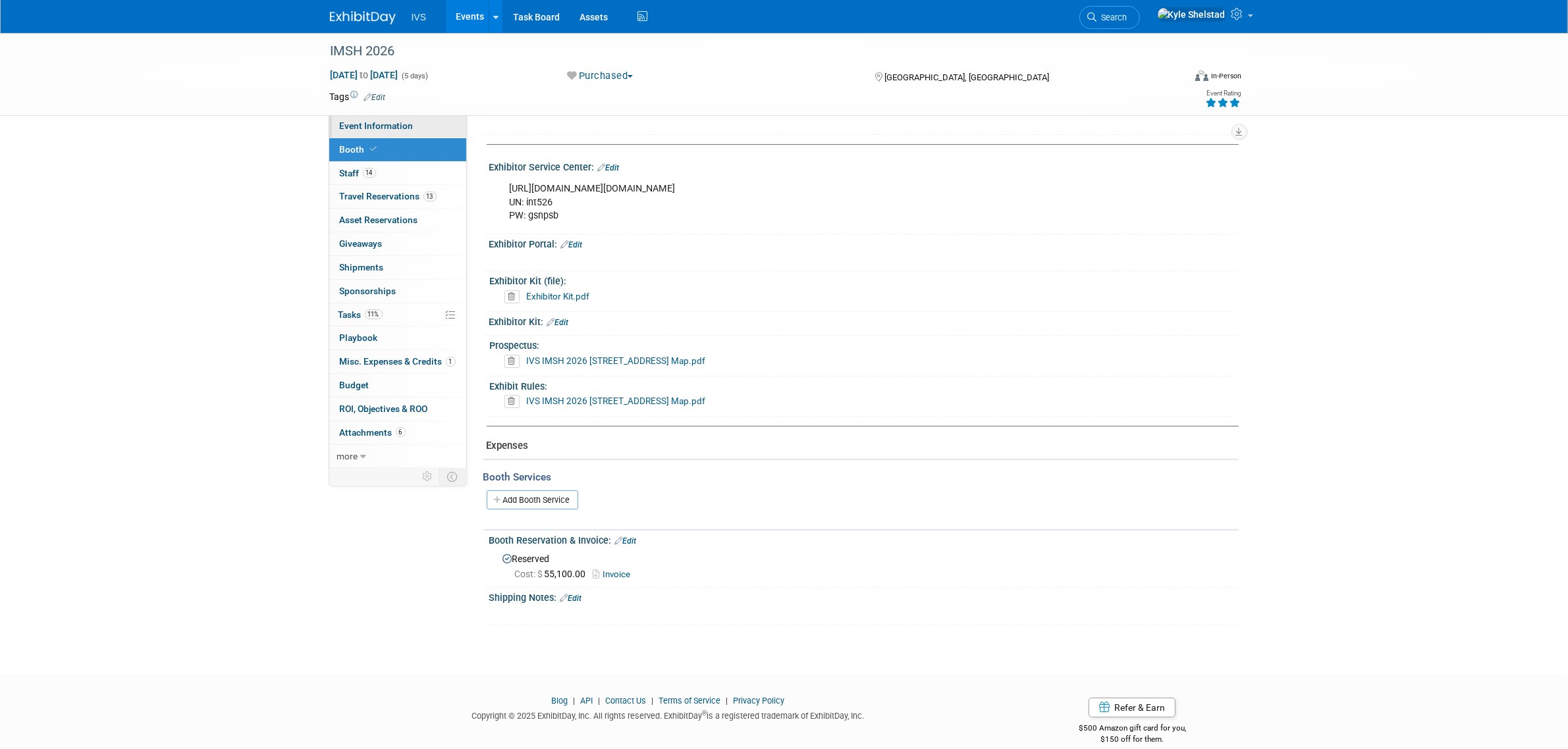
click at [410, 127] on span "Event Information" at bounding box center [377, 125] width 74 height 10
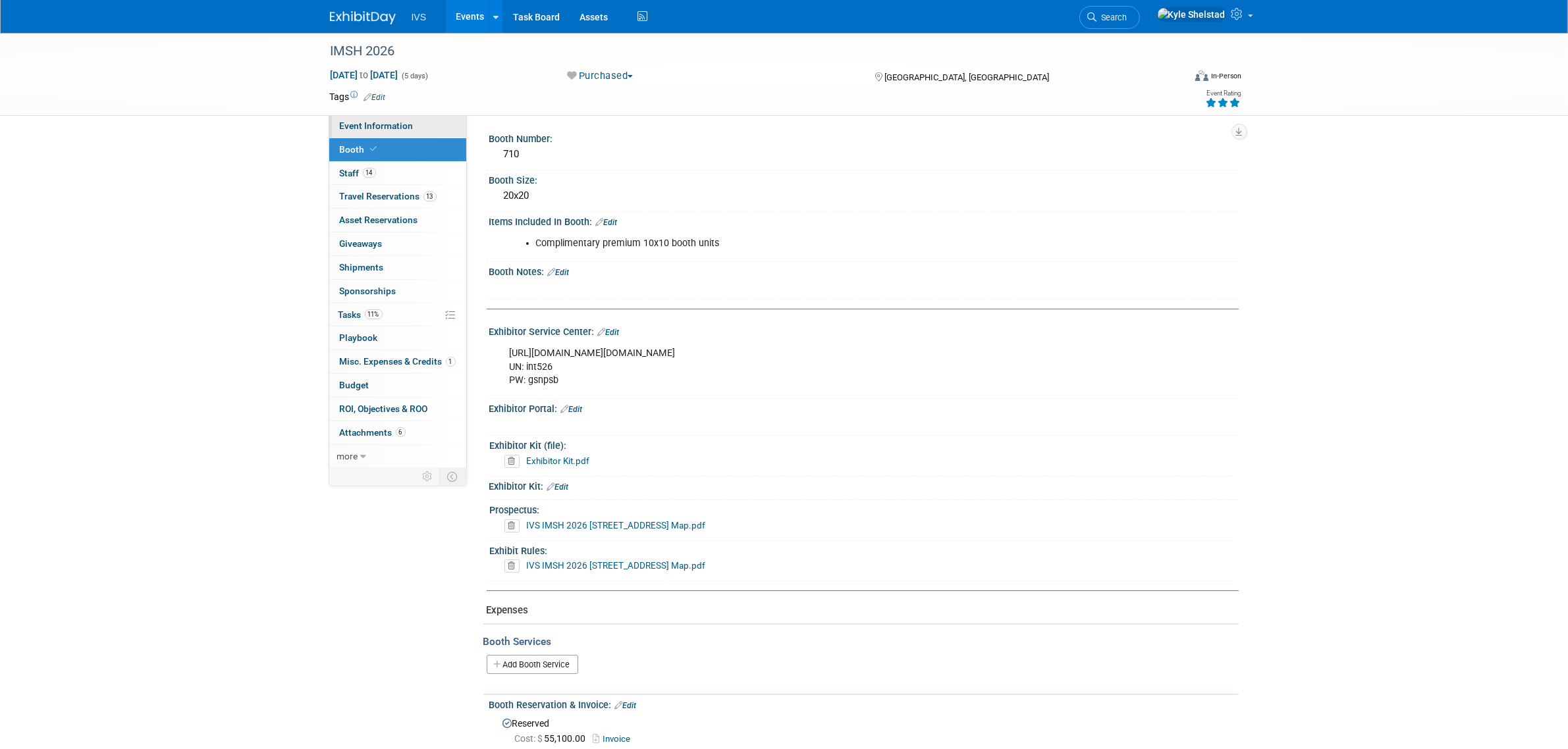
select select "National"
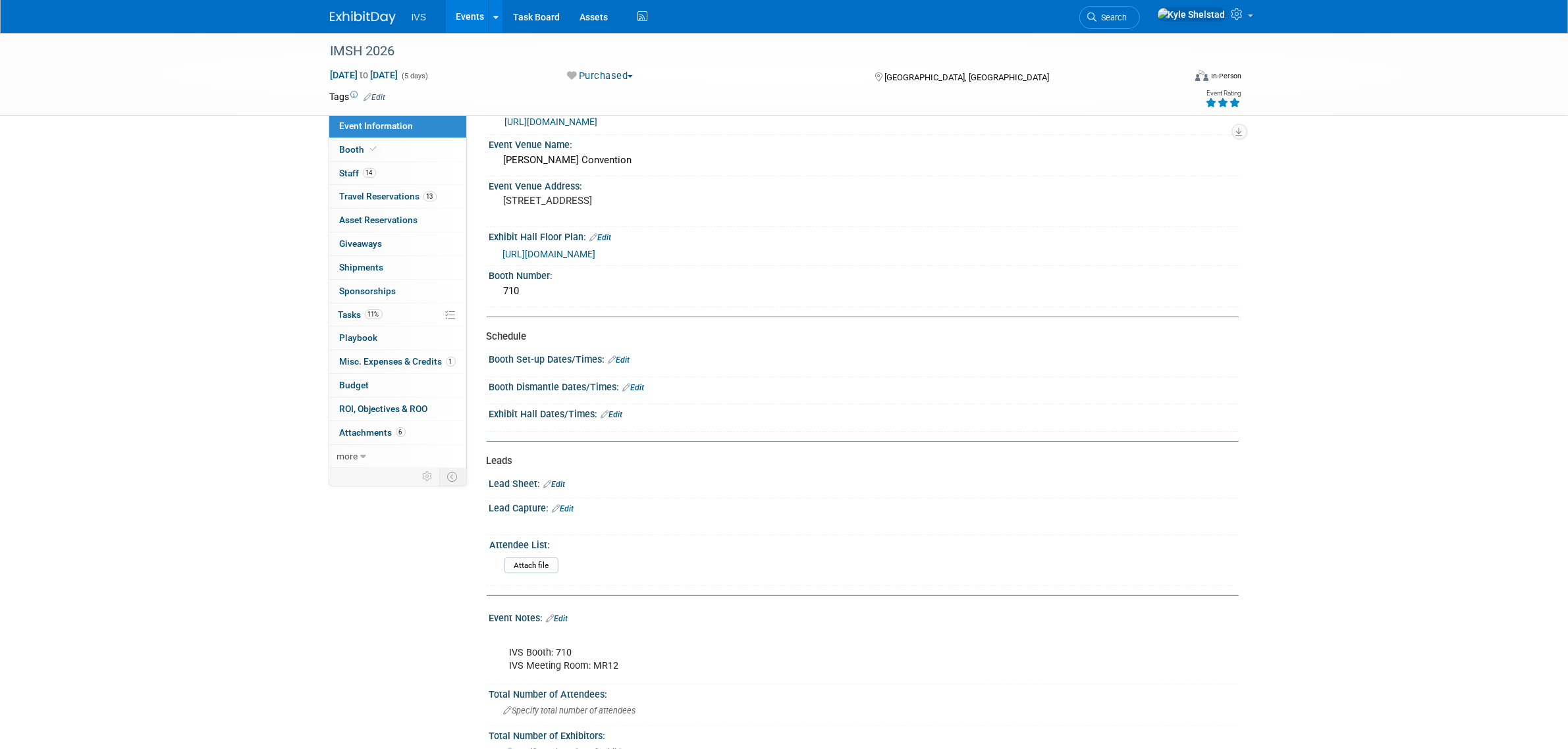
scroll to position [88, 0]
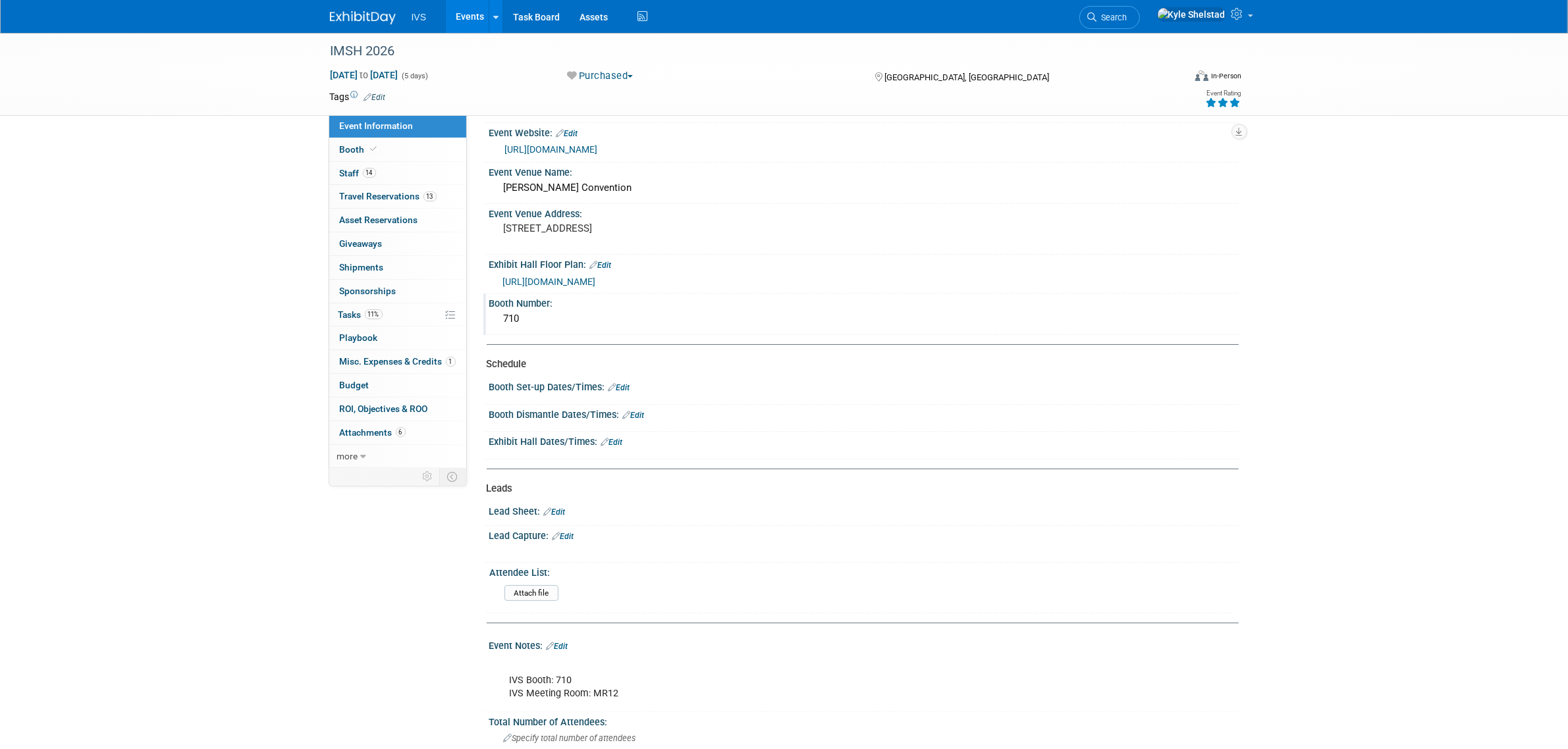
click at [544, 314] on div "710" at bounding box center [864, 319] width 729 height 21
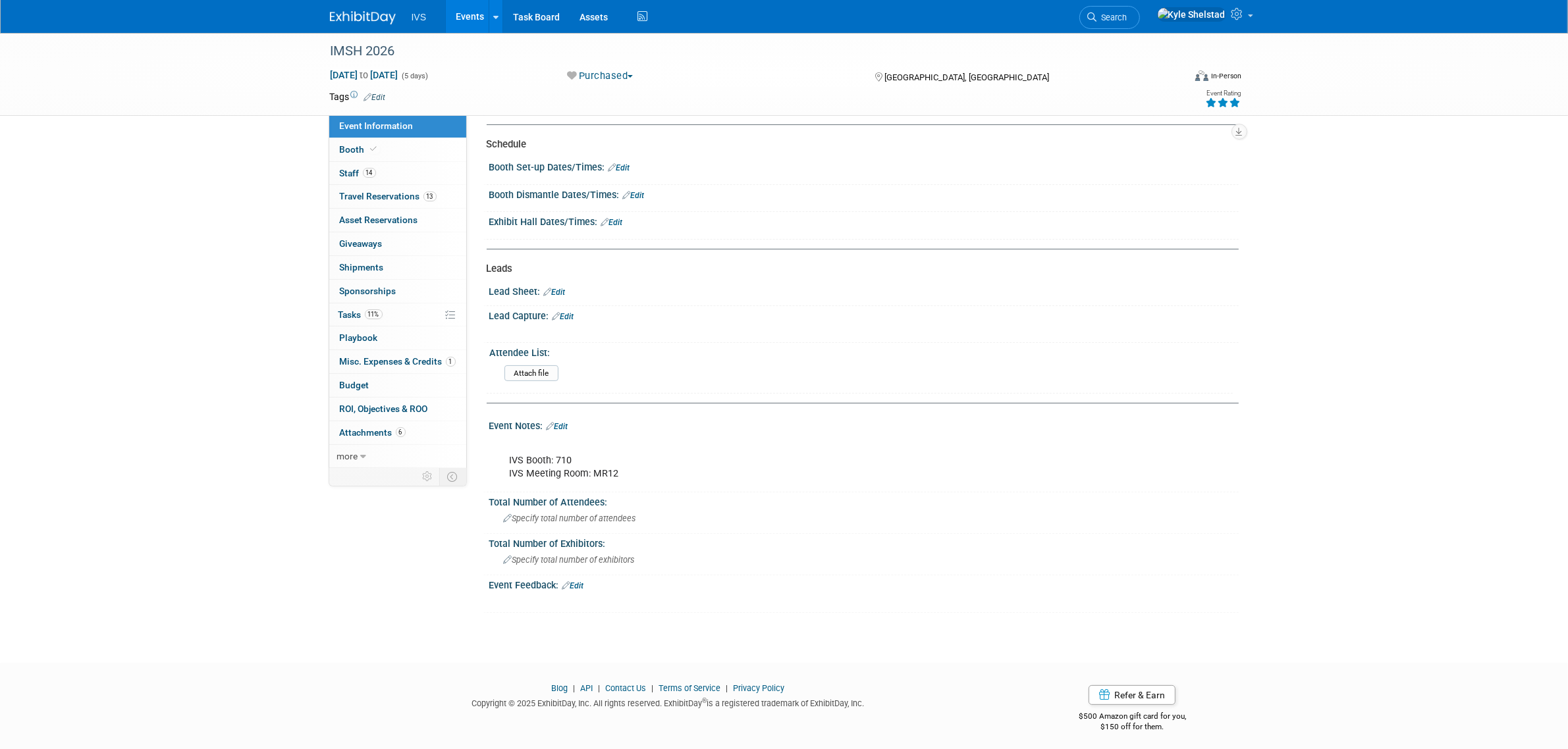
scroll to position [0, 0]
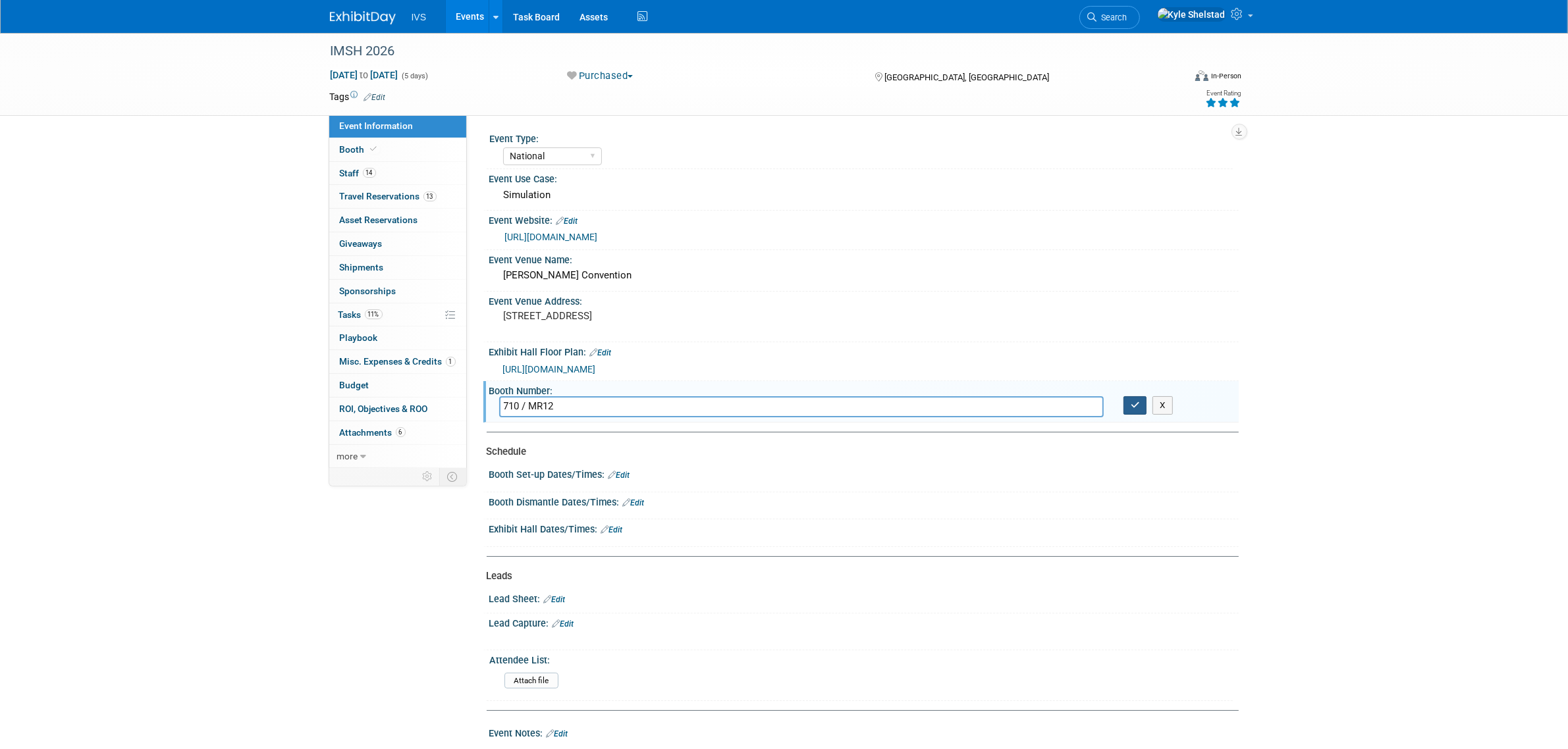
type input "710 / MR12"
click at [1140, 407] on button "button" at bounding box center [1136, 405] width 24 height 18
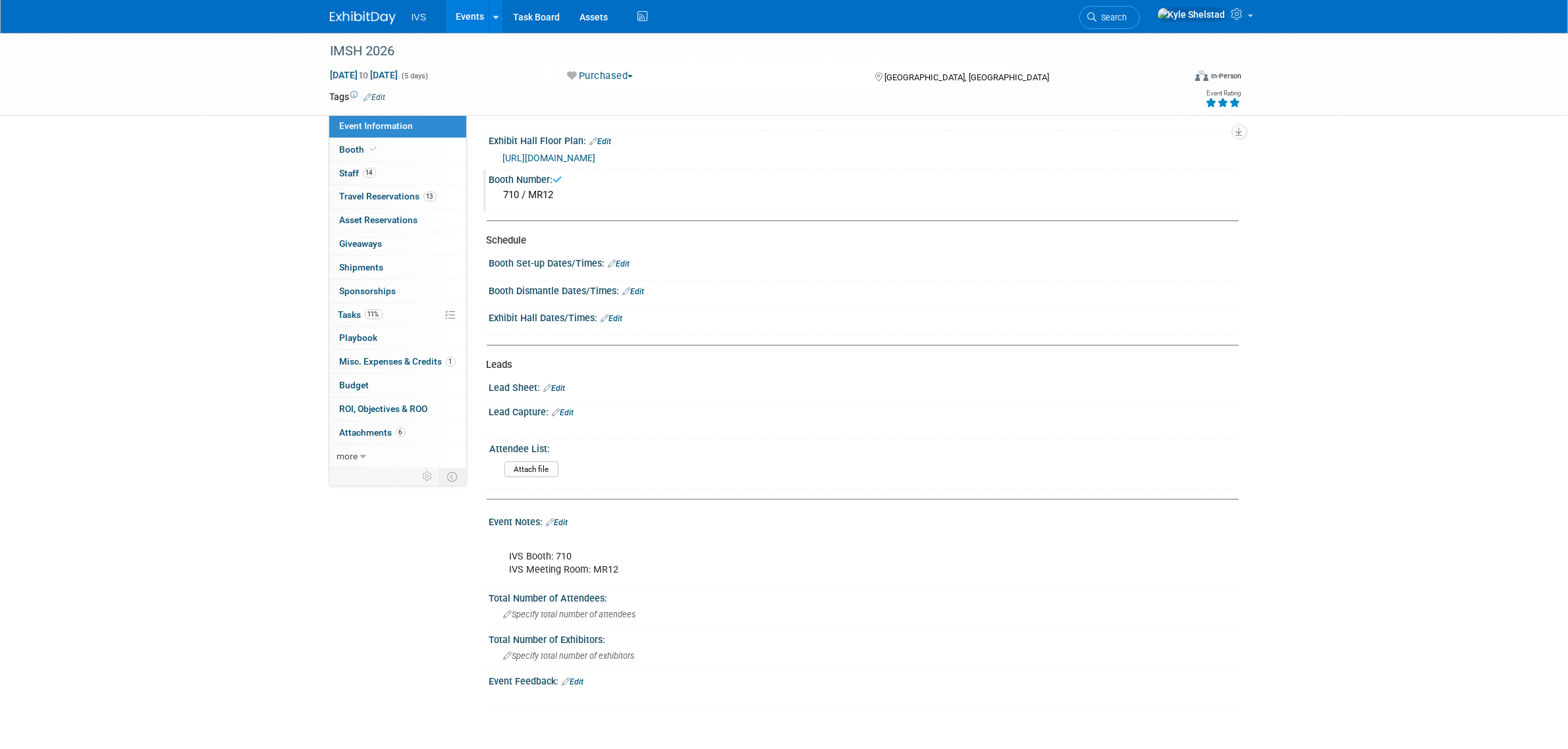
scroll to position [219, 0]
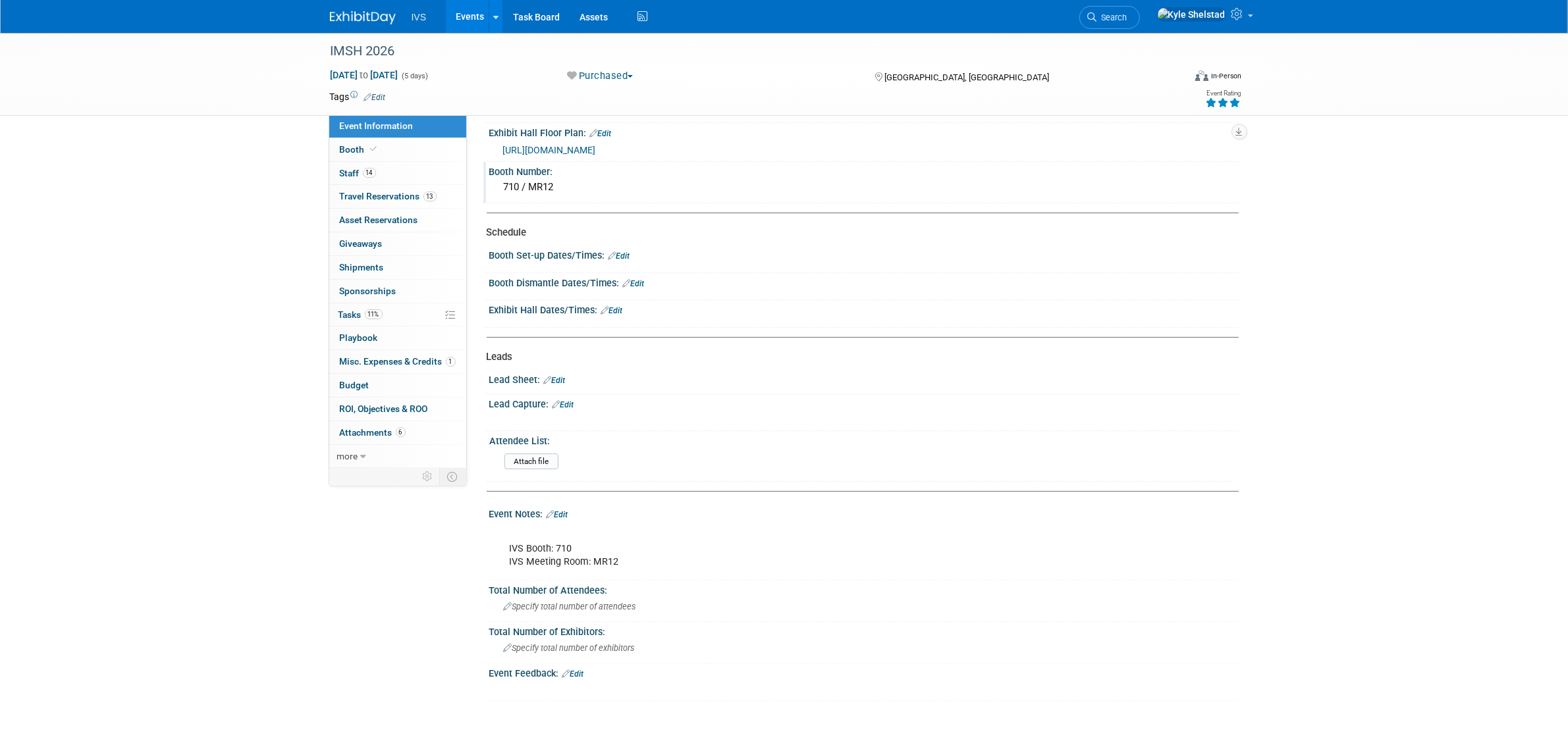
click at [561, 523] on div "IVS Booth: 710 IVS Meeting Room: MR12" at bounding box center [797, 549] width 593 height 53
click at [561, 520] on div "IVS Booth: 710 IVS Meeting Room: MR12 X" at bounding box center [862, 523] width 733 height 6
click at [564, 510] on link "Edit" at bounding box center [557, 515] width 22 height 10
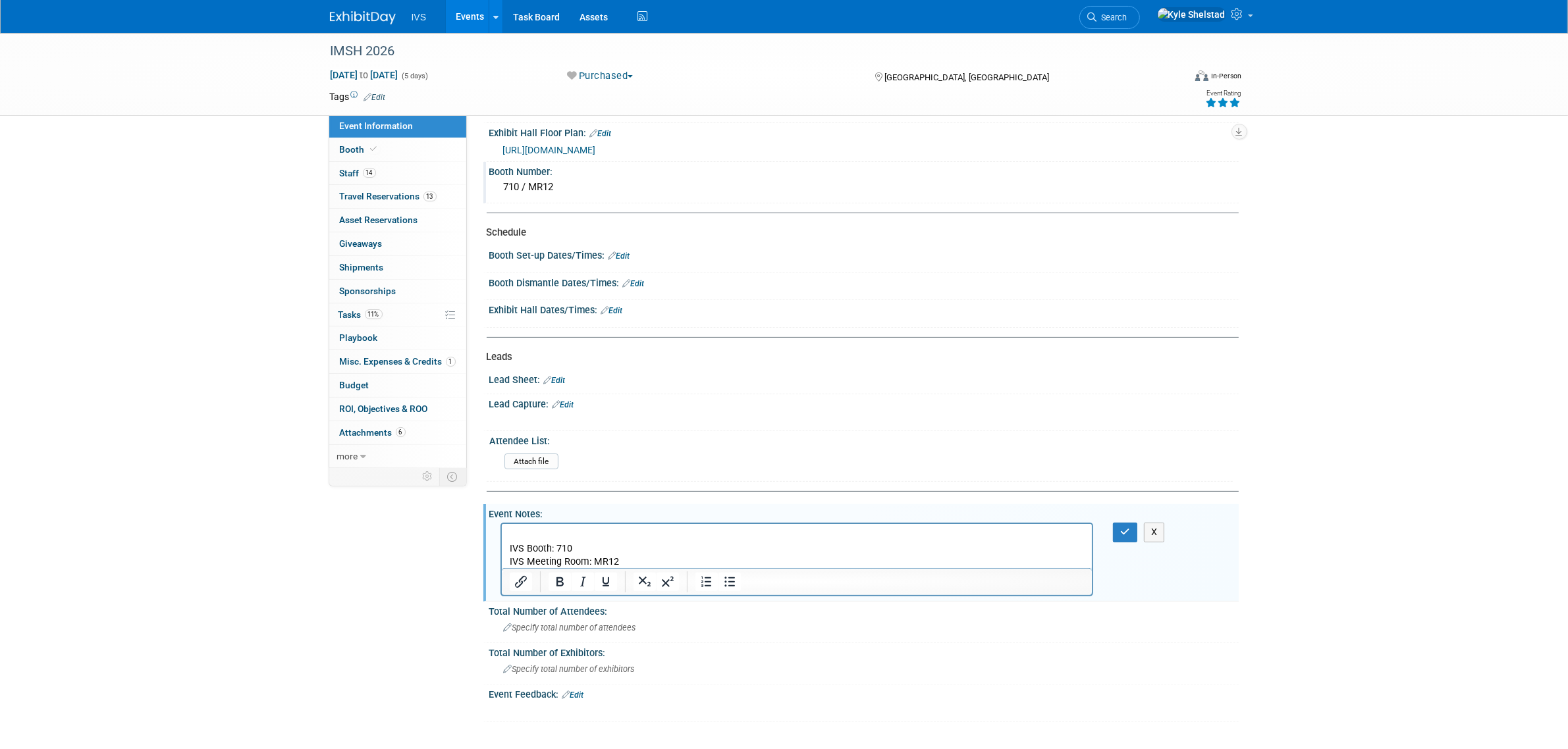
scroll to position [0, 0]
click at [1126, 534] on button "button" at bounding box center [1125, 532] width 25 height 19
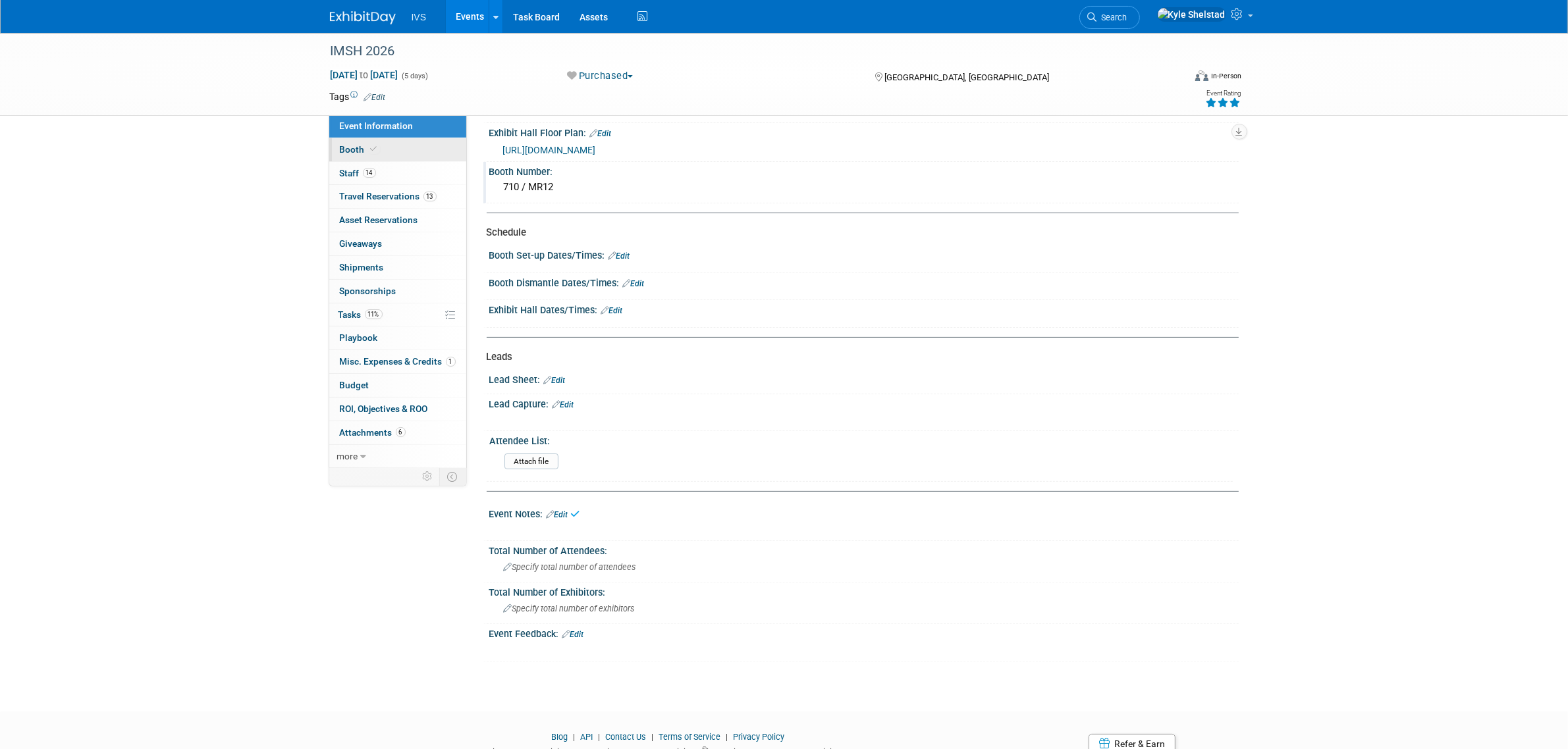
click at [448, 153] on link "Booth" at bounding box center [397, 150] width 137 height 23
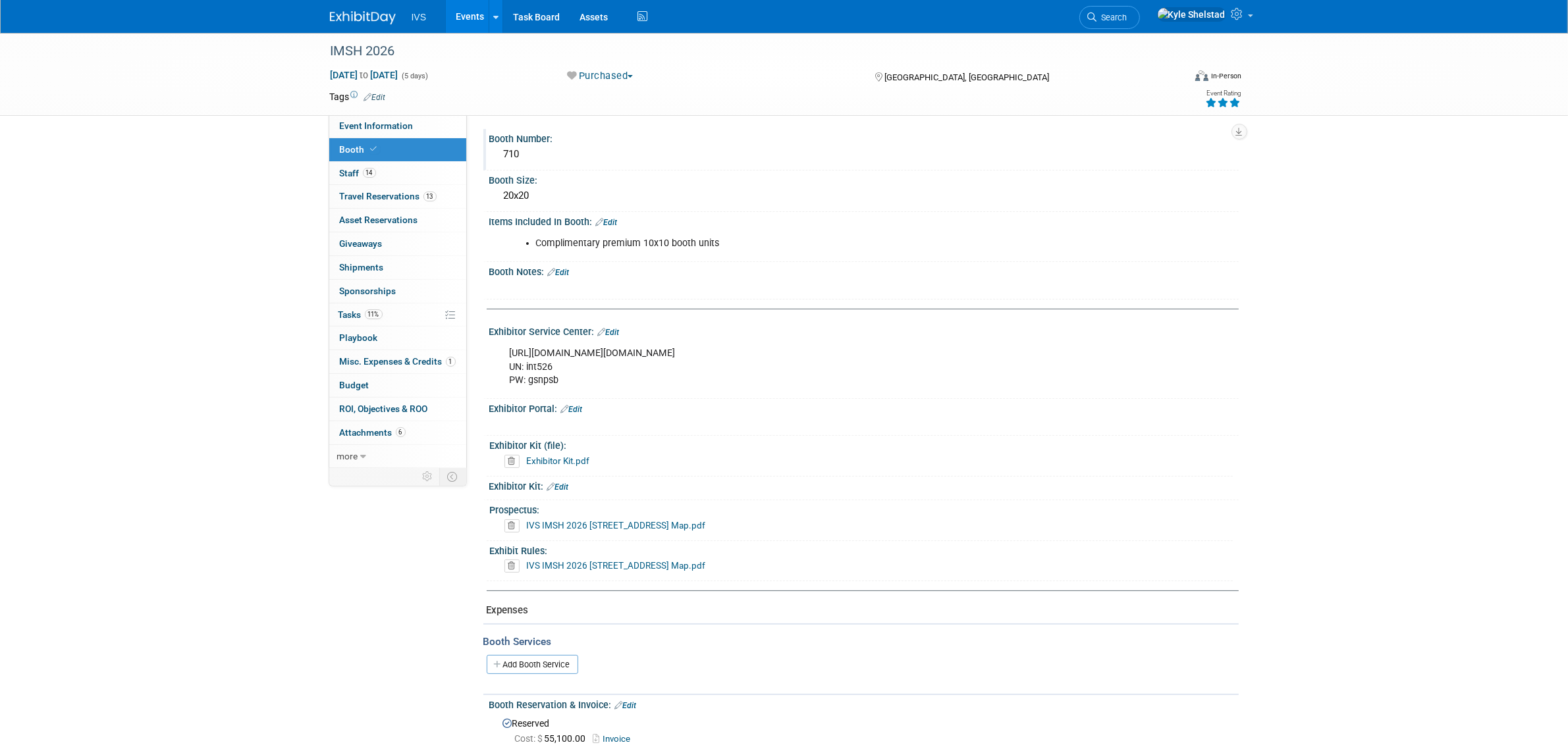
click at [554, 146] on div "710" at bounding box center [864, 154] width 729 height 21
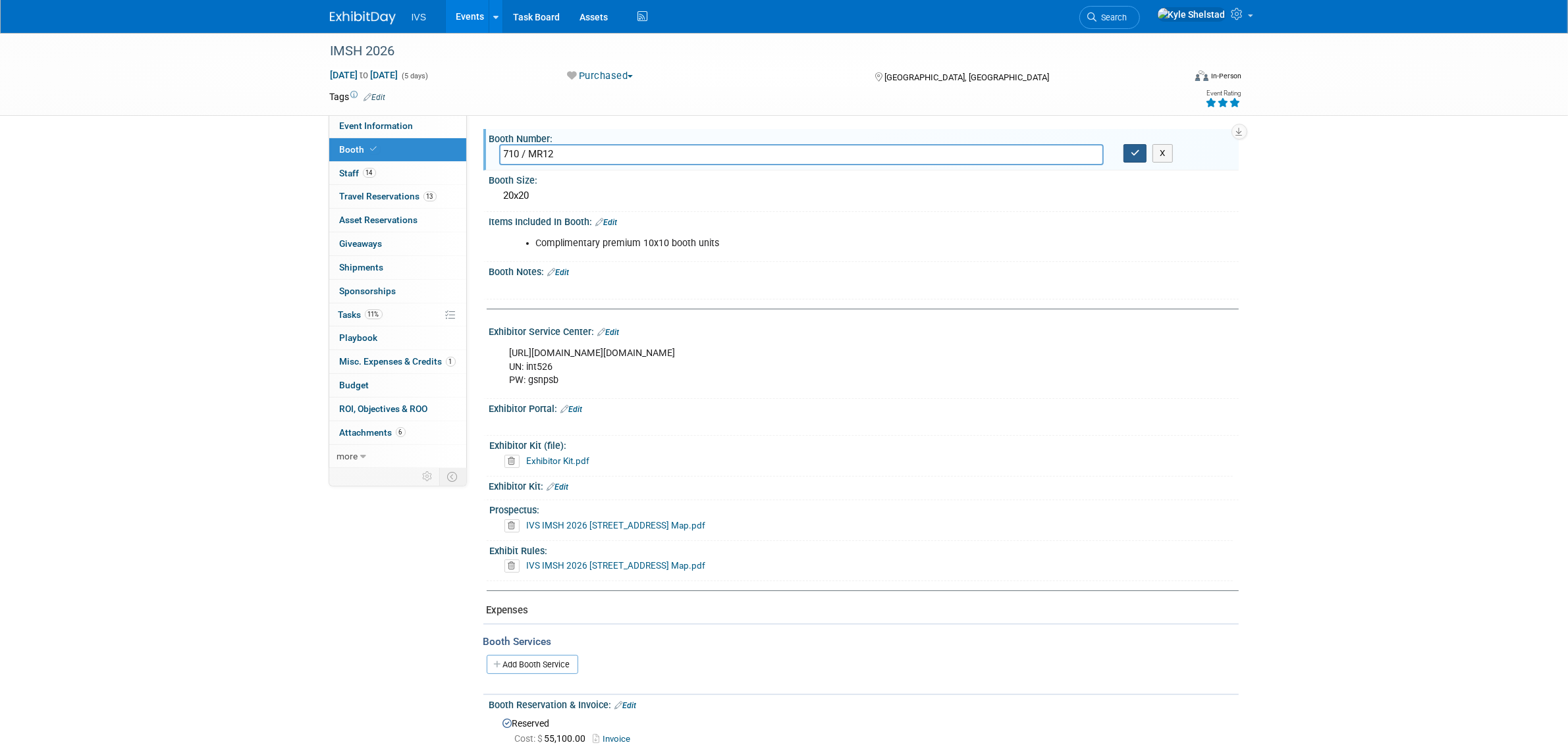
type input "710 / MR12"
click at [1135, 150] on icon "button" at bounding box center [1136, 153] width 10 height 9
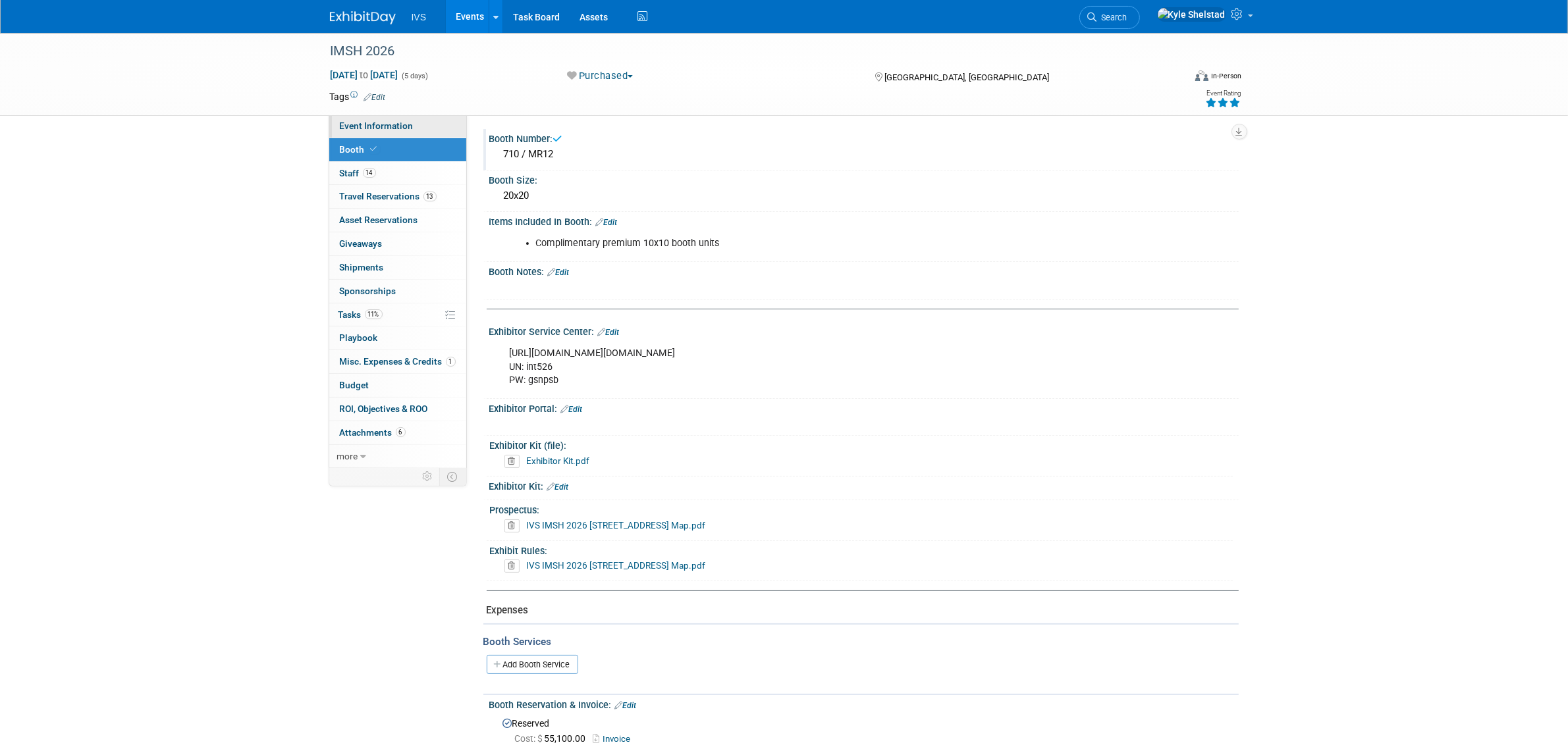
click at [416, 126] on link "Event Information" at bounding box center [397, 126] width 137 height 23
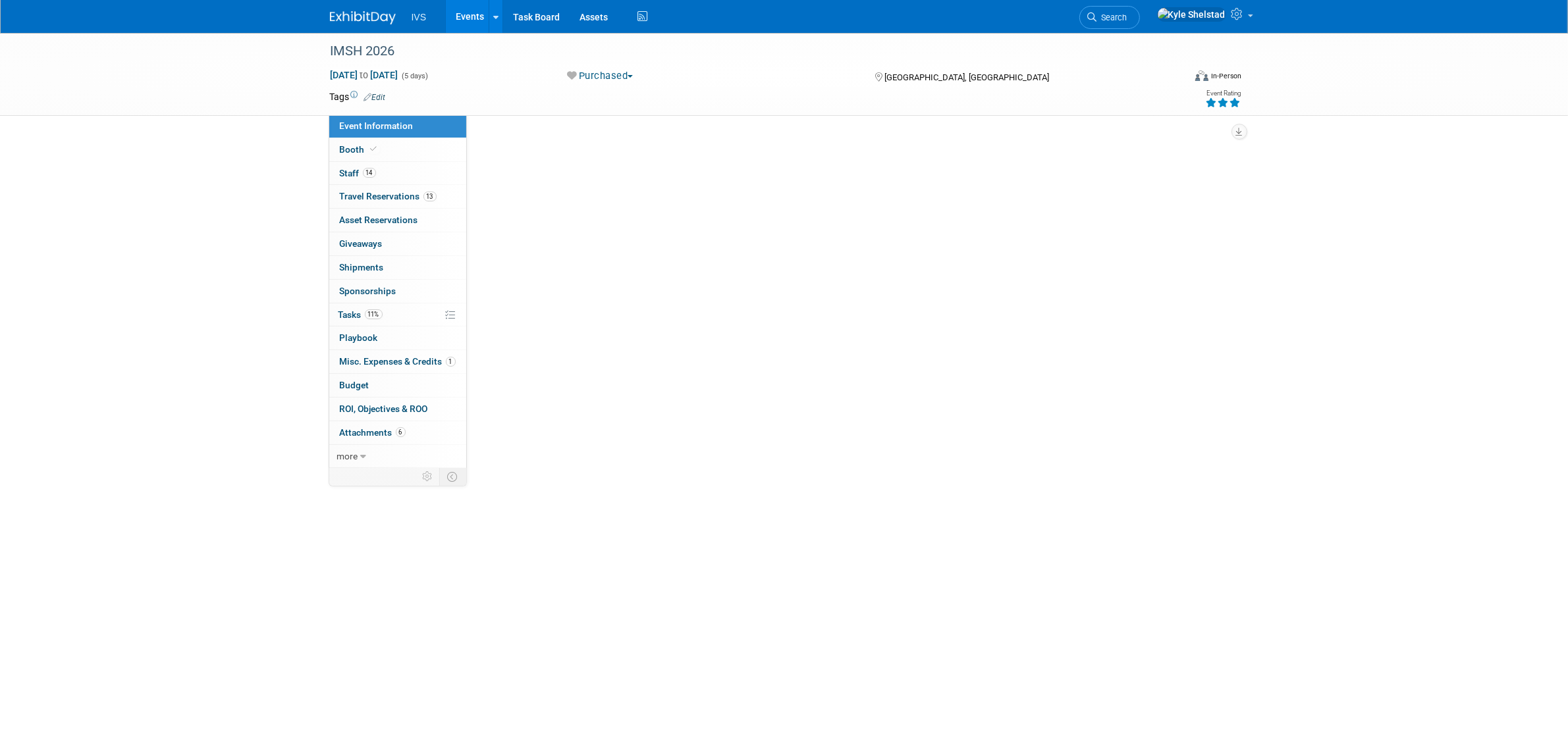
select select "National"
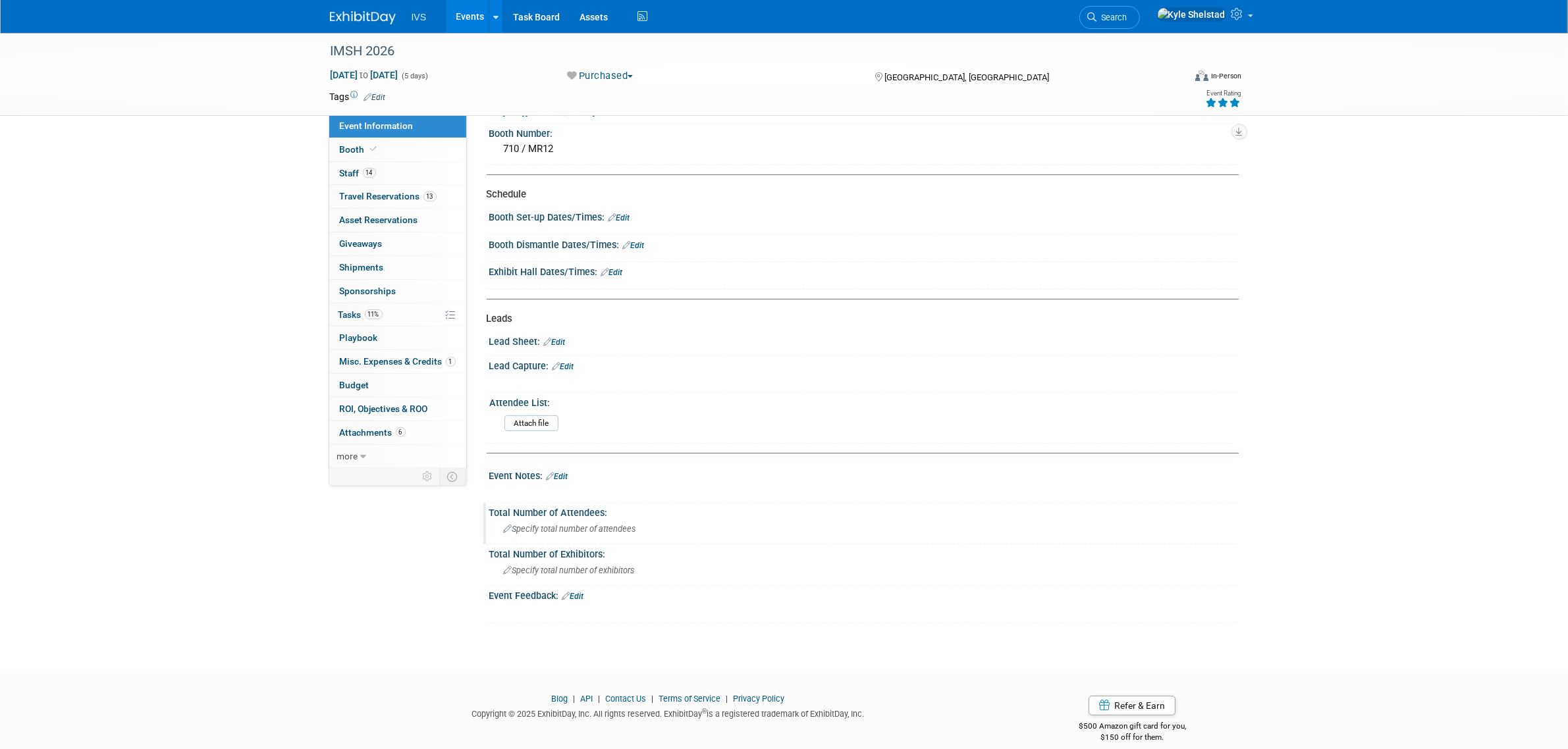
scroll to position [268, 0]
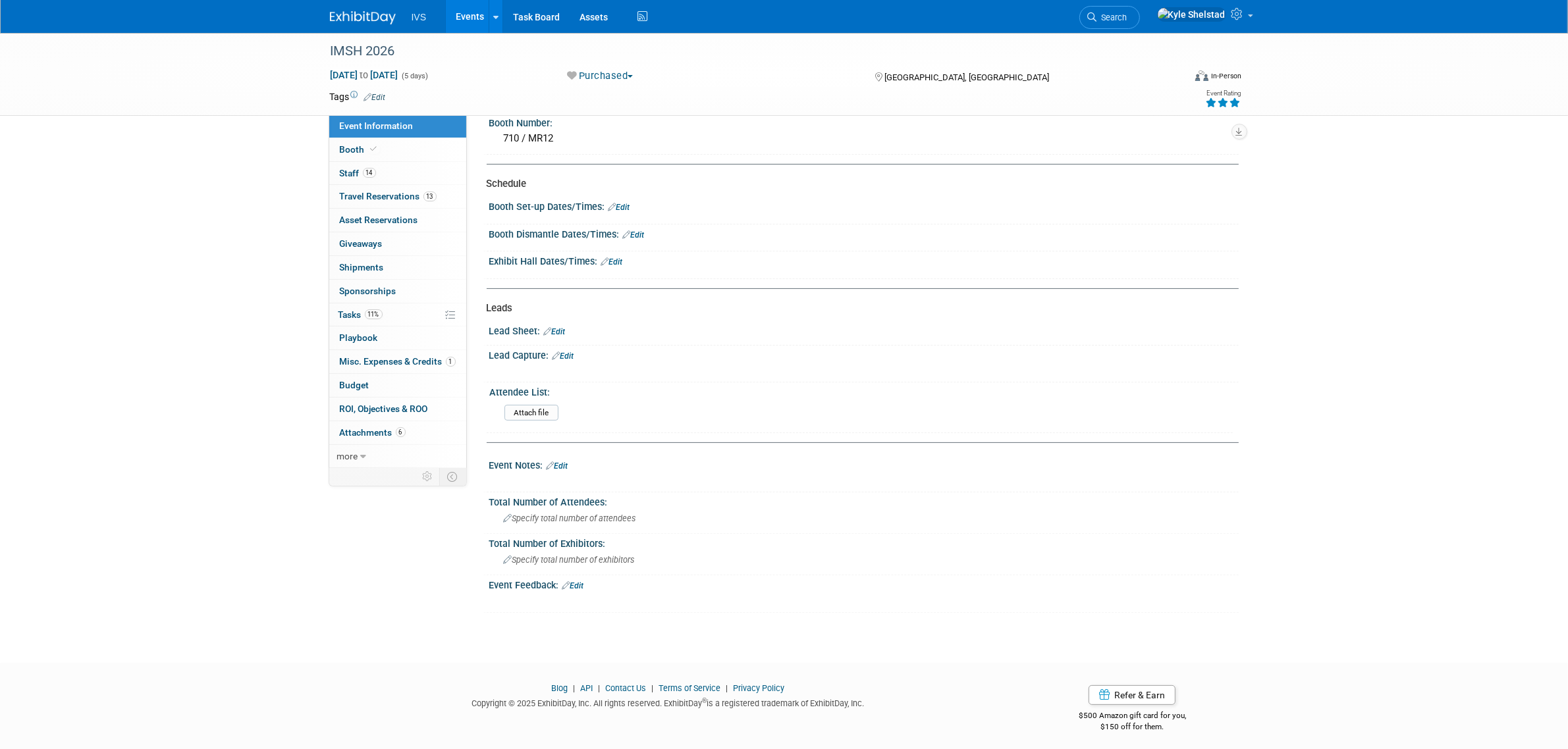
click at [564, 356] on link "Edit" at bounding box center [563, 357] width 22 height 10
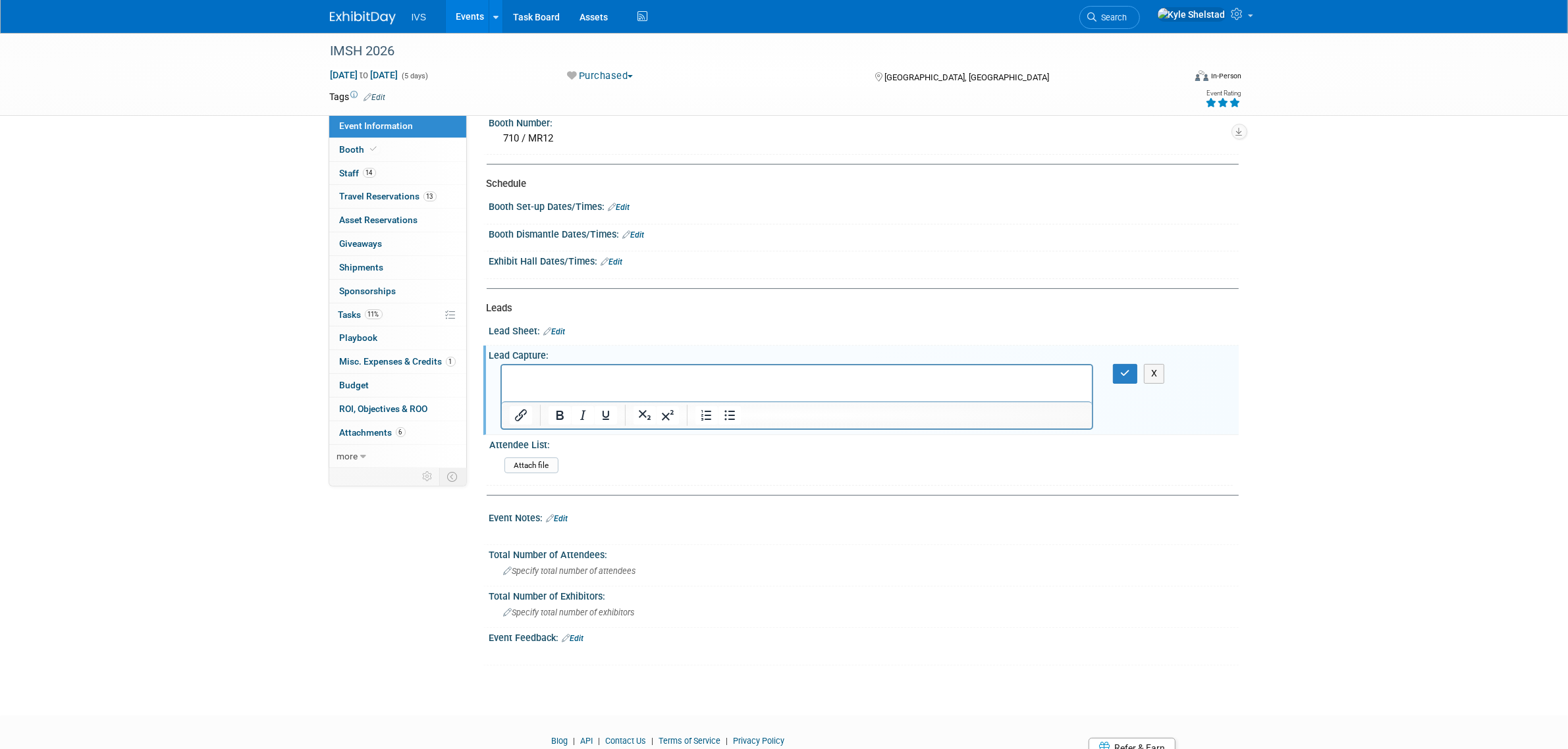
scroll to position [0, 0]
click at [1155, 371] on button "X" at bounding box center [1154, 373] width 21 height 19
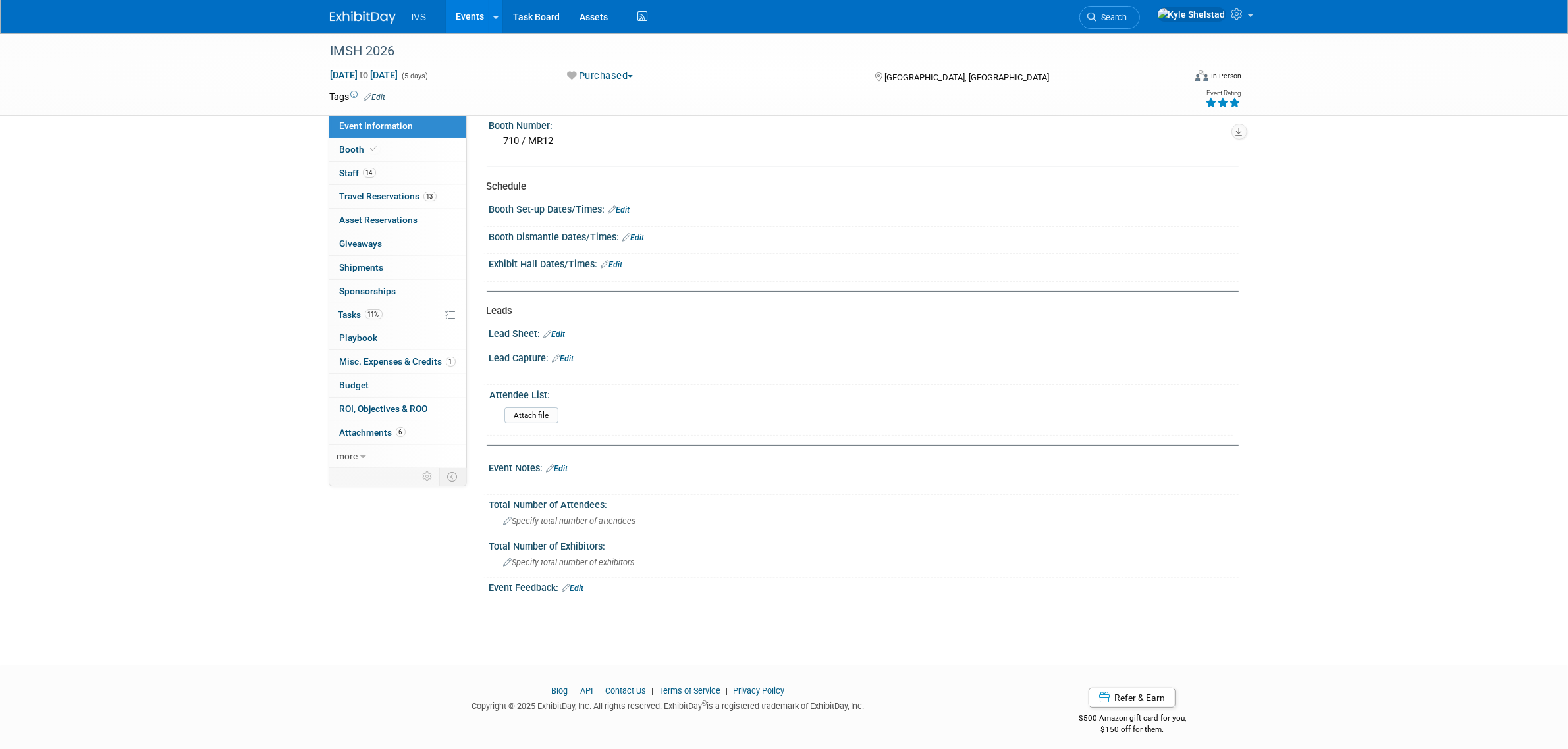
scroll to position [268, 0]
click at [560, 465] on link "Edit" at bounding box center [557, 466] width 22 height 10
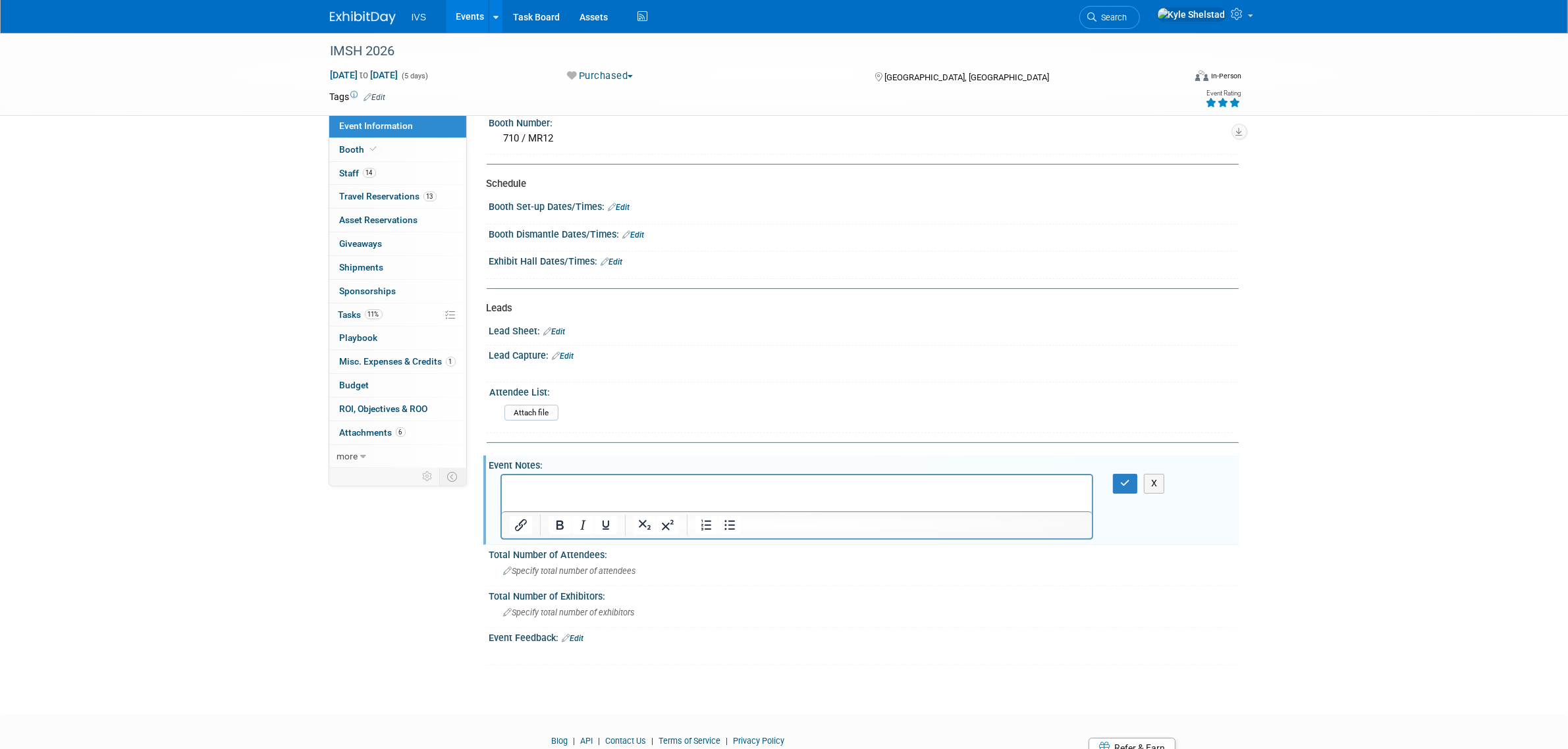
scroll to position [0, 0]
click at [638, 415] on div "Attach file" at bounding box center [866, 415] width 724 height 21
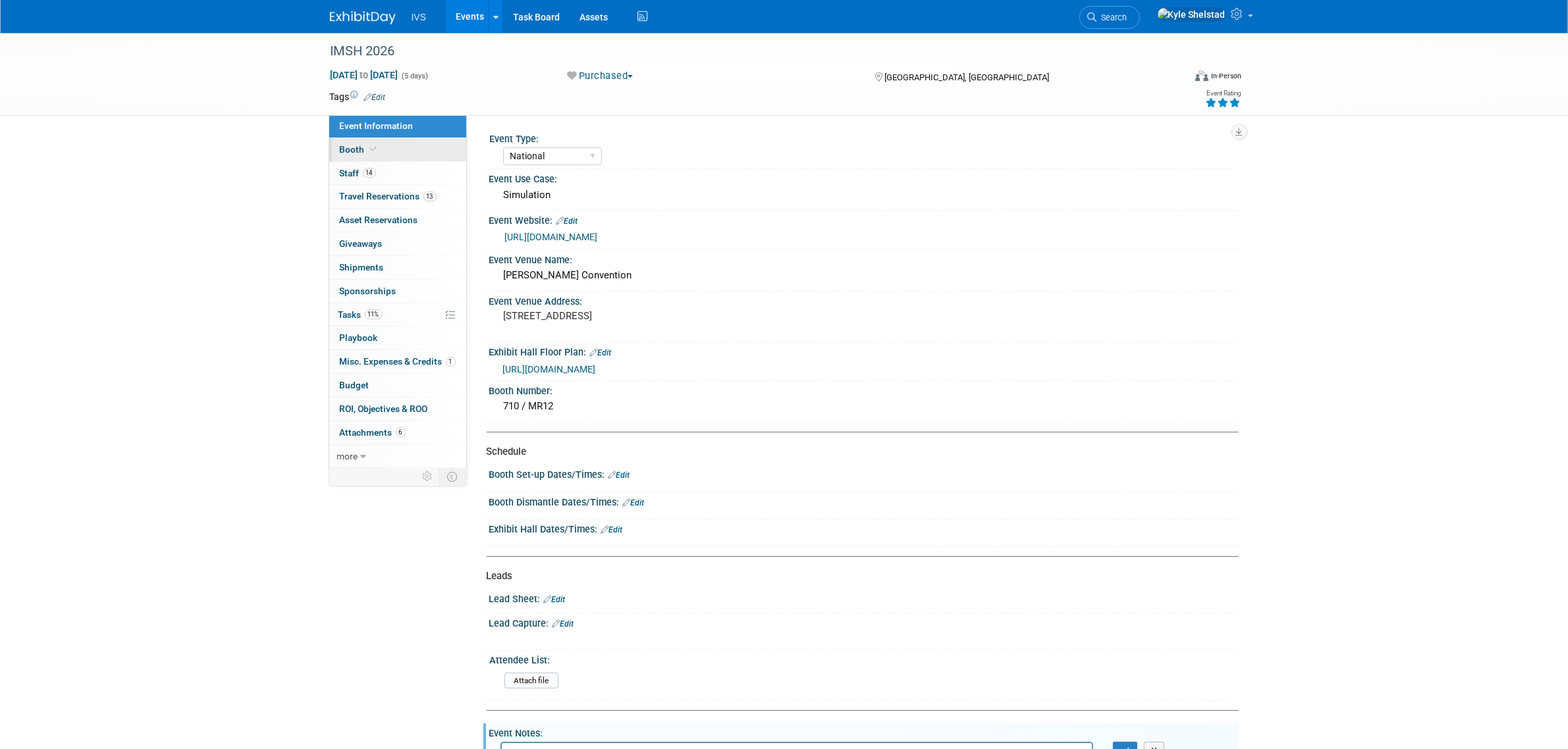
click at [428, 149] on link "Booth" at bounding box center [397, 150] width 137 height 23
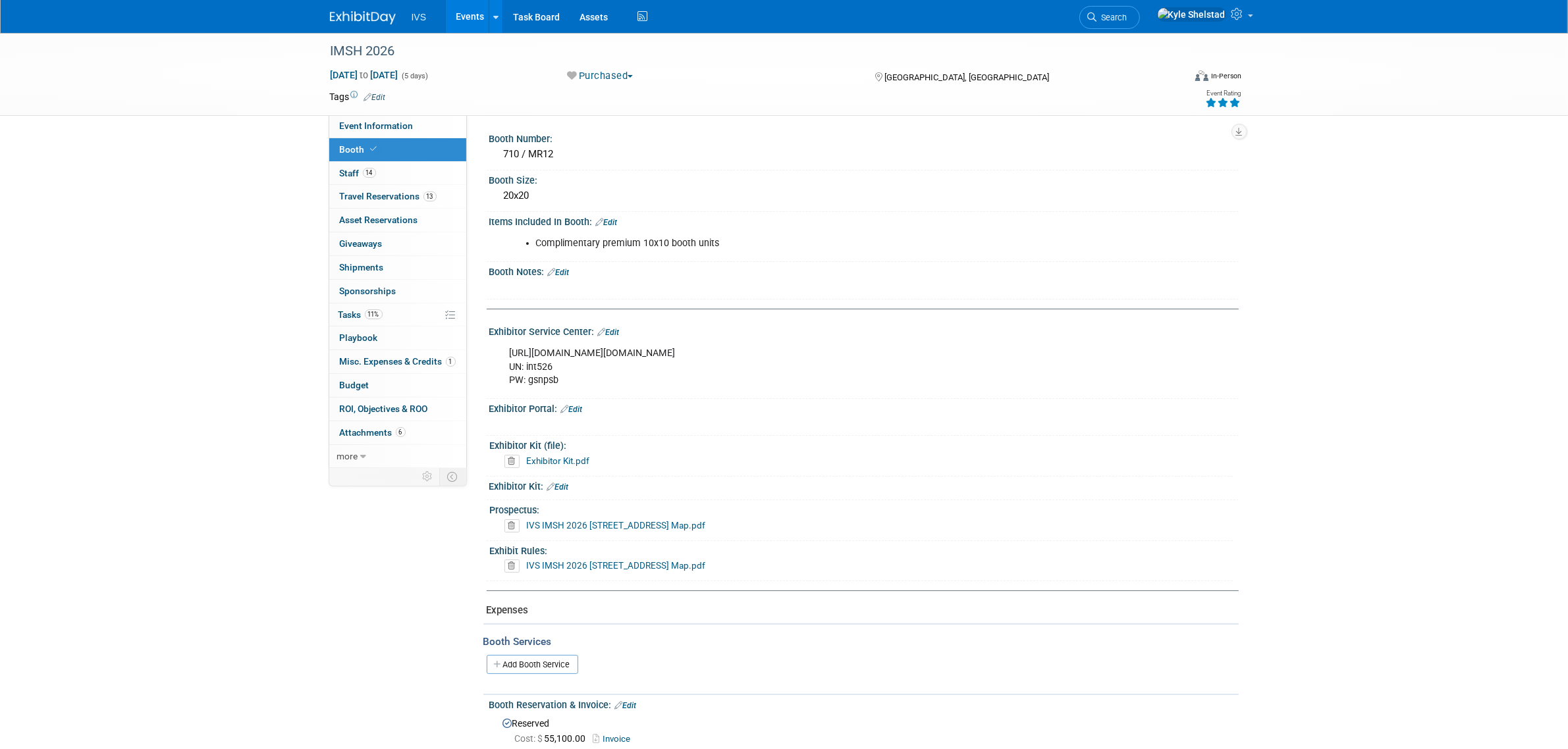
click at [611, 333] on link "Edit" at bounding box center [608, 333] width 22 height 10
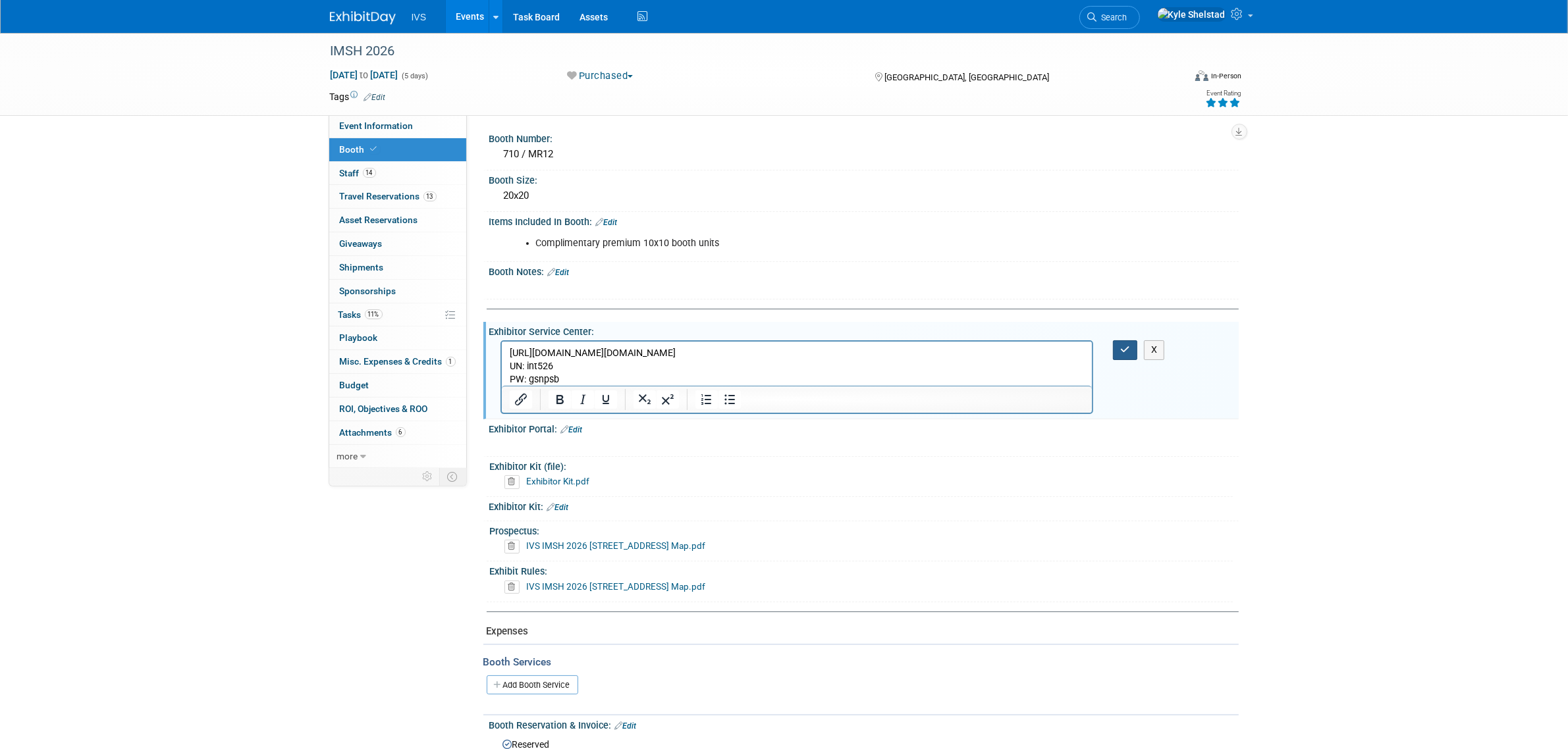
click at [1127, 350] on icon "button" at bounding box center [1125, 349] width 10 height 10
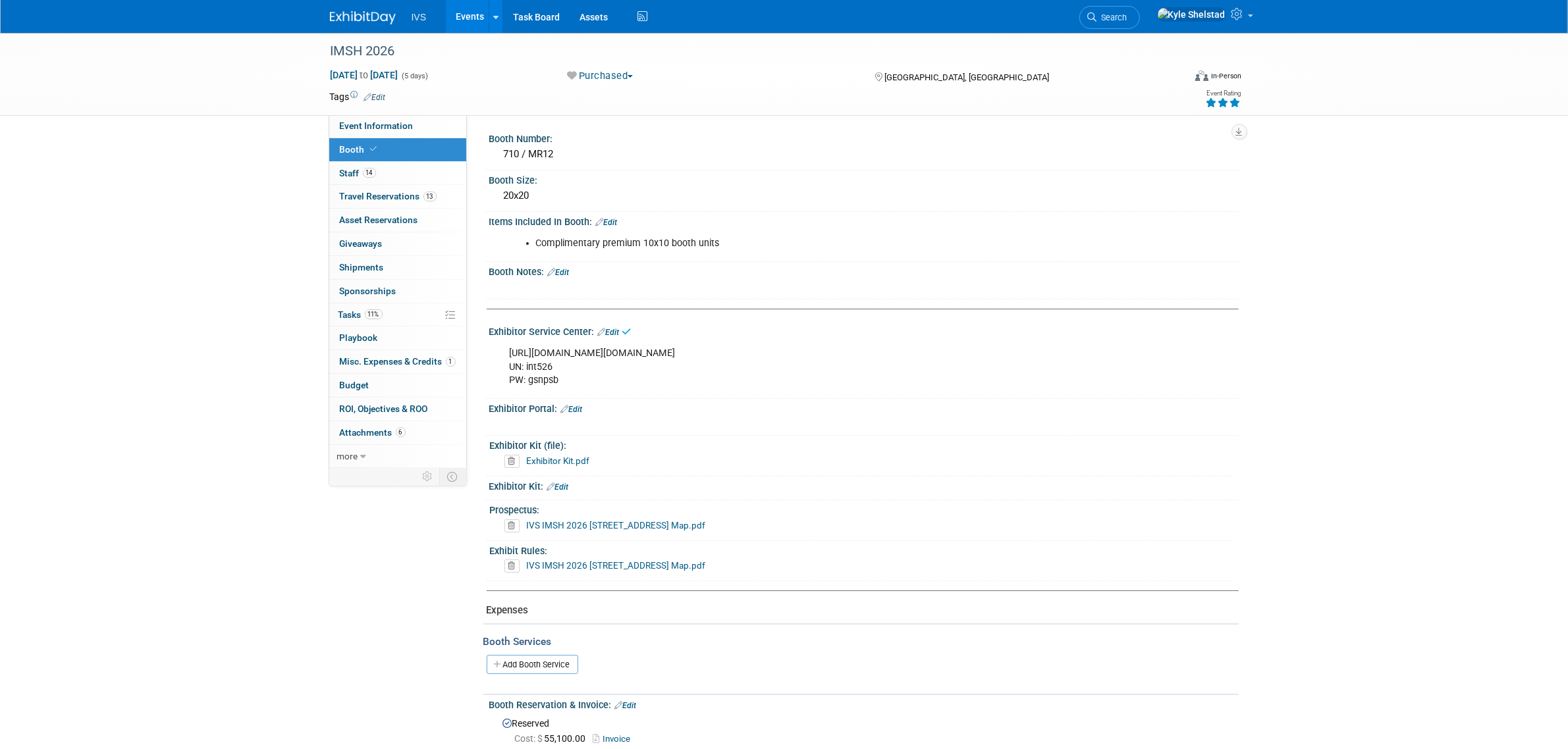
click at [566, 482] on link "Edit" at bounding box center [557, 487] width 22 height 10
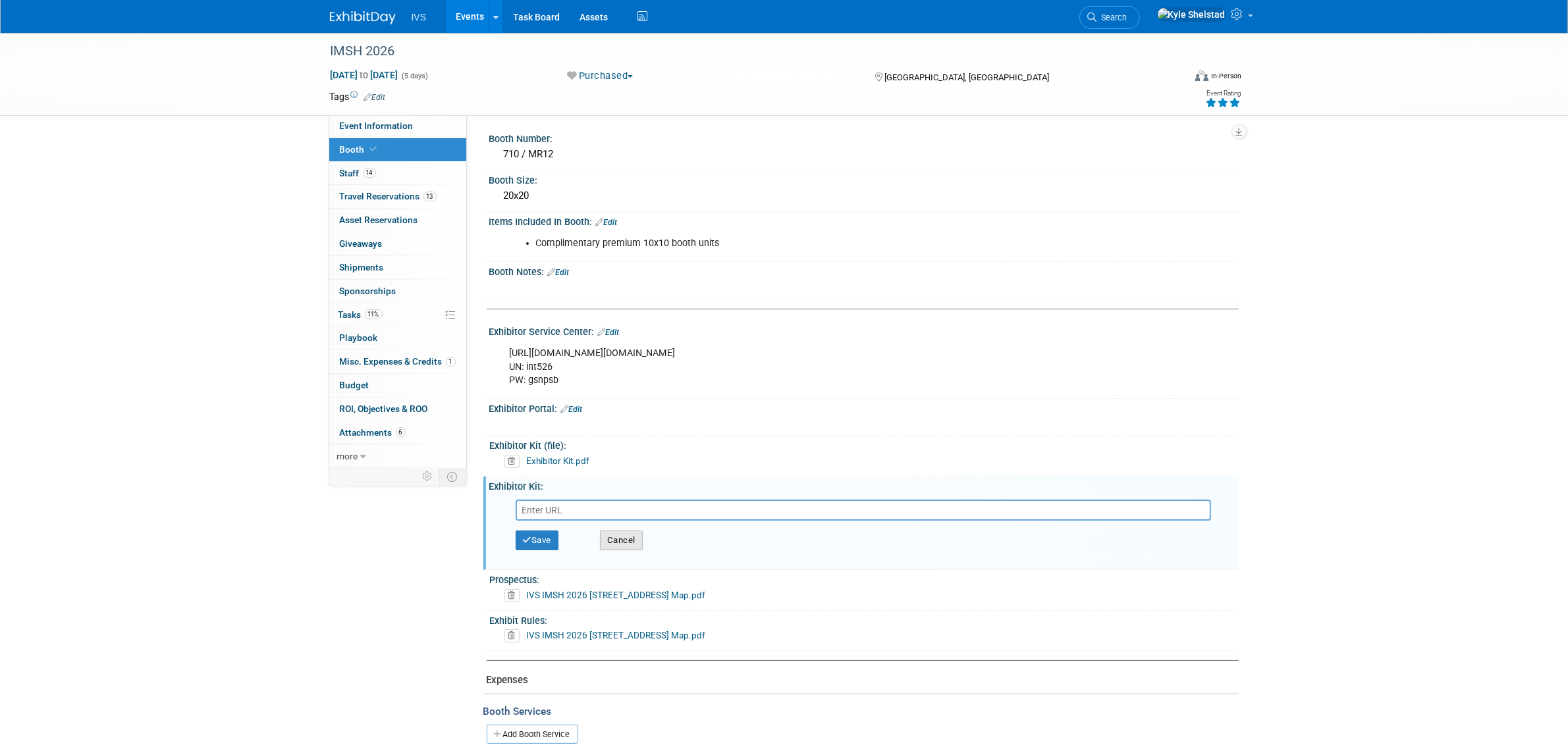
click at [618, 535] on button "Cancel" at bounding box center [621, 540] width 43 height 20
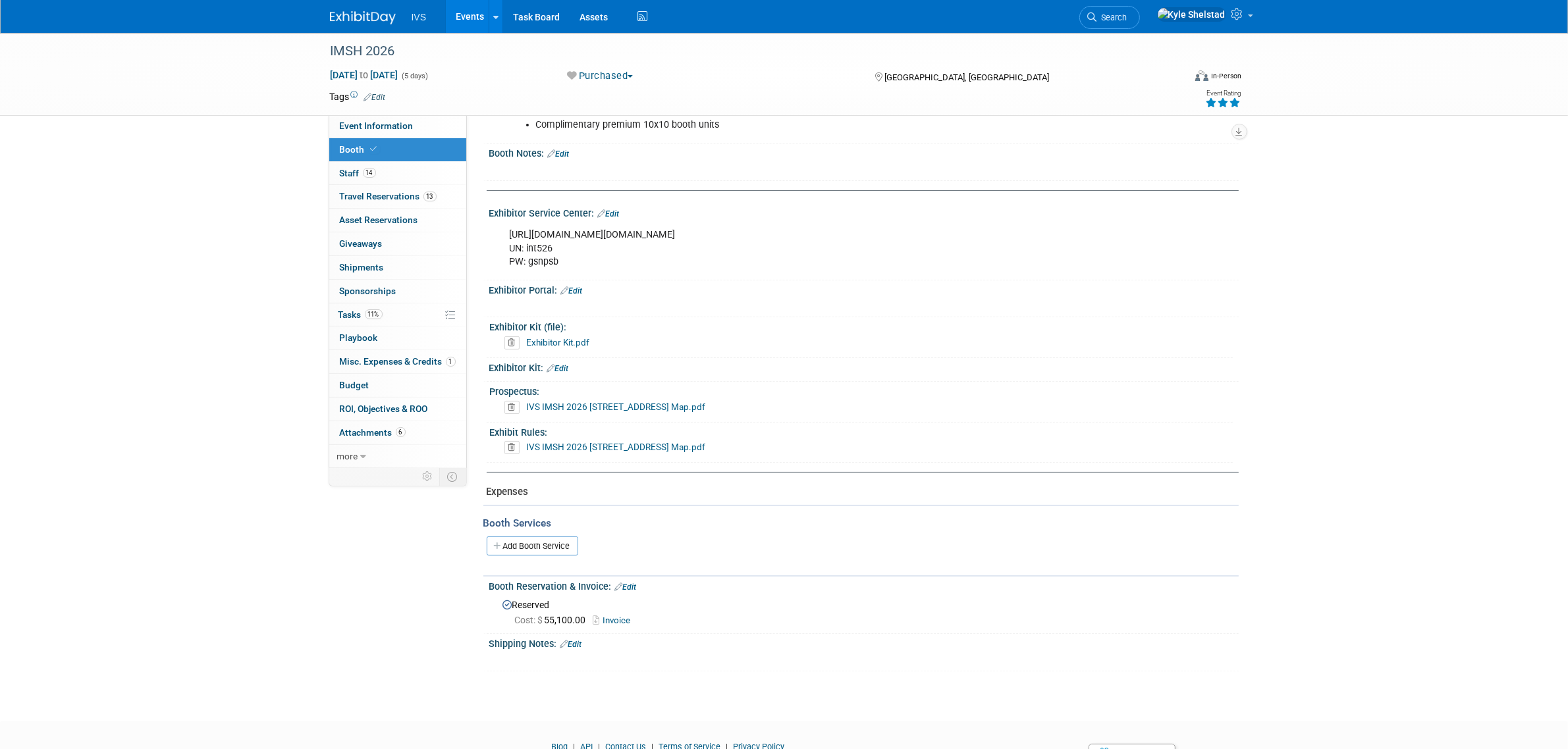
scroll to position [165, 0]
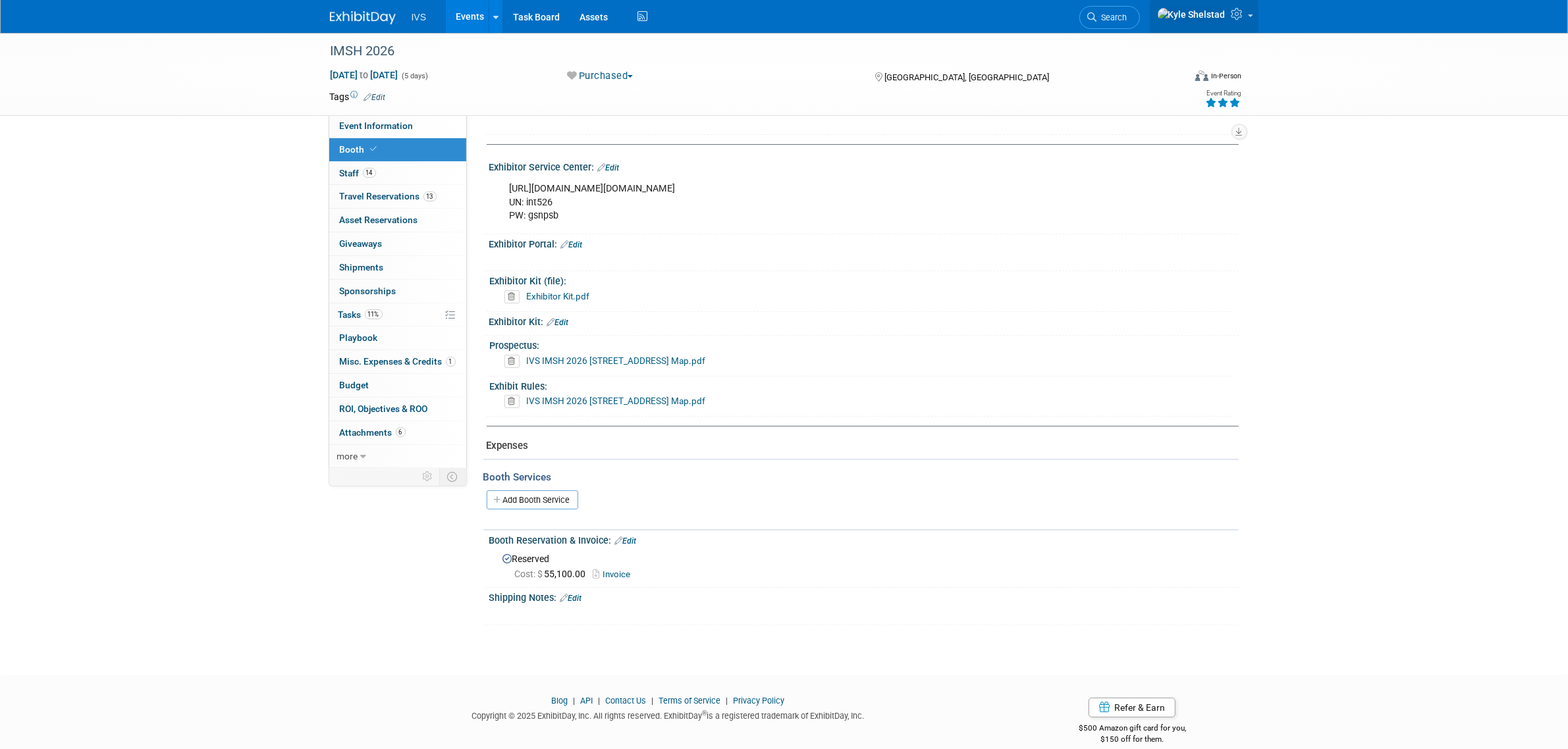
click at [1236, 25] on link at bounding box center [1204, 16] width 108 height 33
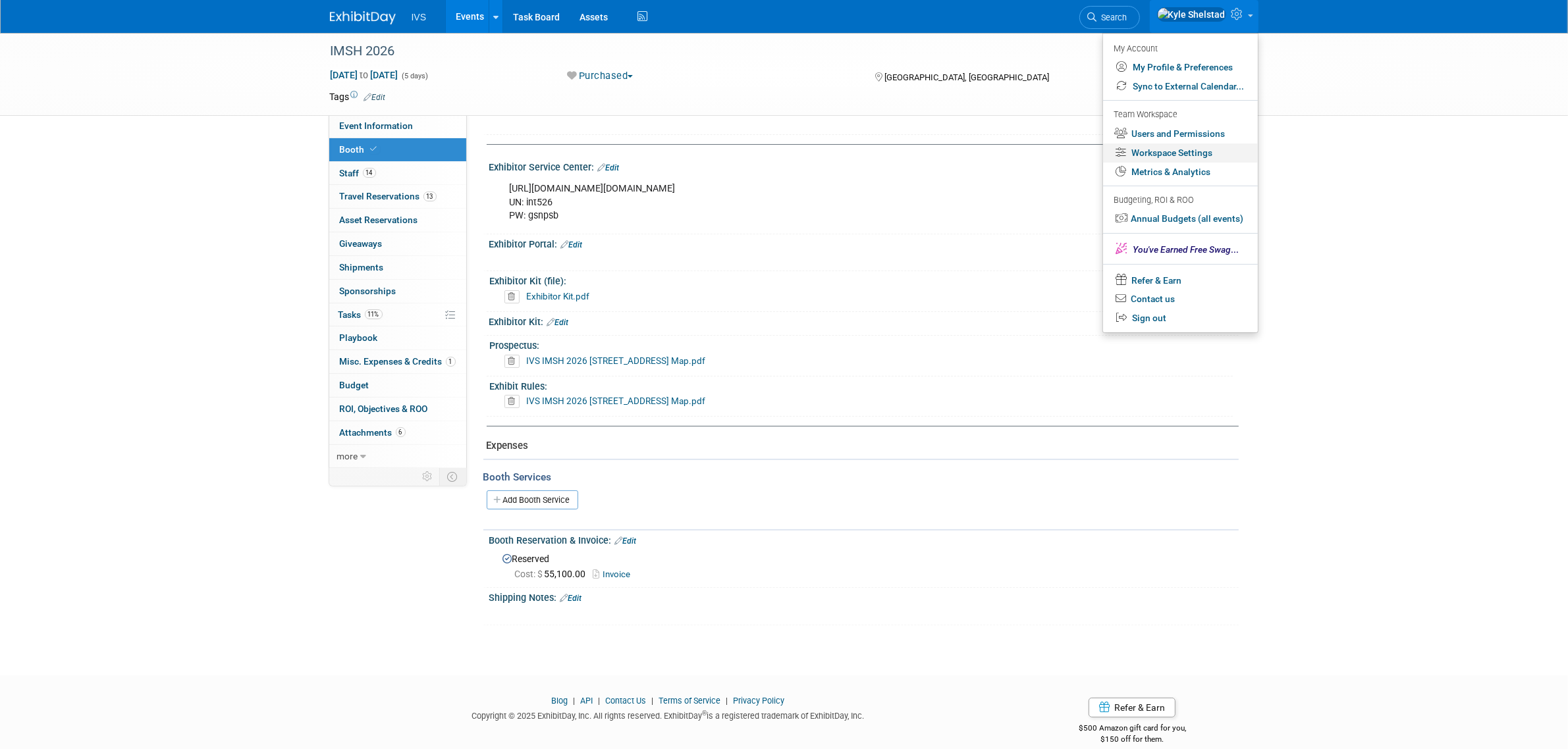
click at [1182, 155] on link "Workspace Settings" at bounding box center [1180, 153] width 154 height 19
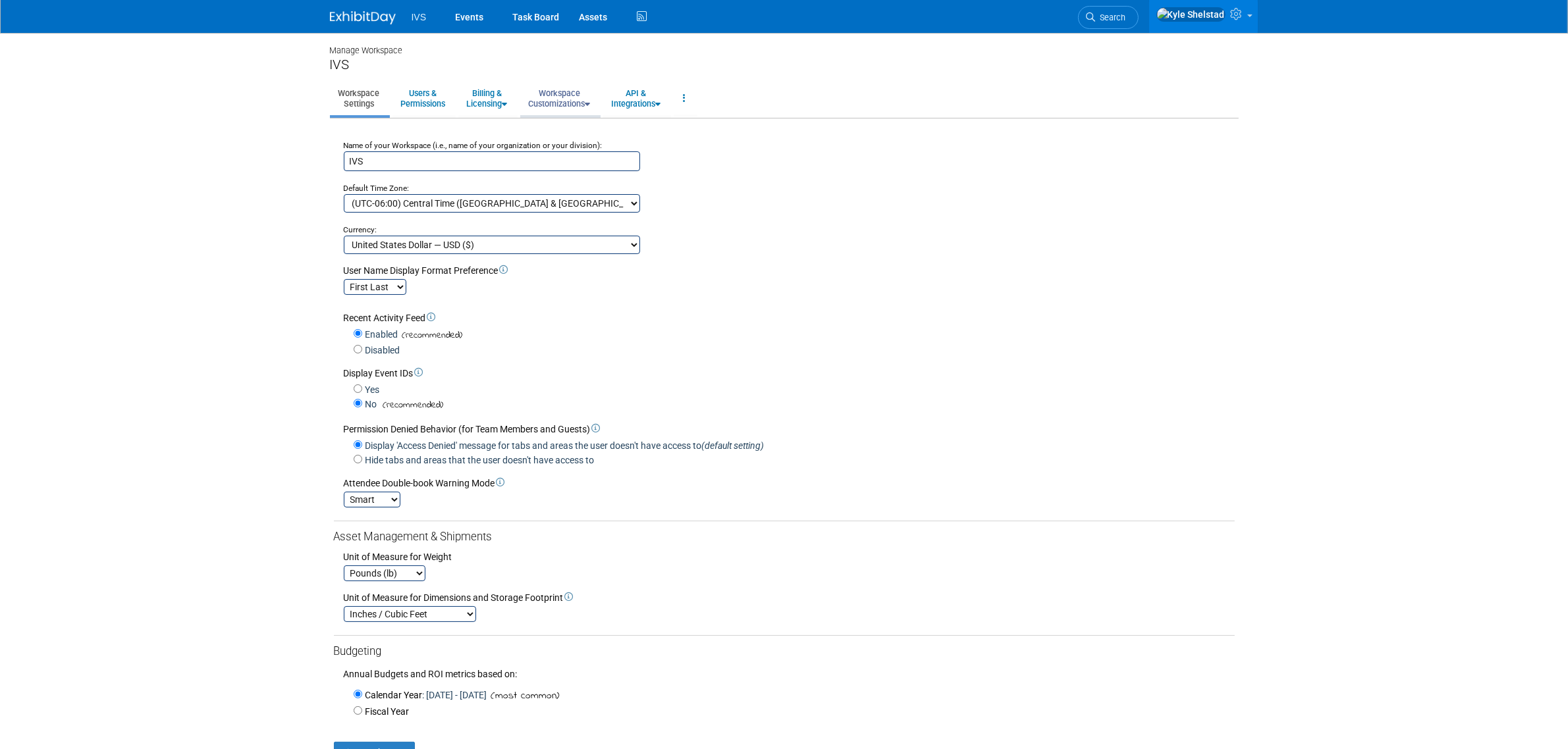
click at [563, 109] on link "Workspace Customizations" at bounding box center [559, 98] width 79 height 33
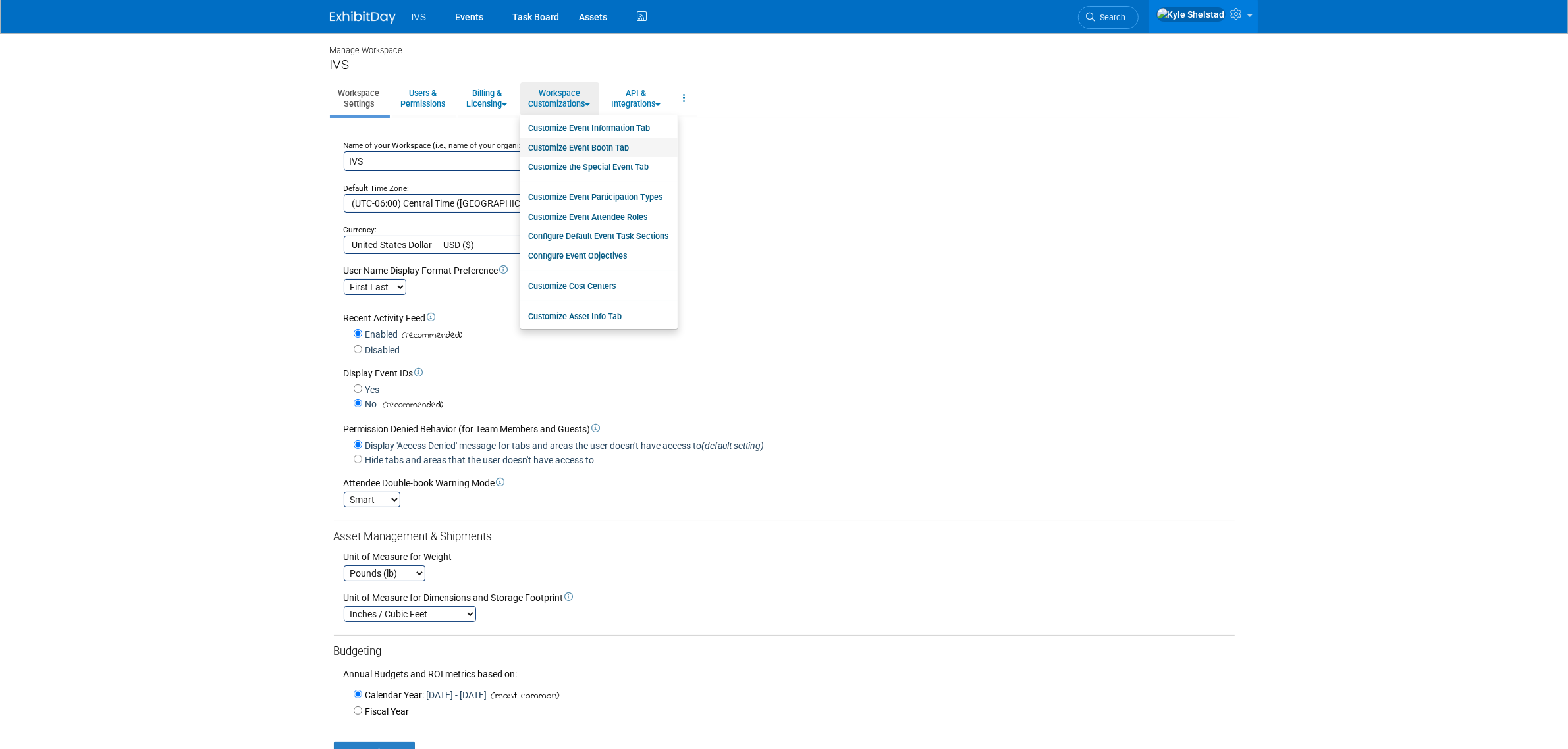
click at [584, 146] on link "Customize Event Booth Tab" at bounding box center [599, 148] width 158 height 20
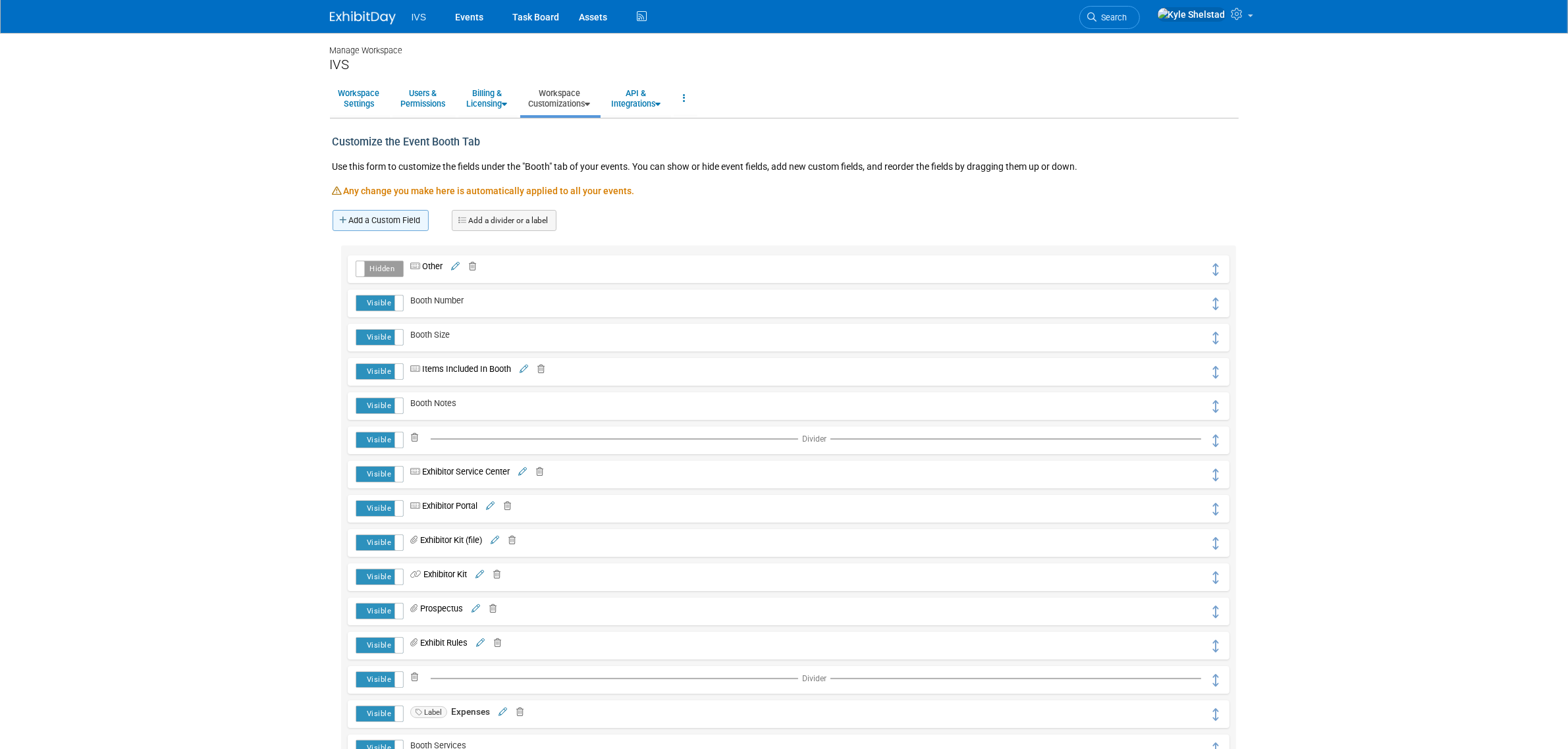
click at [376, 212] on link "Add a Custom Field" at bounding box center [381, 220] width 96 height 21
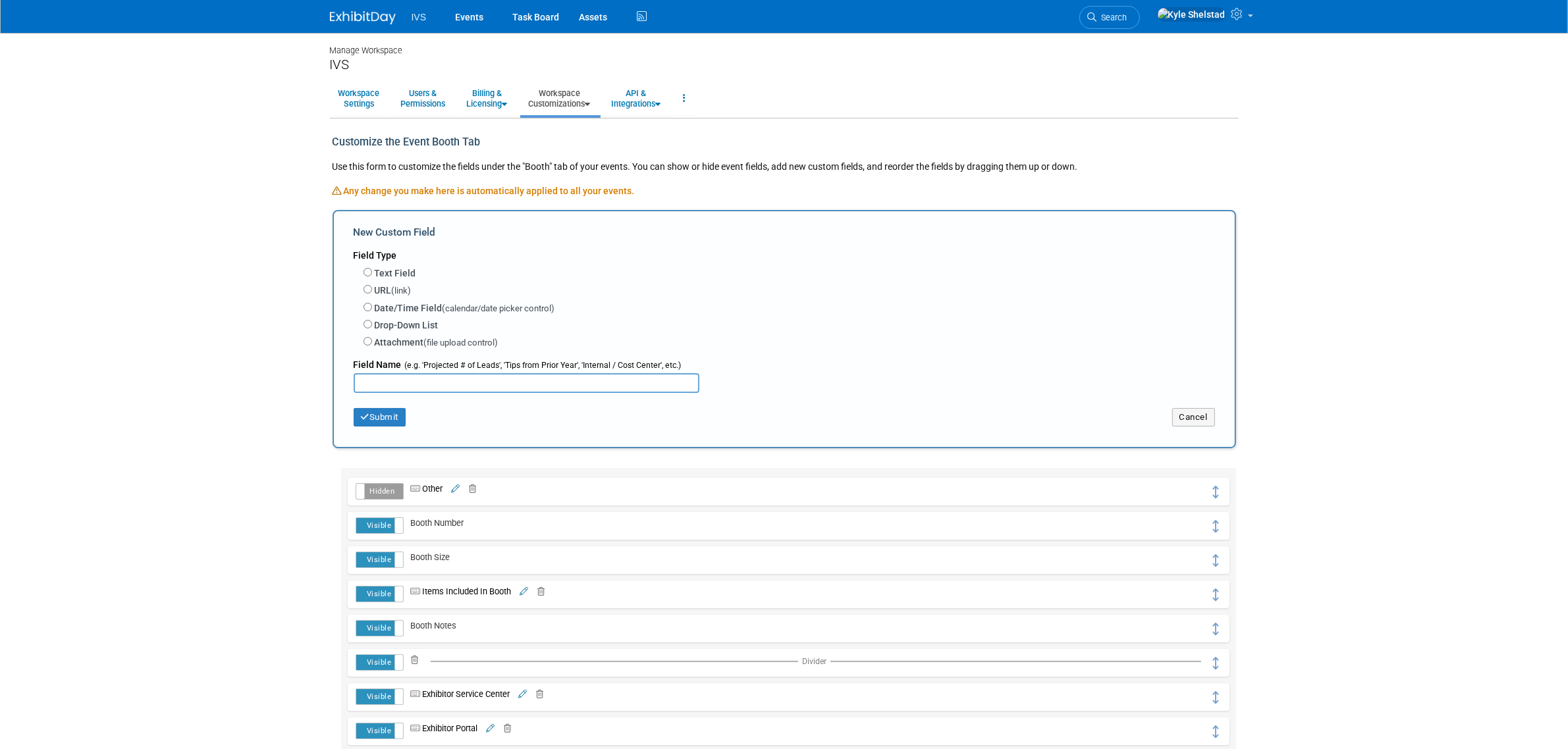
click at [389, 342] on label "Attachment (file upload control)" at bounding box center [436, 342] width 123 height 14
click at [372, 342] on input "Attachment (file upload control)" at bounding box center [368, 341] width 9 height 9
radio input "true"
click at [403, 369] on div "Field Name (e.g. 'Lead Retrieval File', 'Insurance Contract Document', etc.)" at bounding box center [784, 362] width 862 height 22
click at [401, 376] on input "text" at bounding box center [526, 383] width 346 height 20
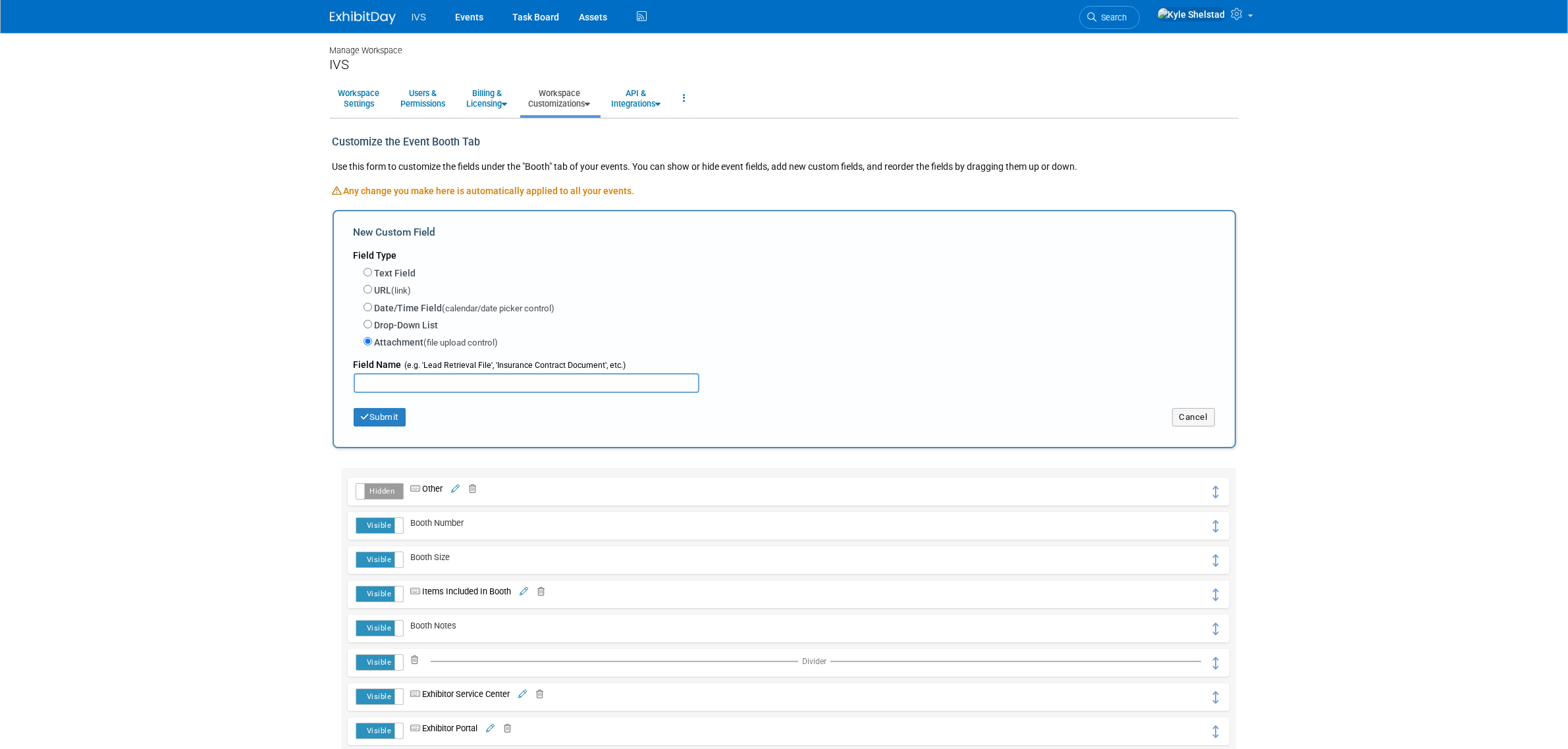
type input "V"
type input "Catering"
click at [390, 419] on button "Submit" at bounding box center [380, 417] width 53 height 18
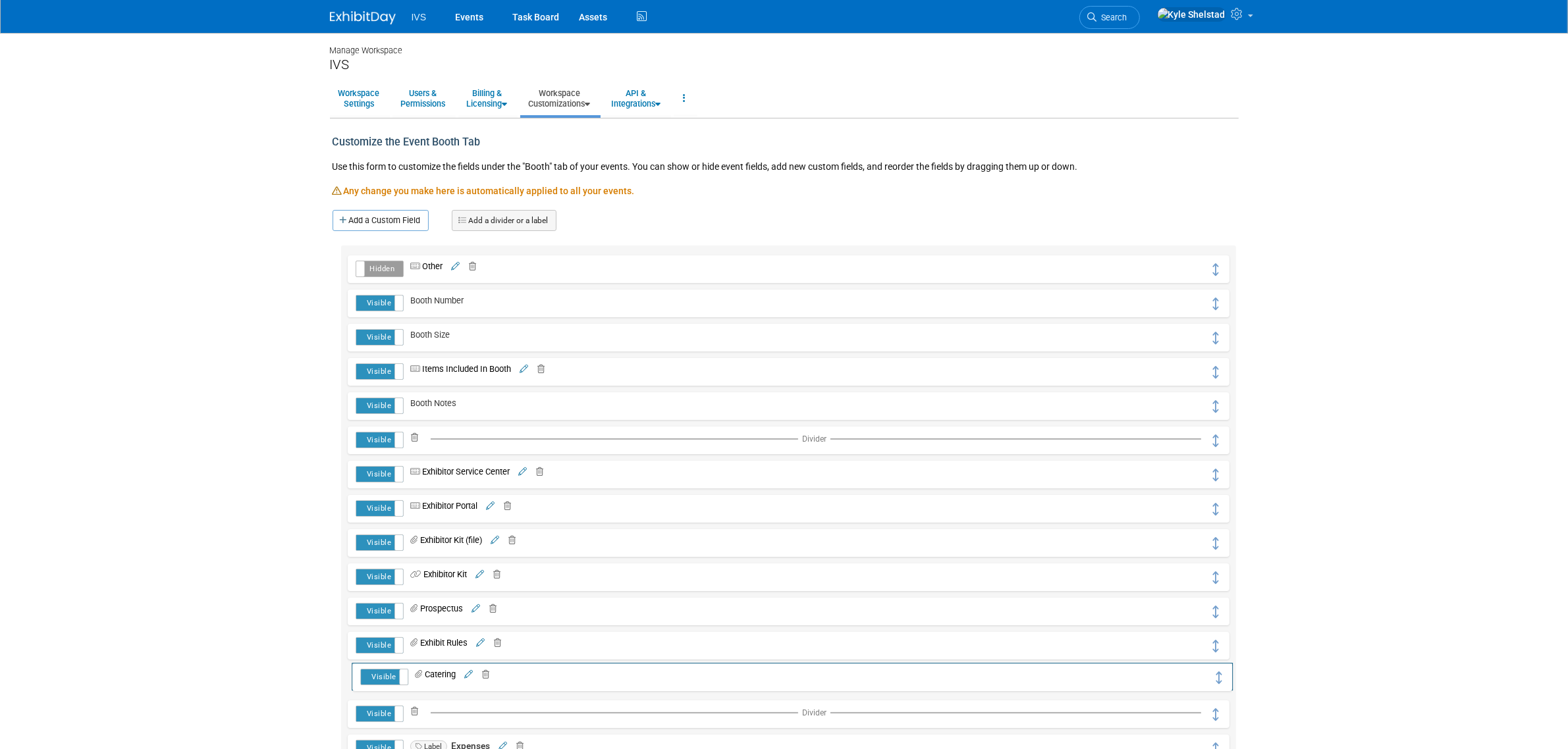
drag, startPoint x: 1220, startPoint y: 267, endPoint x: 1224, endPoint y: 673, distance: 406.0
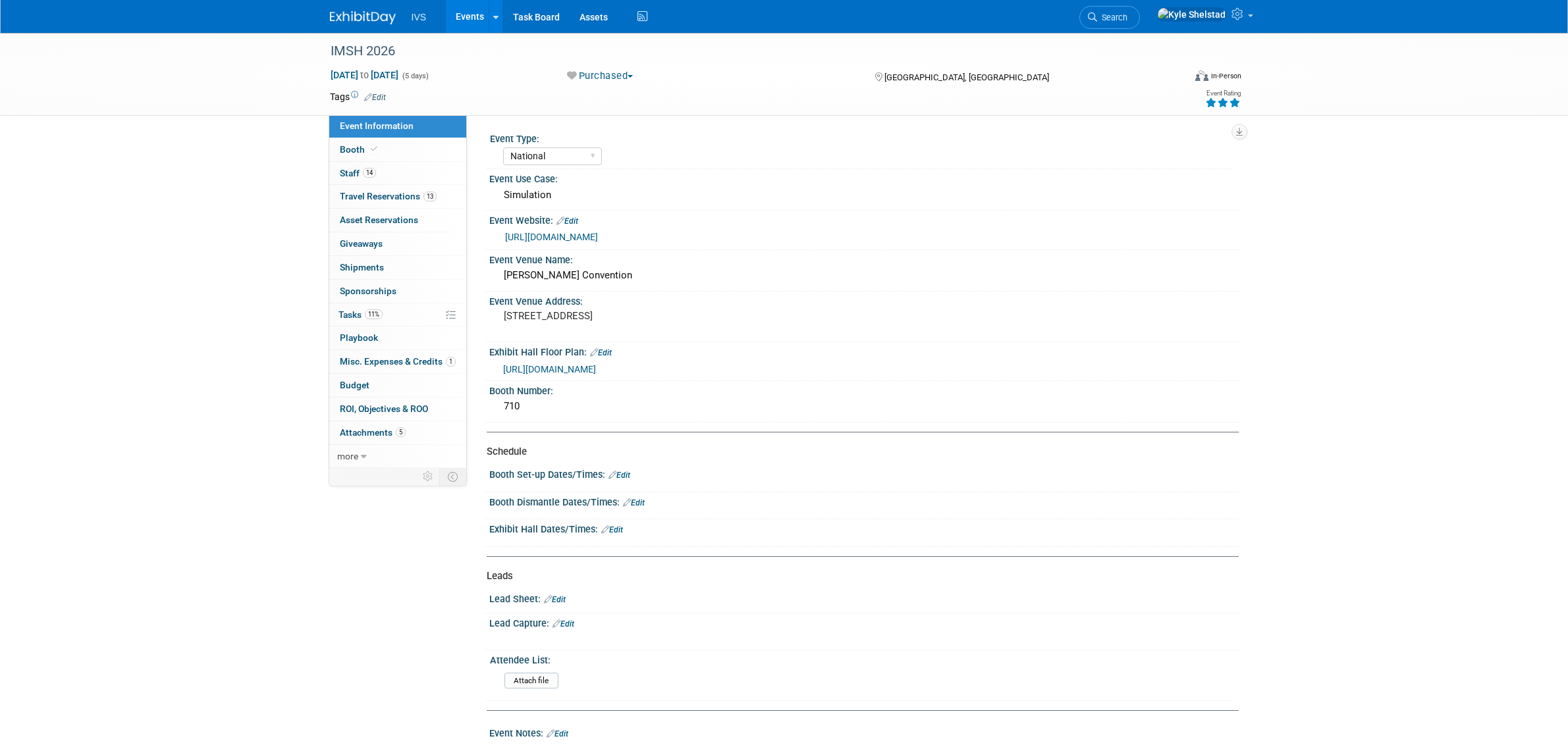
select select "National"
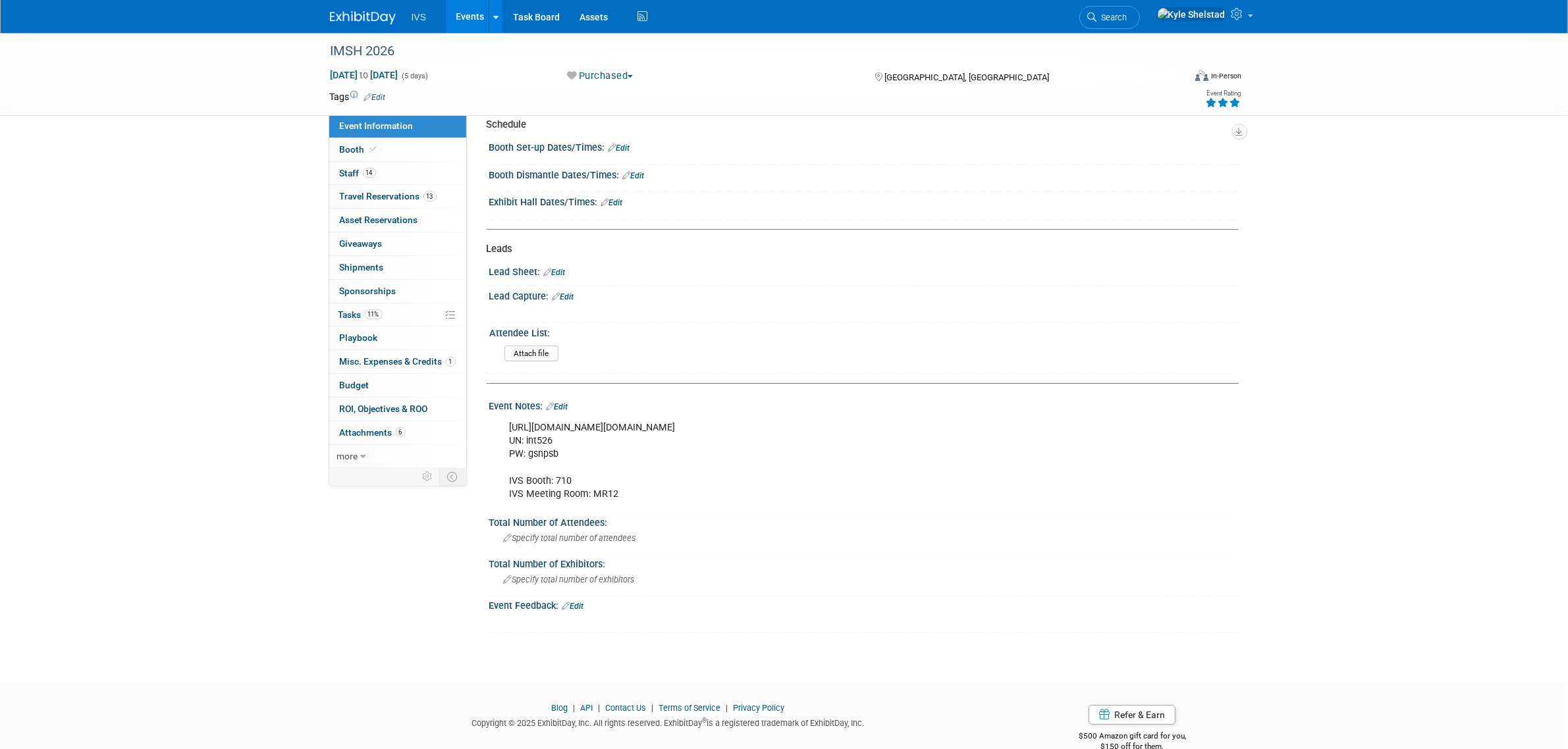
scroll to position [347, 0]
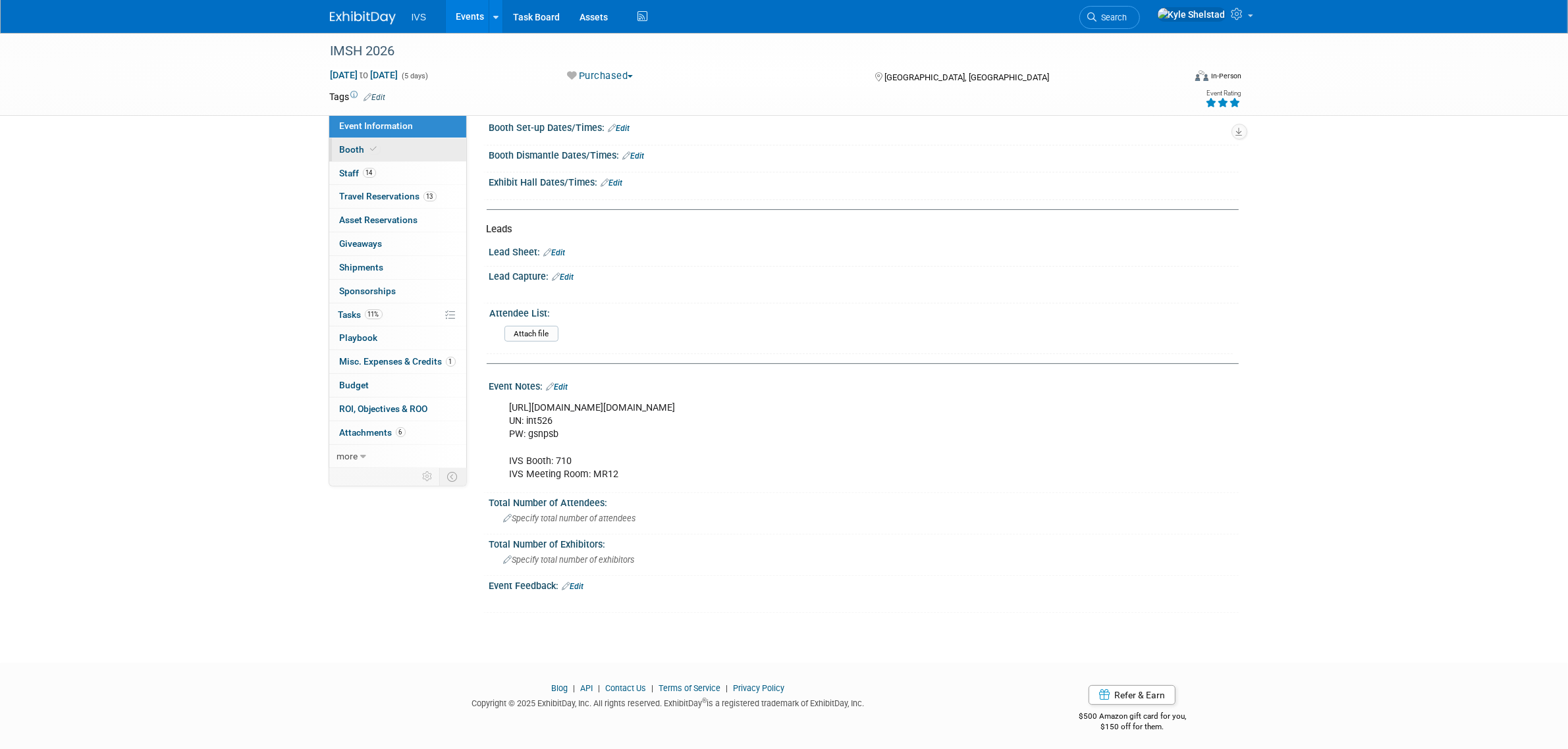
click at [413, 156] on link "Booth" at bounding box center [397, 150] width 137 height 23
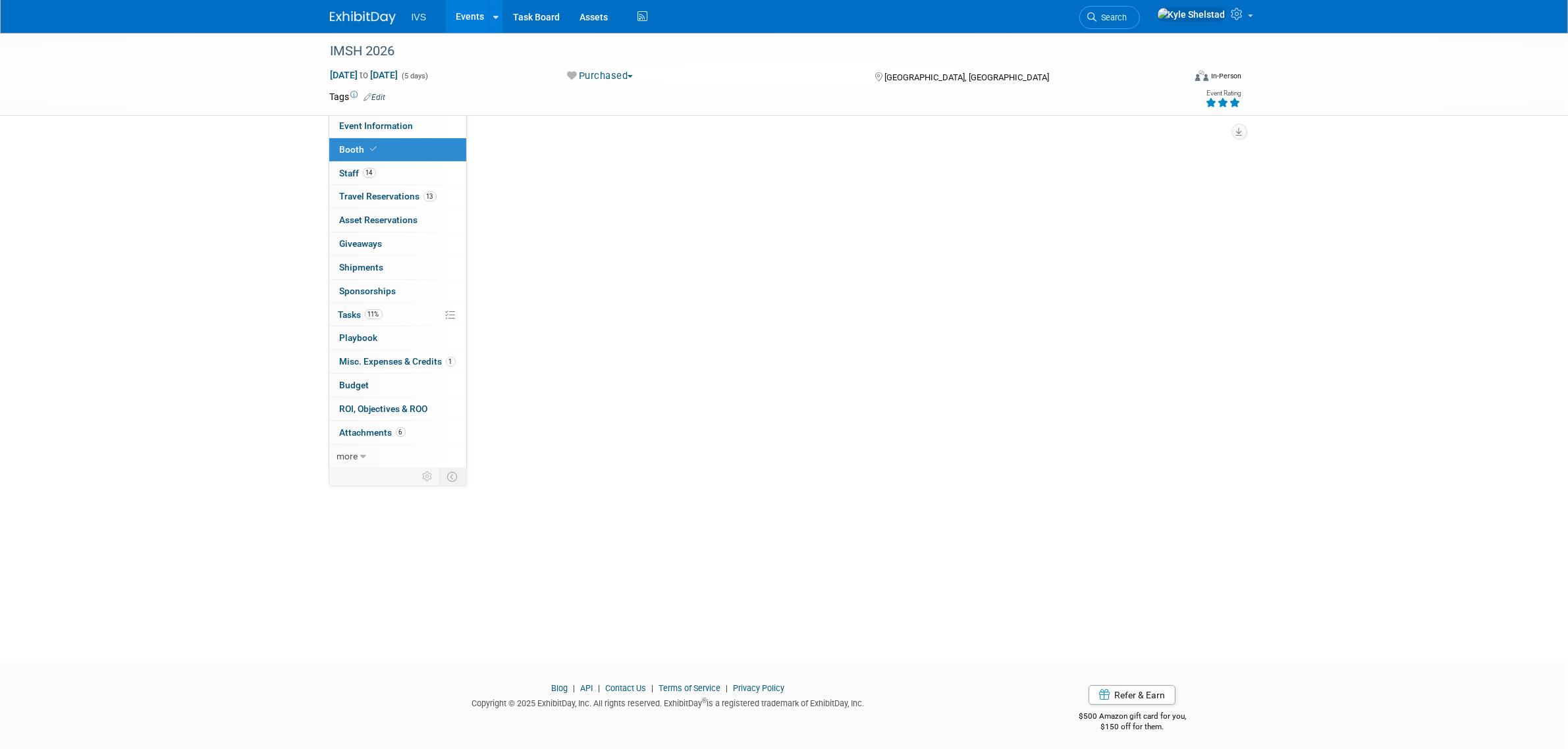
scroll to position [0, 0]
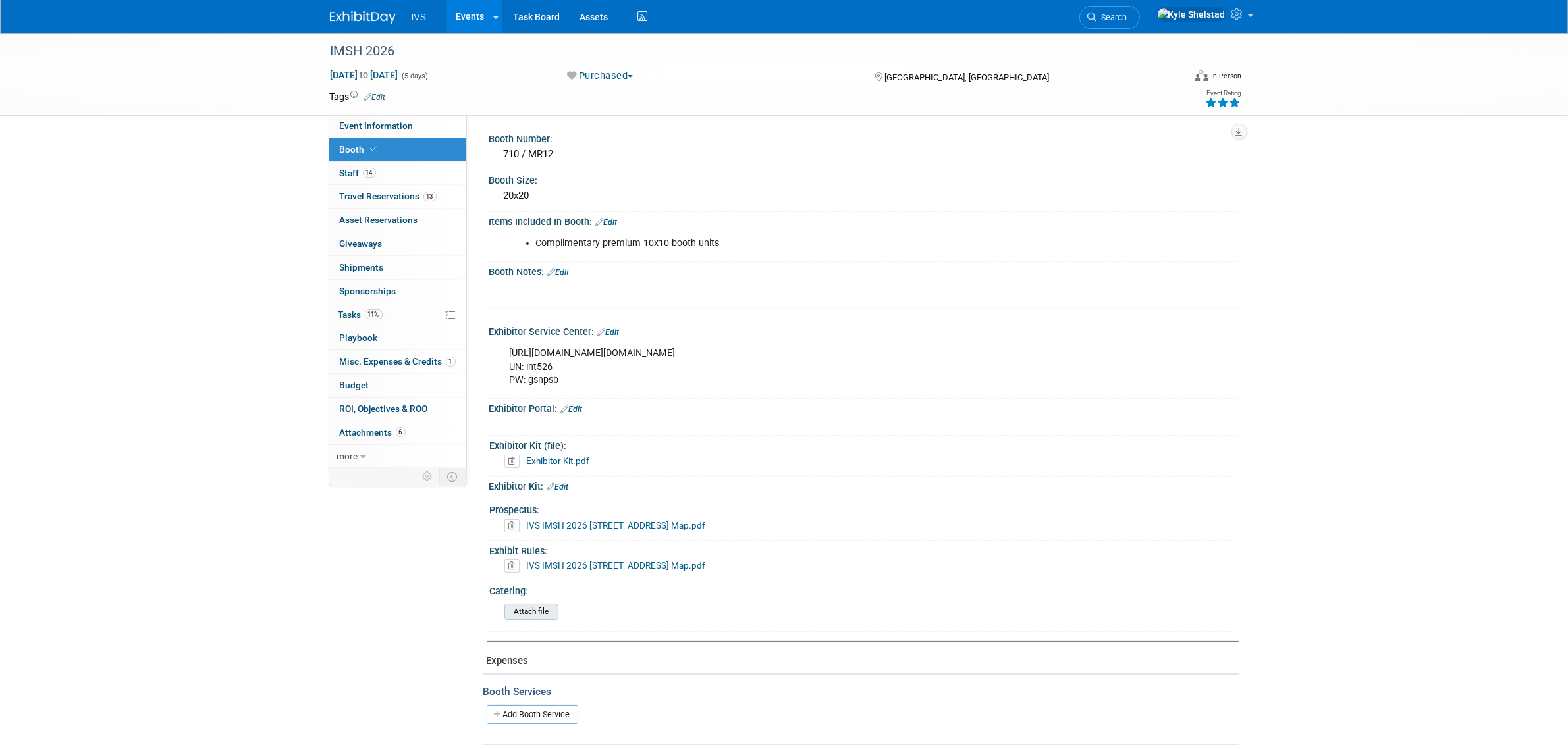
click at [522, 607] on input "file" at bounding box center [468, 611] width 179 height 15
click at [409, 322] on link "11% Tasks 11%" at bounding box center [397, 314] width 137 height 23
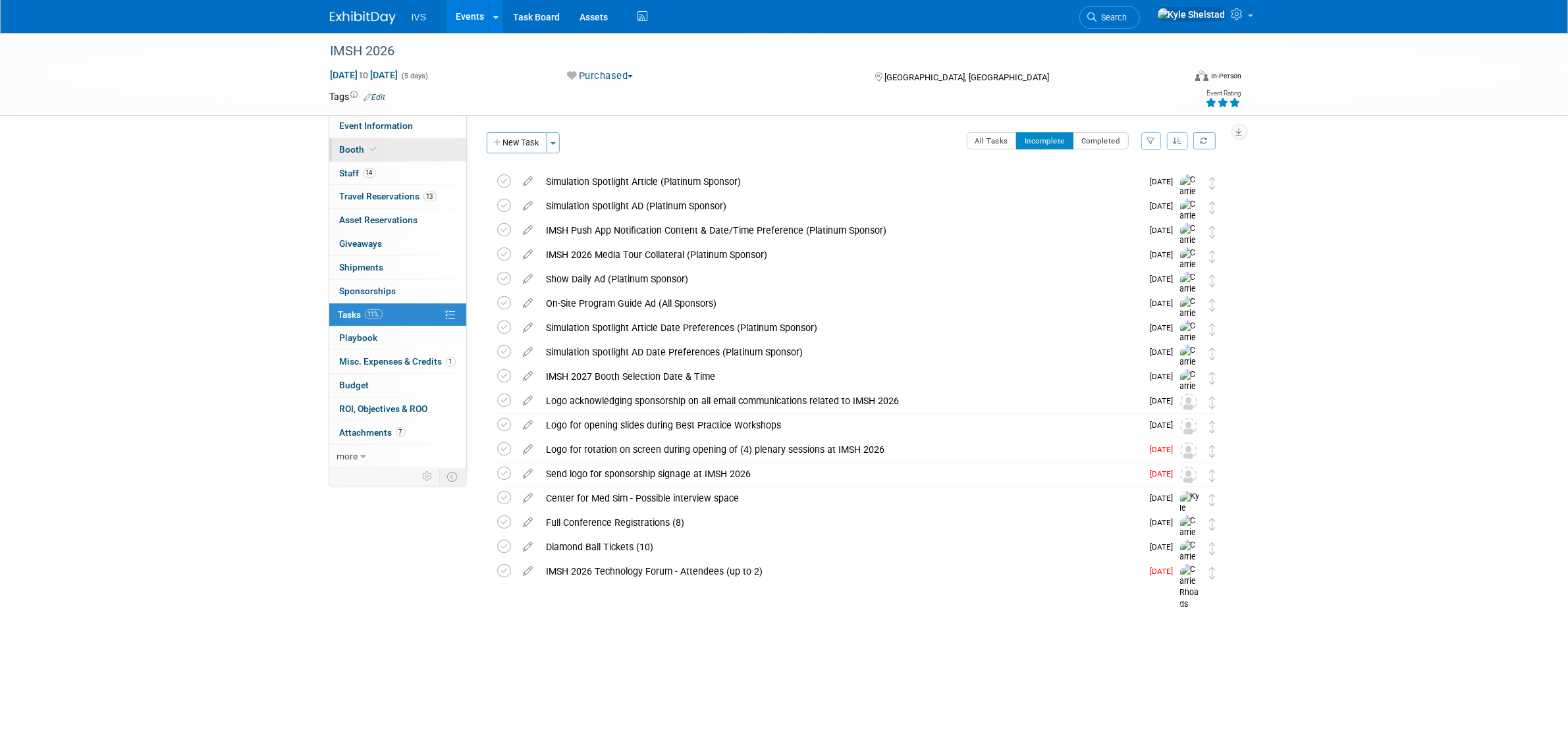
click at [407, 156] on link "Booth" at bounding box center [397, 150] width 137 height 23
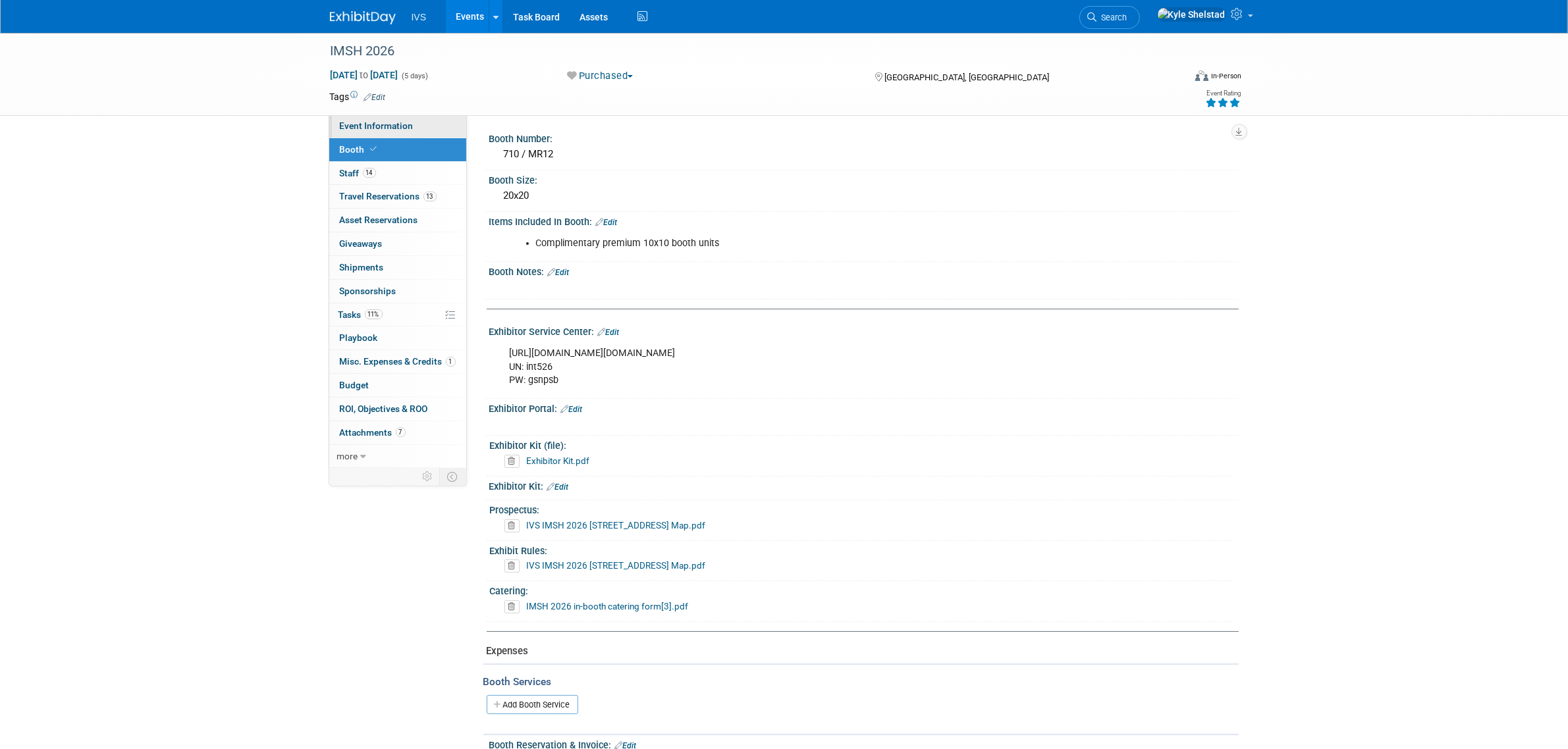
click at [416, 129] on link "Event Information" at bounding box center [397, 126] width 137 height 23
select select "National"
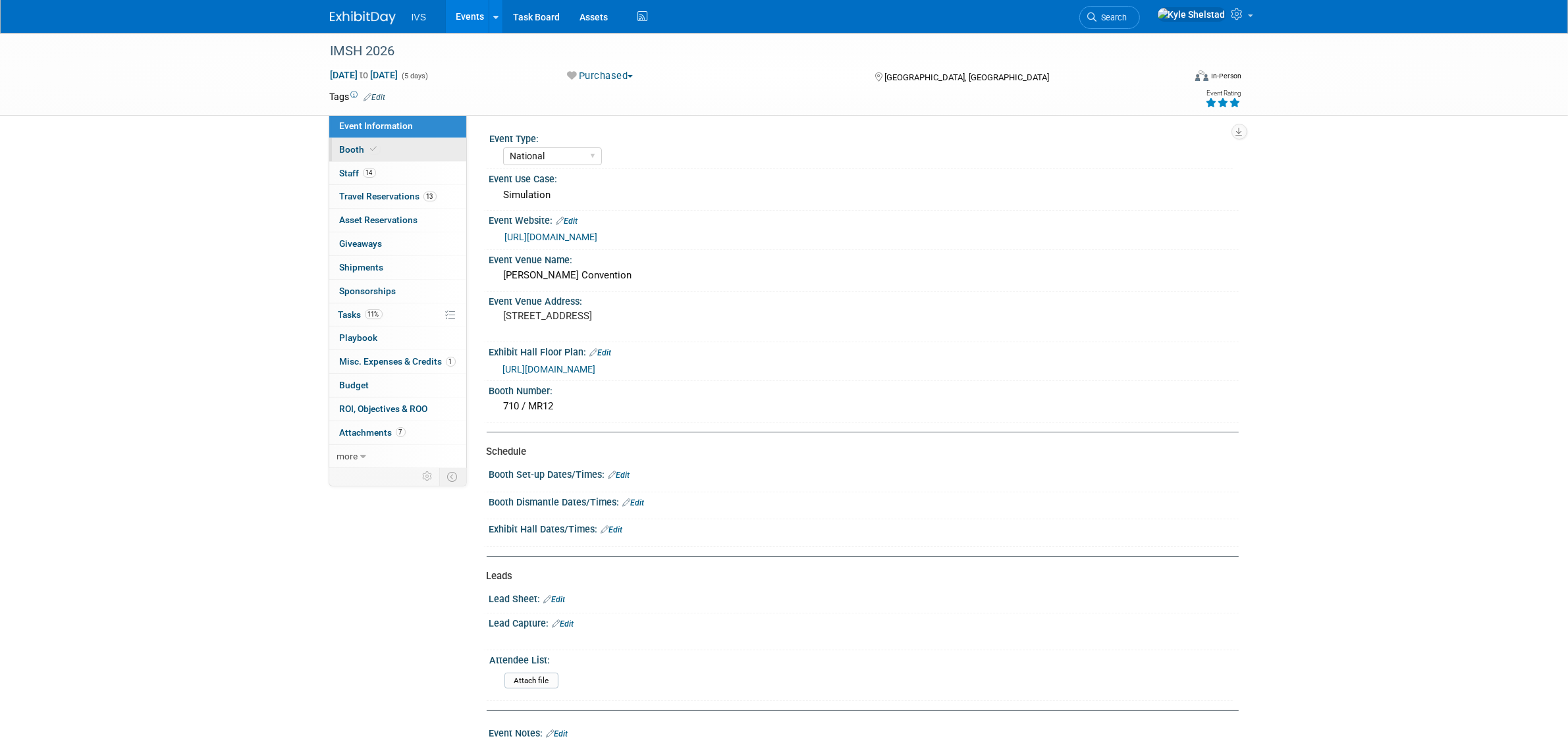
click at [416, 154] on link "Booth" at bounding box center [397, 150] width 137 height 23
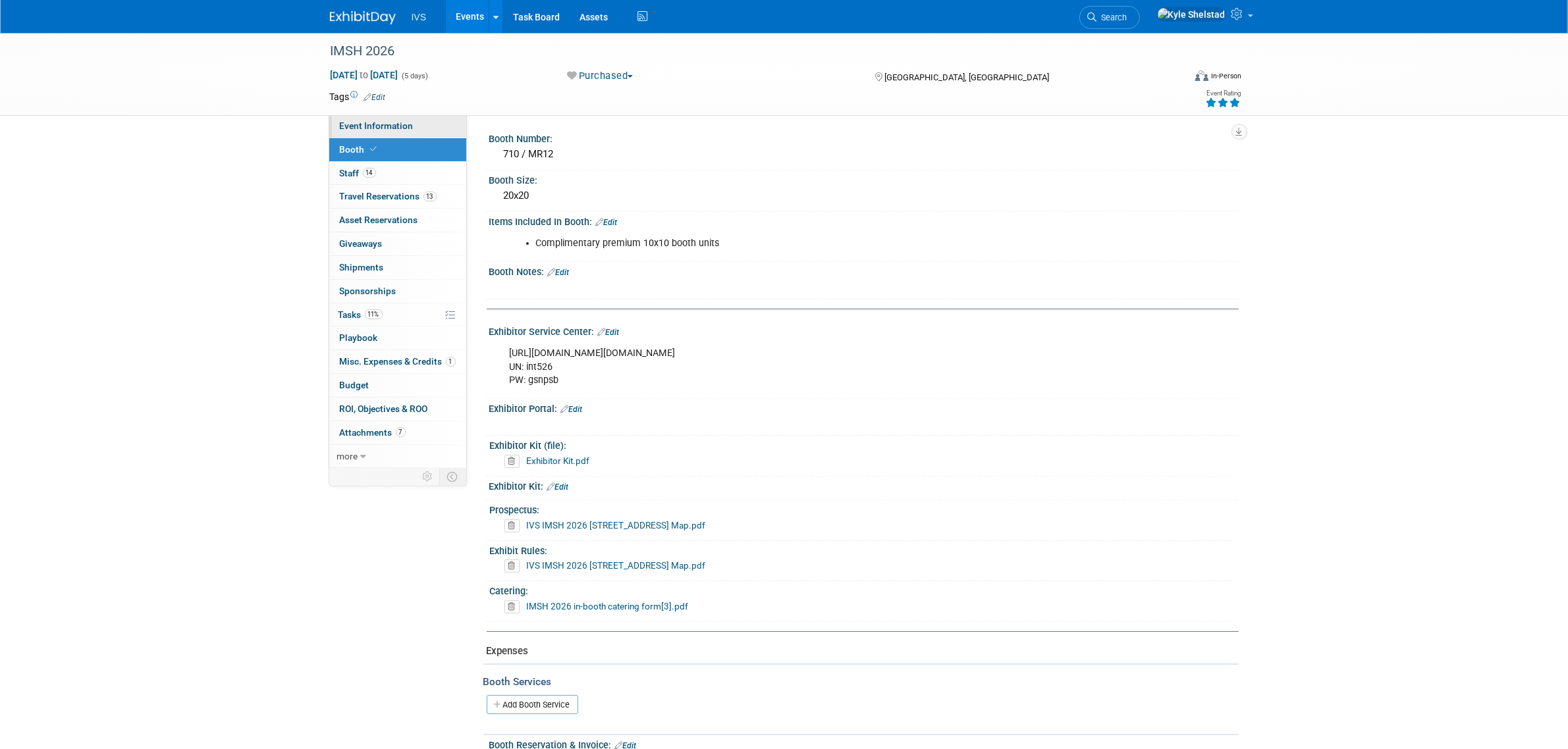
click at [406, 119] on link "Event Information" at bounding box center [397, 126] width 137 height 23
select select "National"
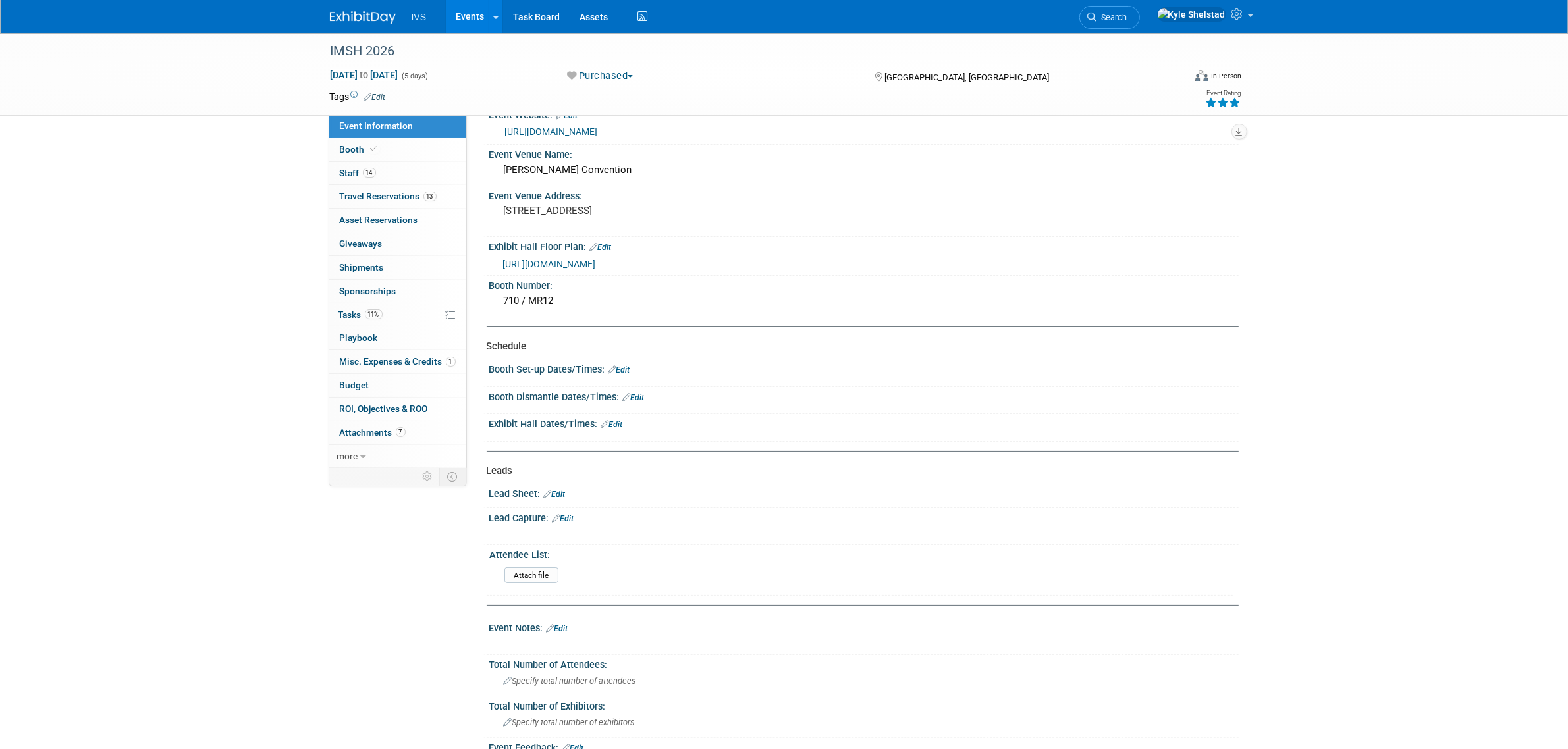
scroll to position [109, 0]
click at [426, 154] on link "Booth" at bounding box center [397, 150] width 137 height 23
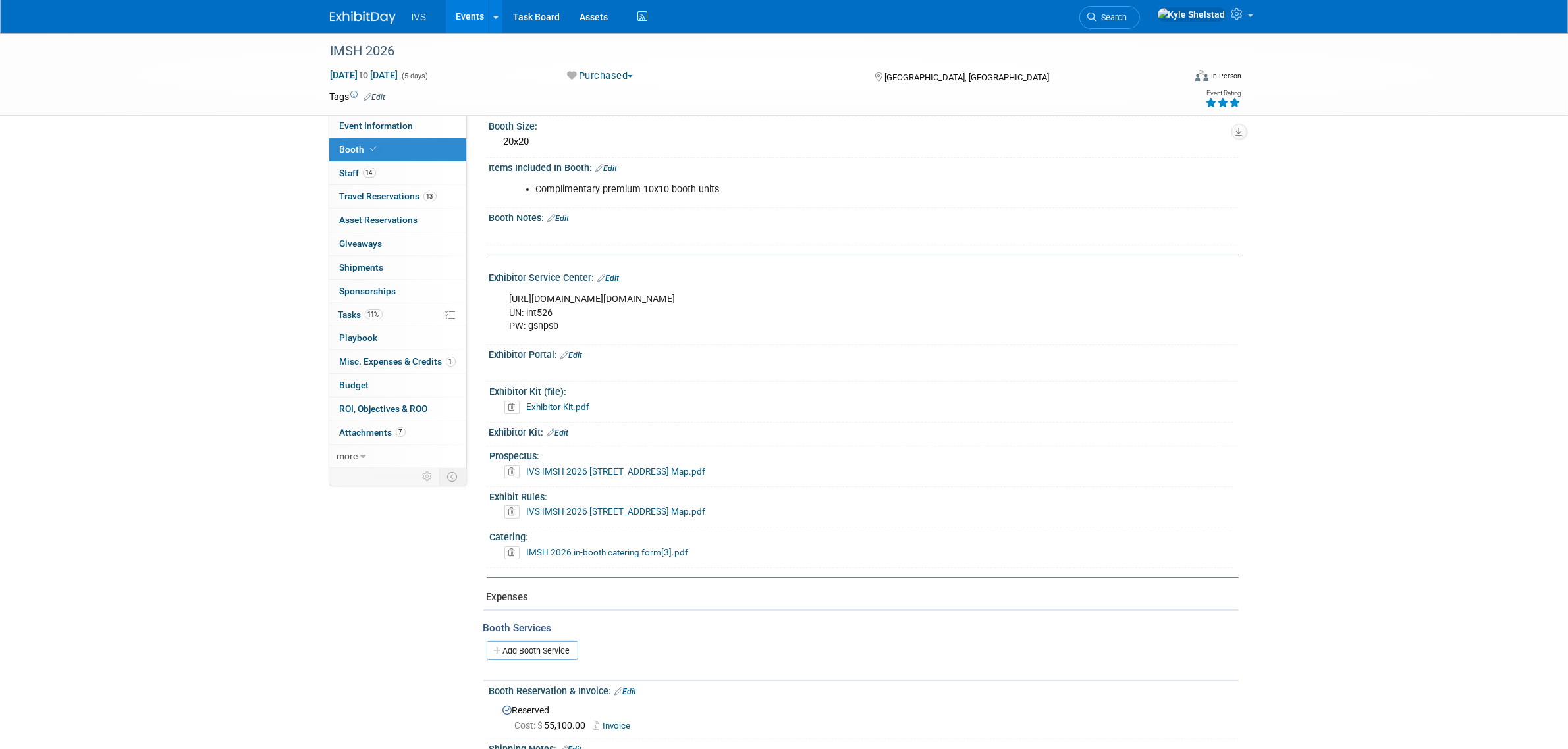
scroll to position [0, 0]
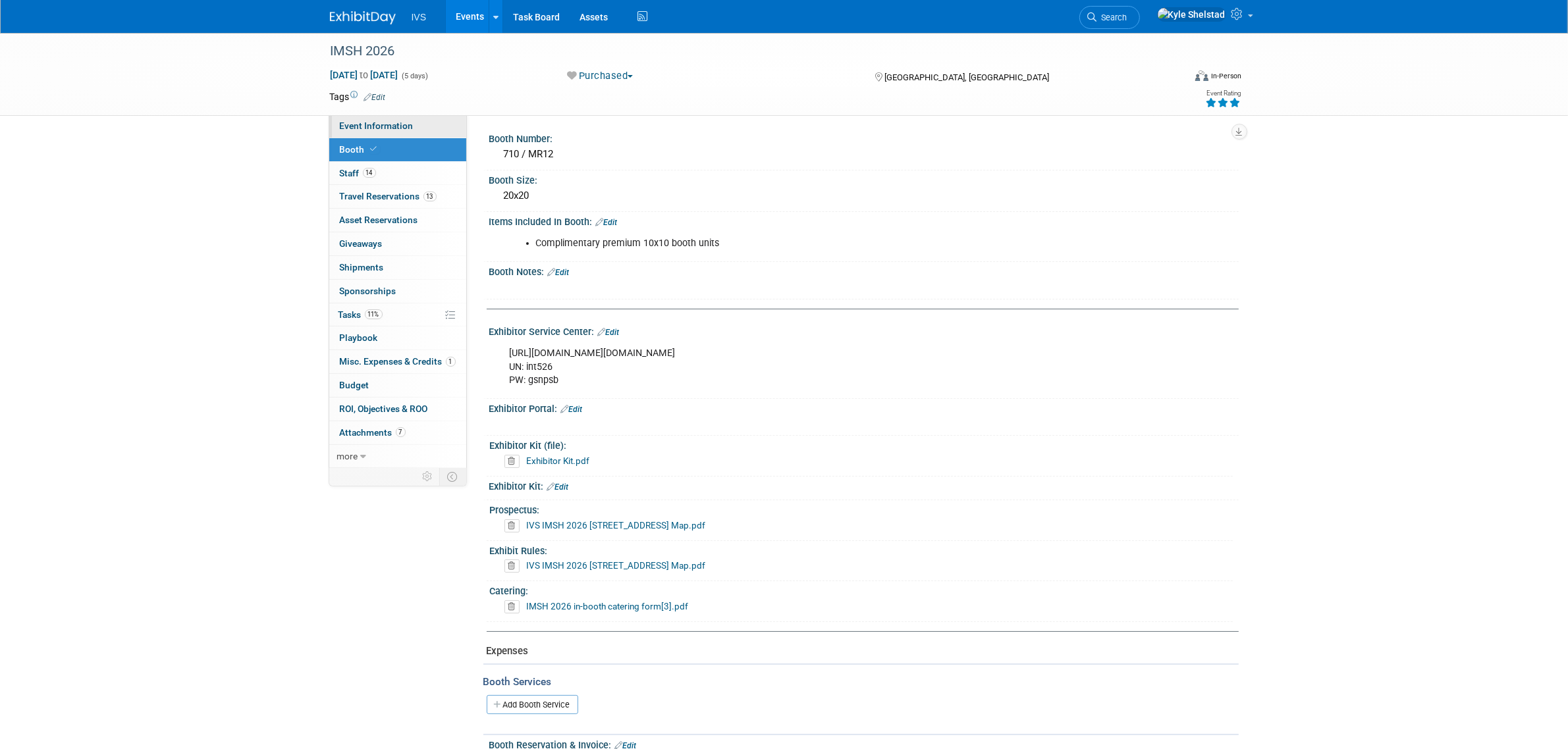
click at [373, 123] on span "Event Information" at bounding box center [377, 125] width 74 height 10
select select "National"
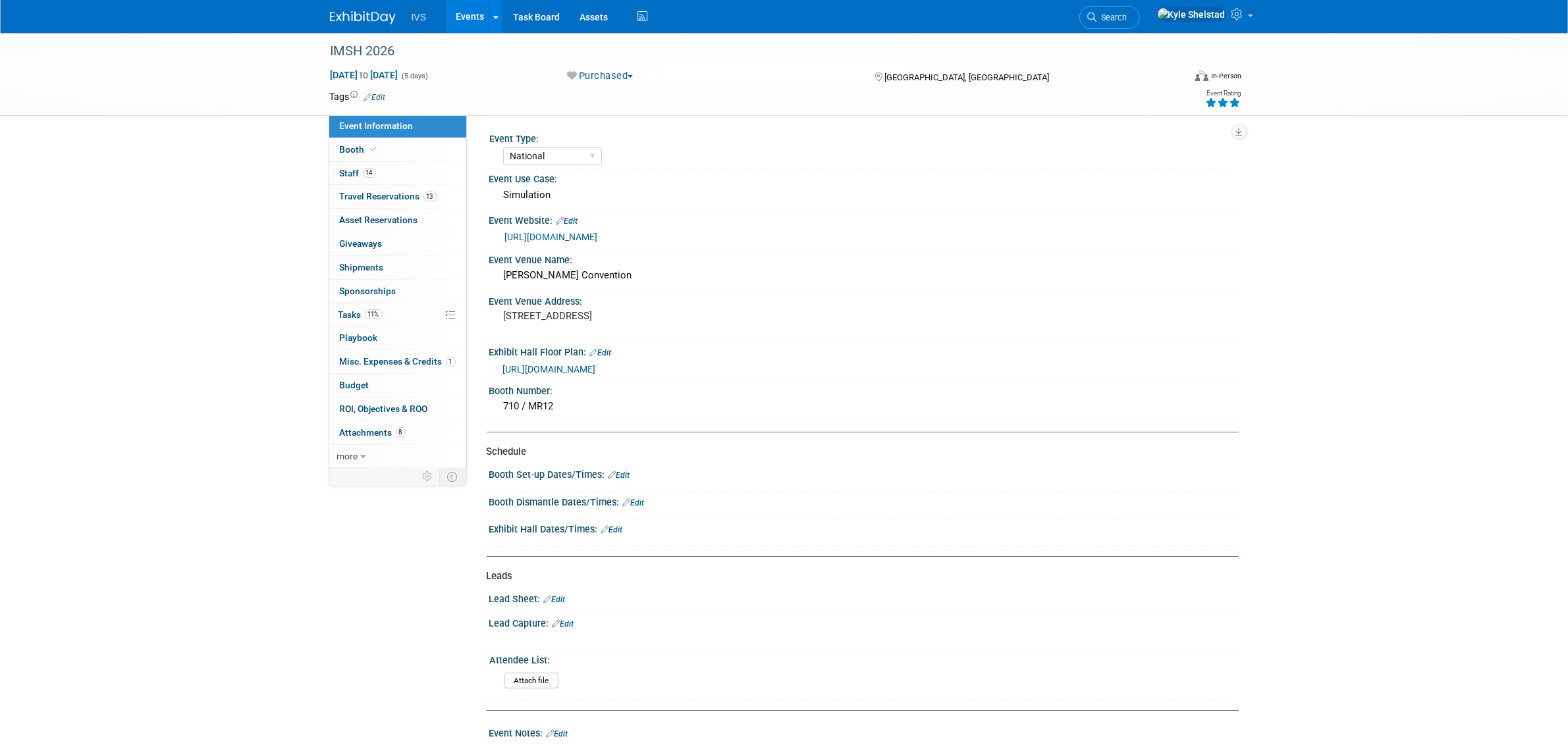
click at [463, 21] on link "Events" at bounding box center [470, 16] width 48 height 33
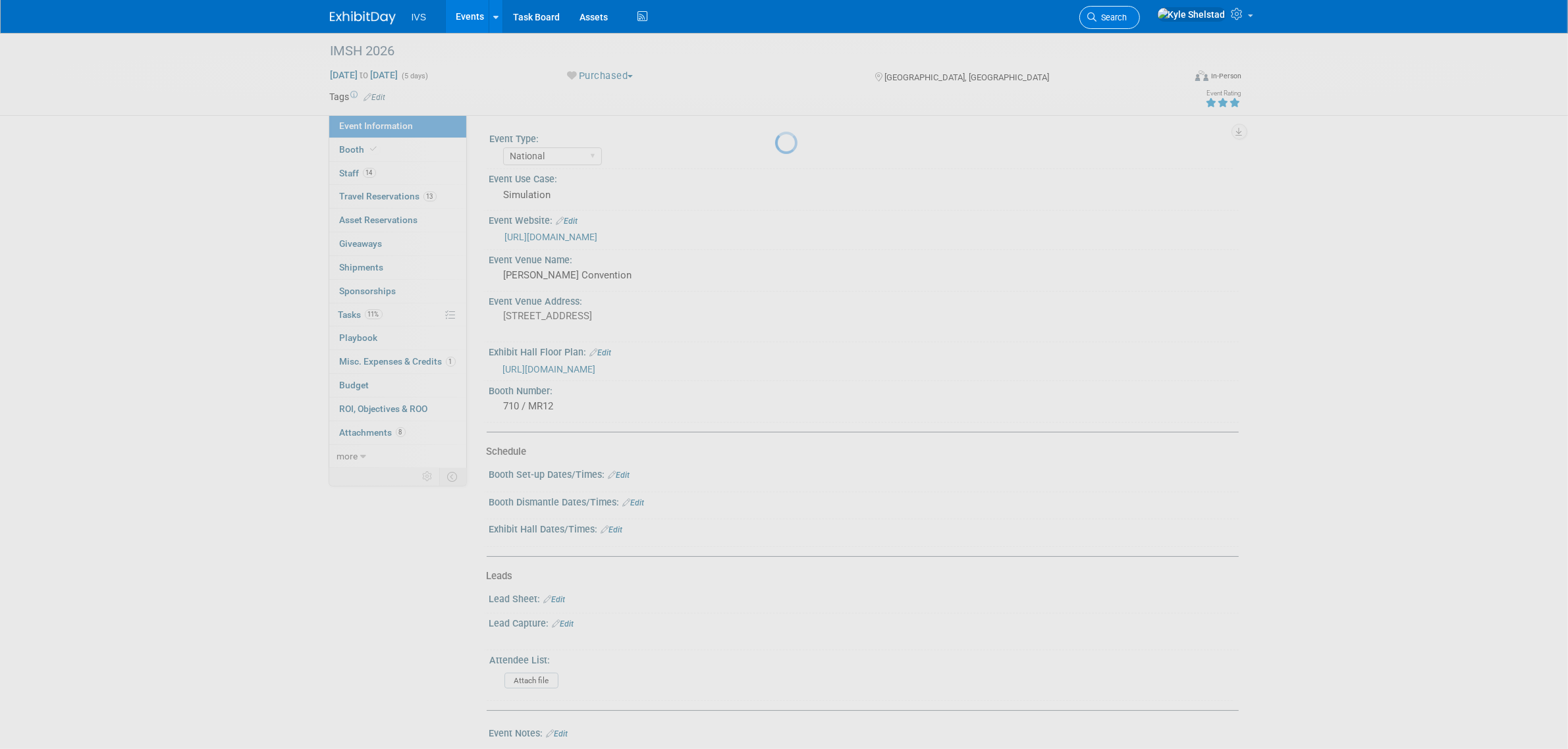
click at [1140, 15] on link "Search" at bounding box center [1109, 17] width 61 height 23
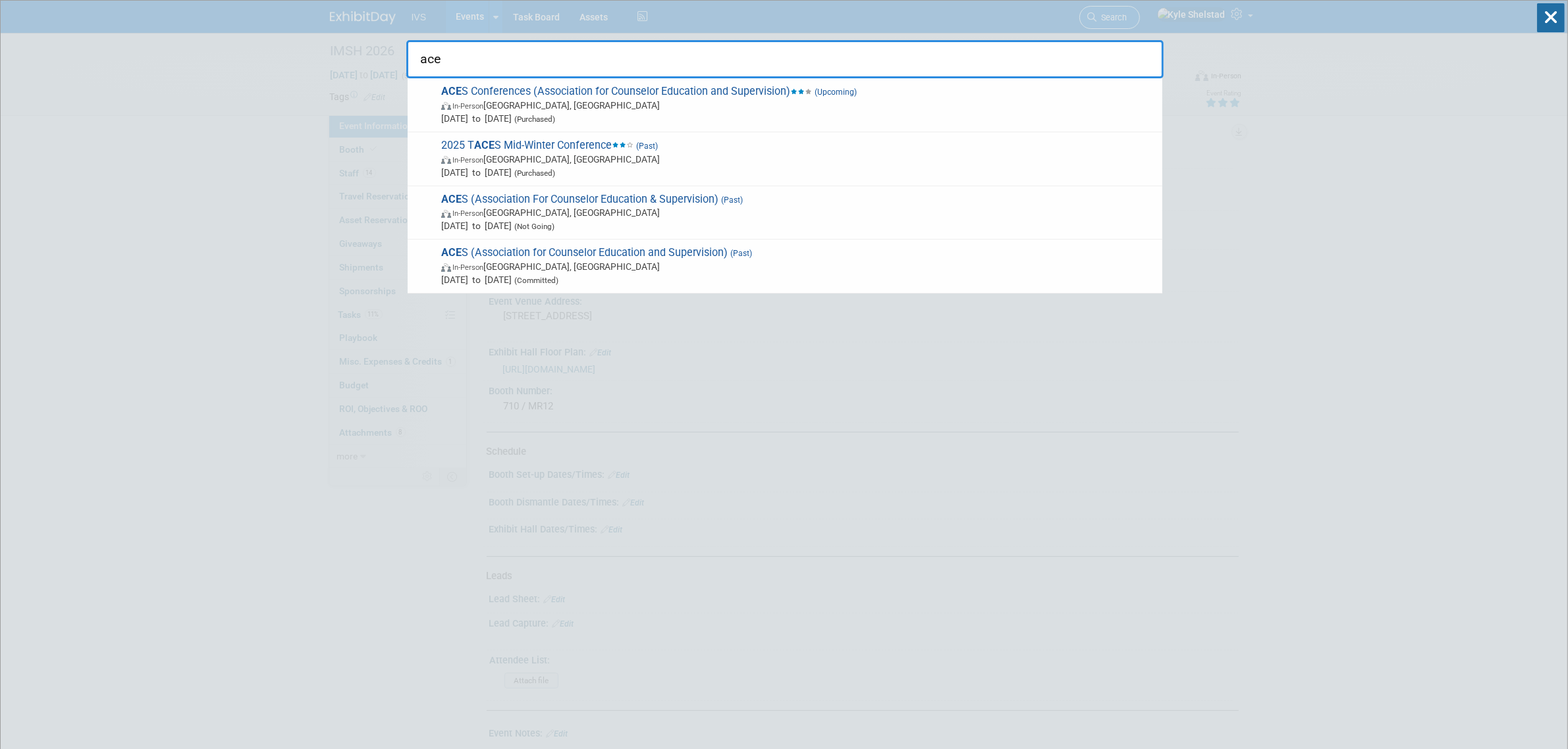
type input "aced"
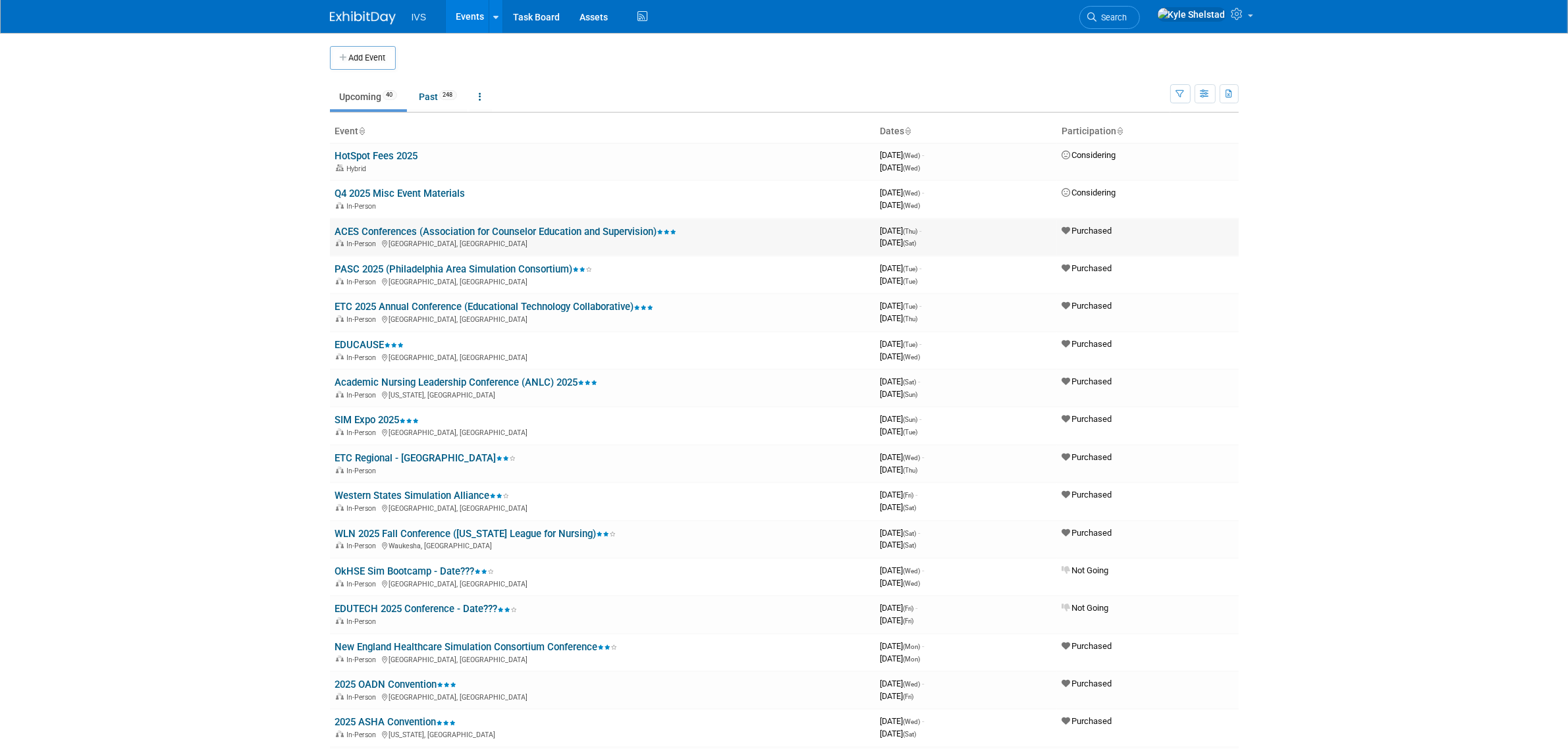
click at [392, 231] on link "ACES Conferences (Association for Counselor Education and Supervision)" at bounding box center [506, 232] width 342 height 12
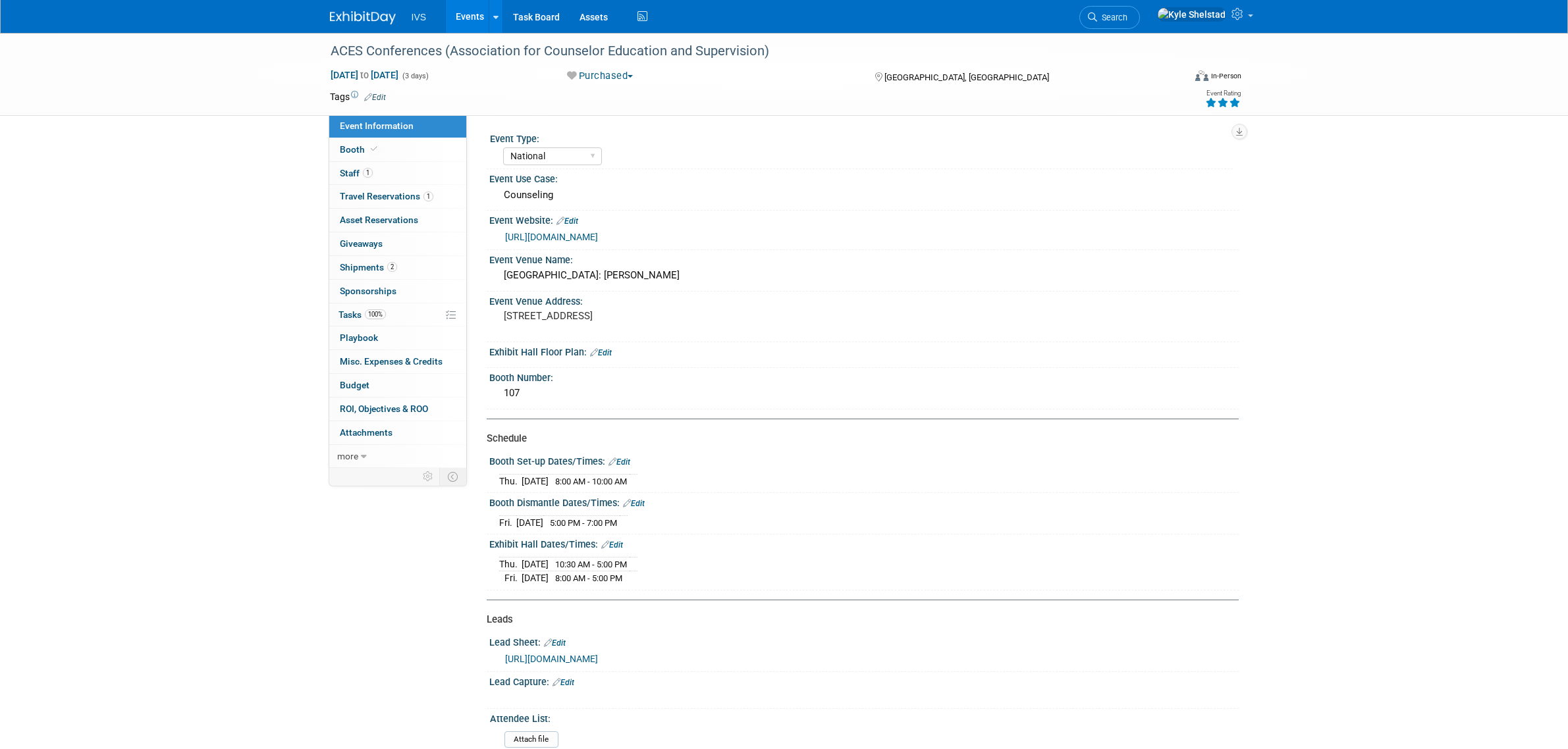
select select "National"
click at [459, 26] on link "Events" at bounding box center [470, 16] width 48 height 33
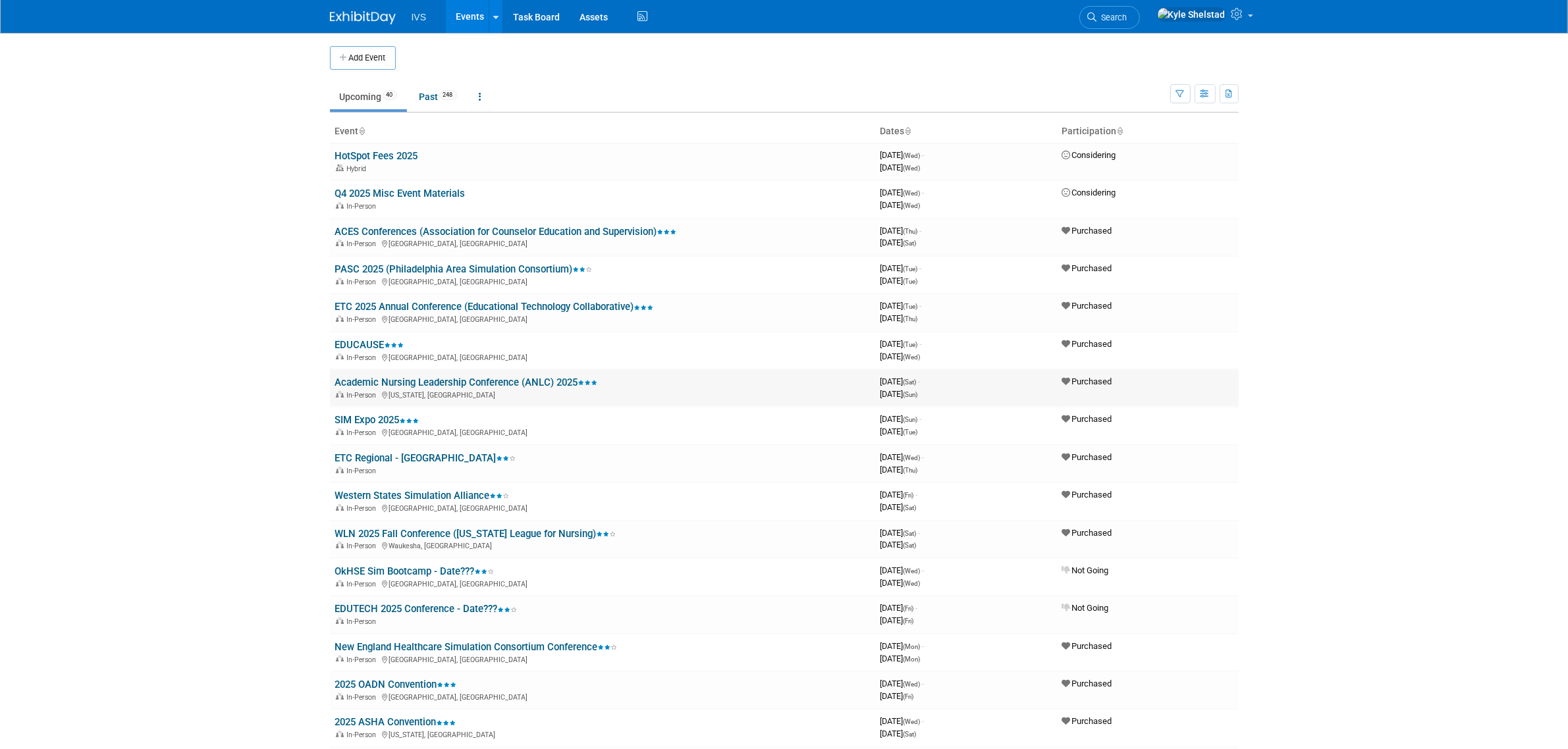
click at [517, 377] on link "Academic Nursing Leadership Conference (ANLC) 2025" at bounding box center [467, 382] width 263 height 12
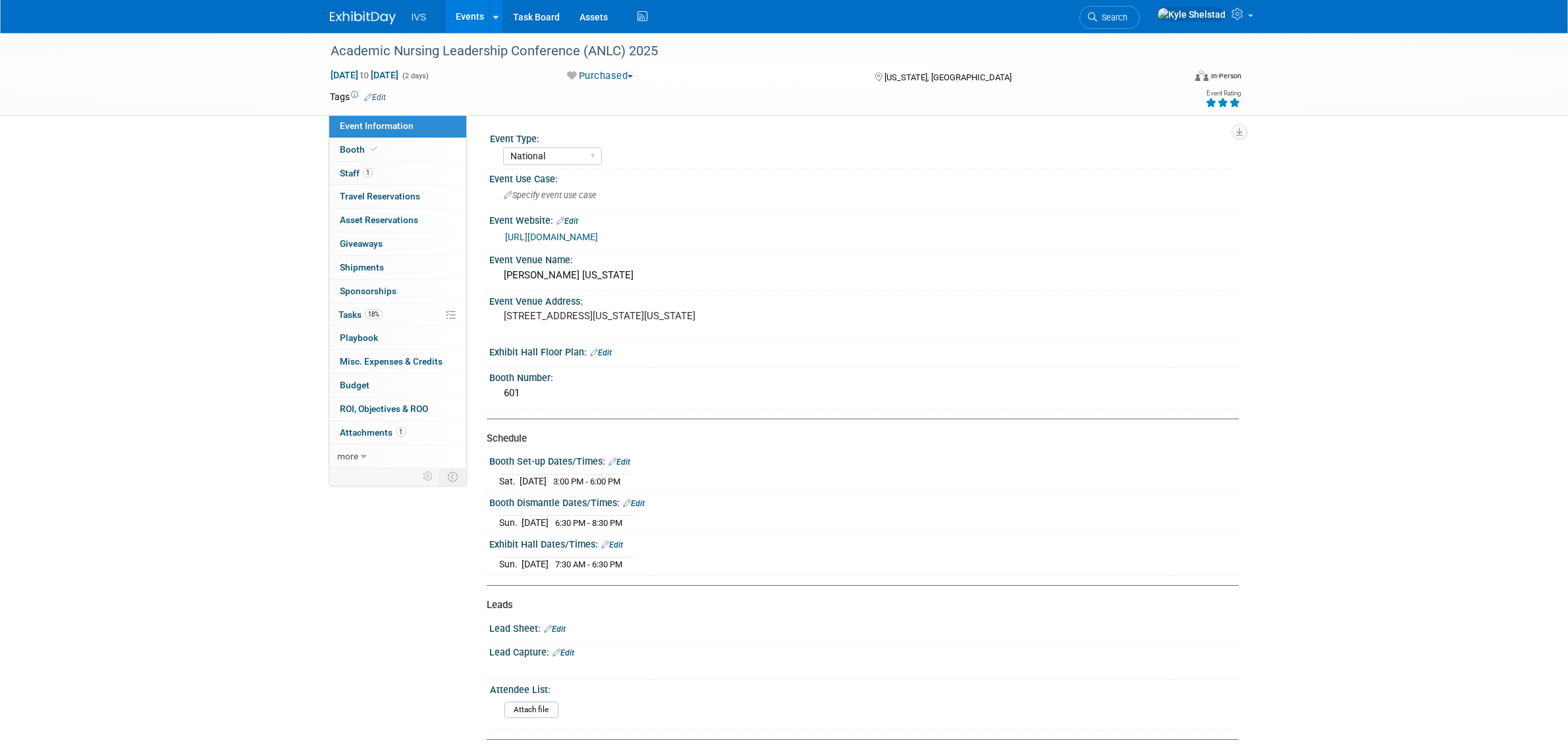
select select "National"
drag, startPoint x: 501, startPoint y: 478, endPoint x: 530, endPoint y: 478, distance: 29.0
click at [530, 478] on tr "[DATE] 3:00 PM - 6:00 PM" at bounding box center [565, 480] width 131 height 14
drag, startPoint x: 614, startPoint y: 561, endPoint x: 640, endPoint y: 567, distance: 26.7
click at [623, 565] on span "7:30 AM - 6:30 PM" at bounding box center [588, 564] width 67 height 10
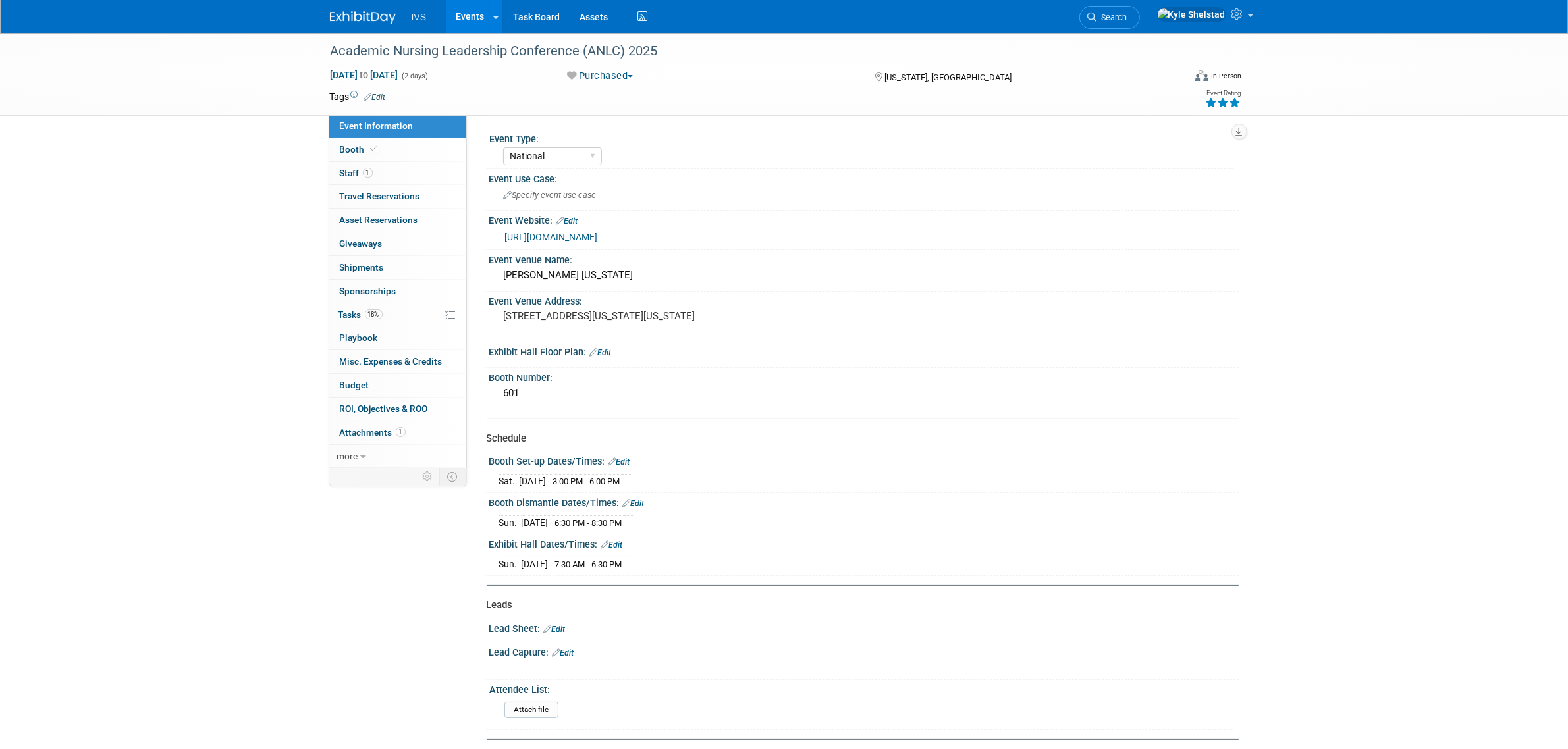
click at [623, 567] on span "7:30 AM - 6:30 PM" at bounding box center [588, 564] width 67 height 10
